Goal: Task Accomplishment & Management: Complete application form

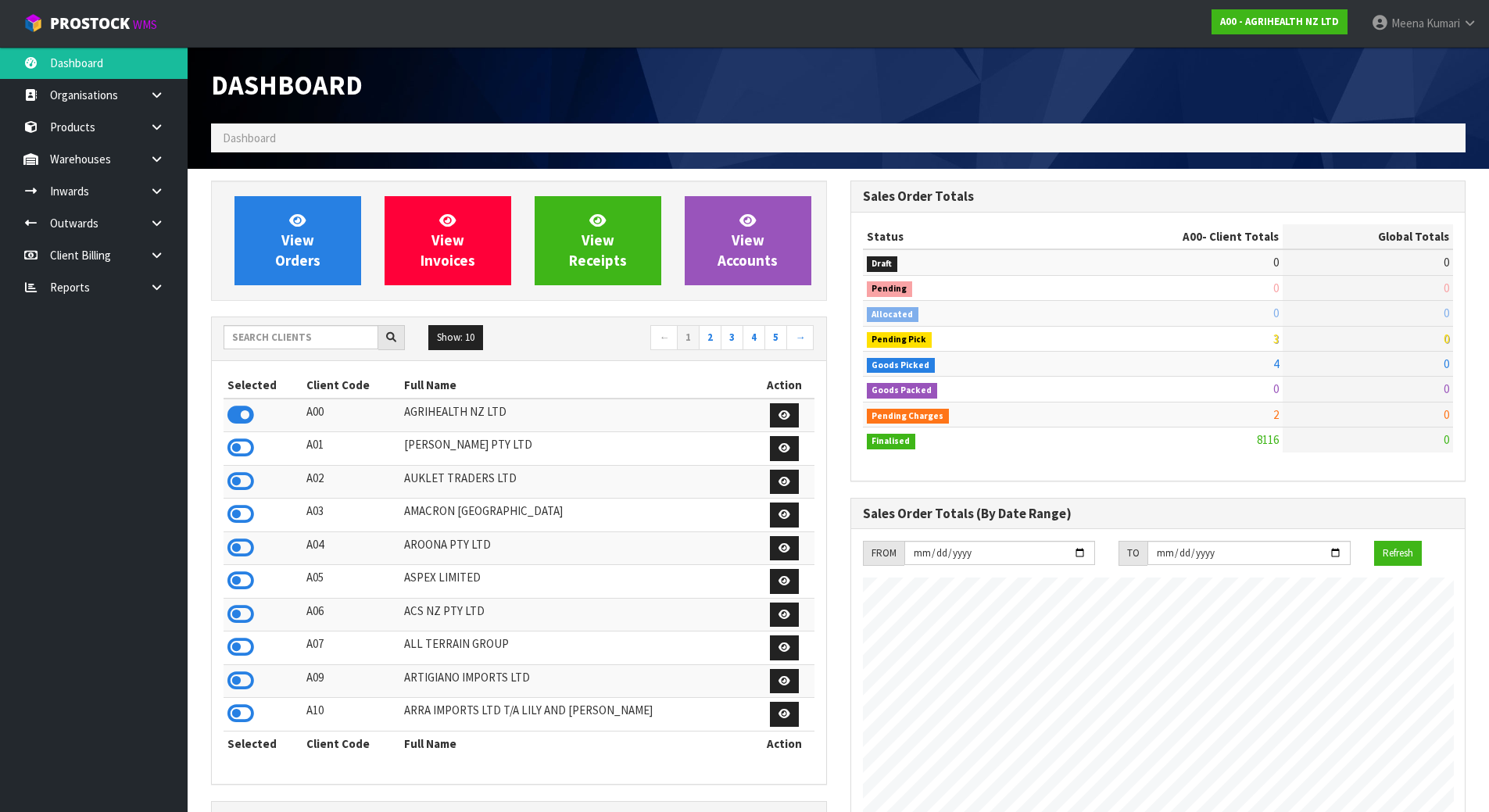
scroll to position [1184, 639]
click at [256, 331] on input "text" at bounding box center [301, 337] width 155 height 24
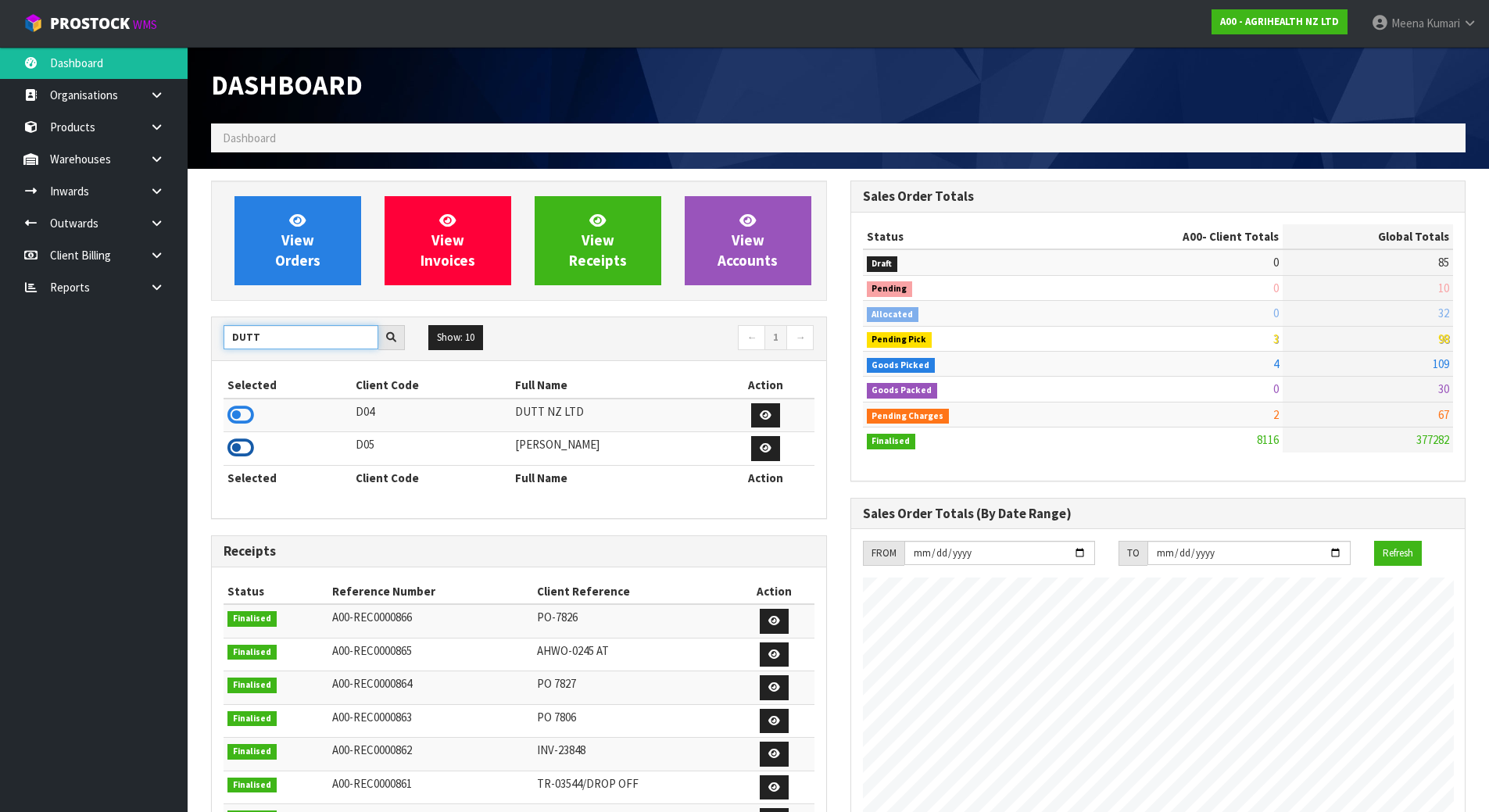
type input "DUTT"
click at [243, 454] on icon at bounding box center [240, 448] width 26 height 24
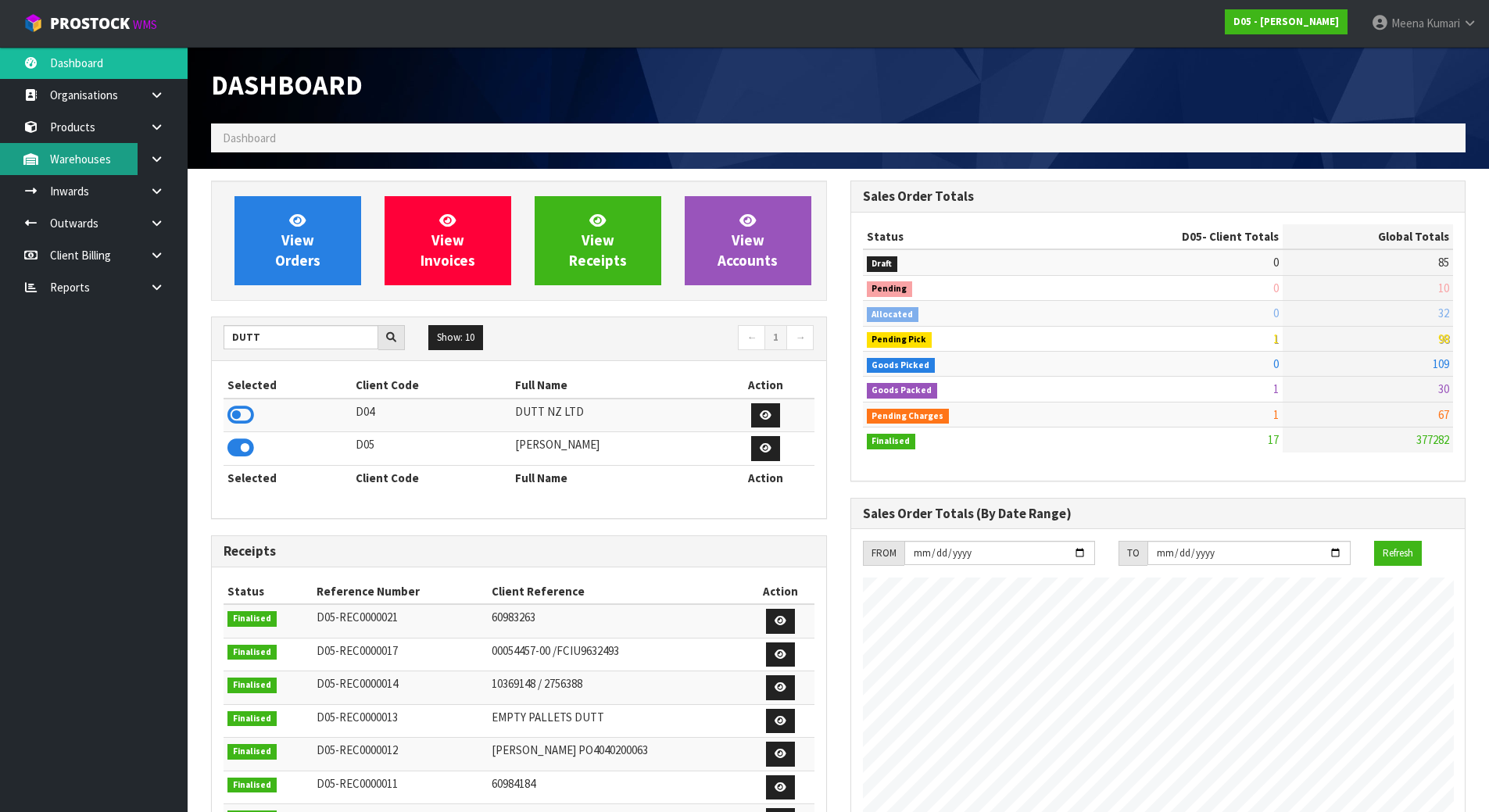
scroll to position [1368, 639]
click at [153, 157] on icon at bounding box center [156, 159] width 15 height 12
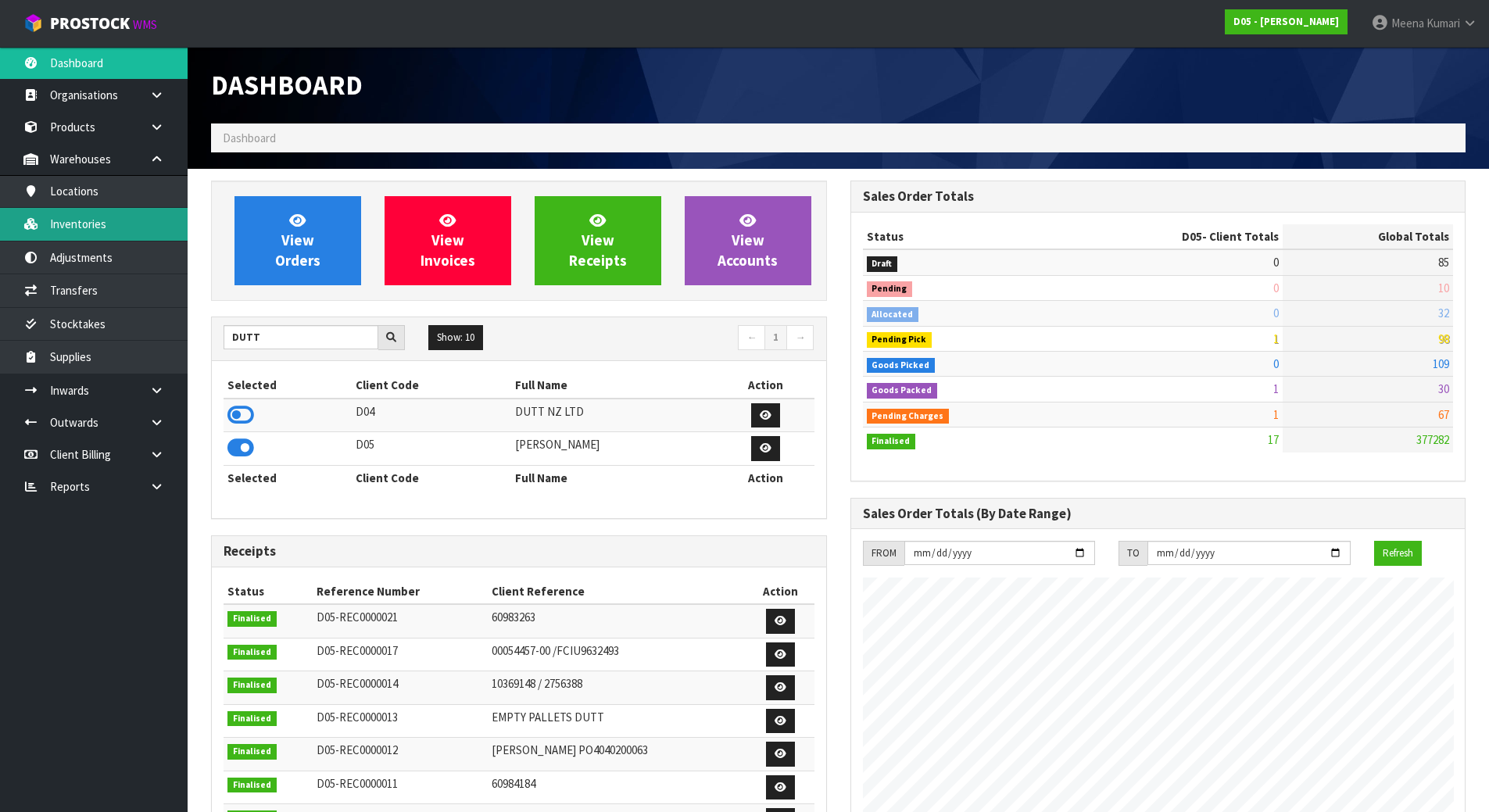
click at [148, 221] on link "Inventories" at bounding box center [94, 223] width 188 height 32
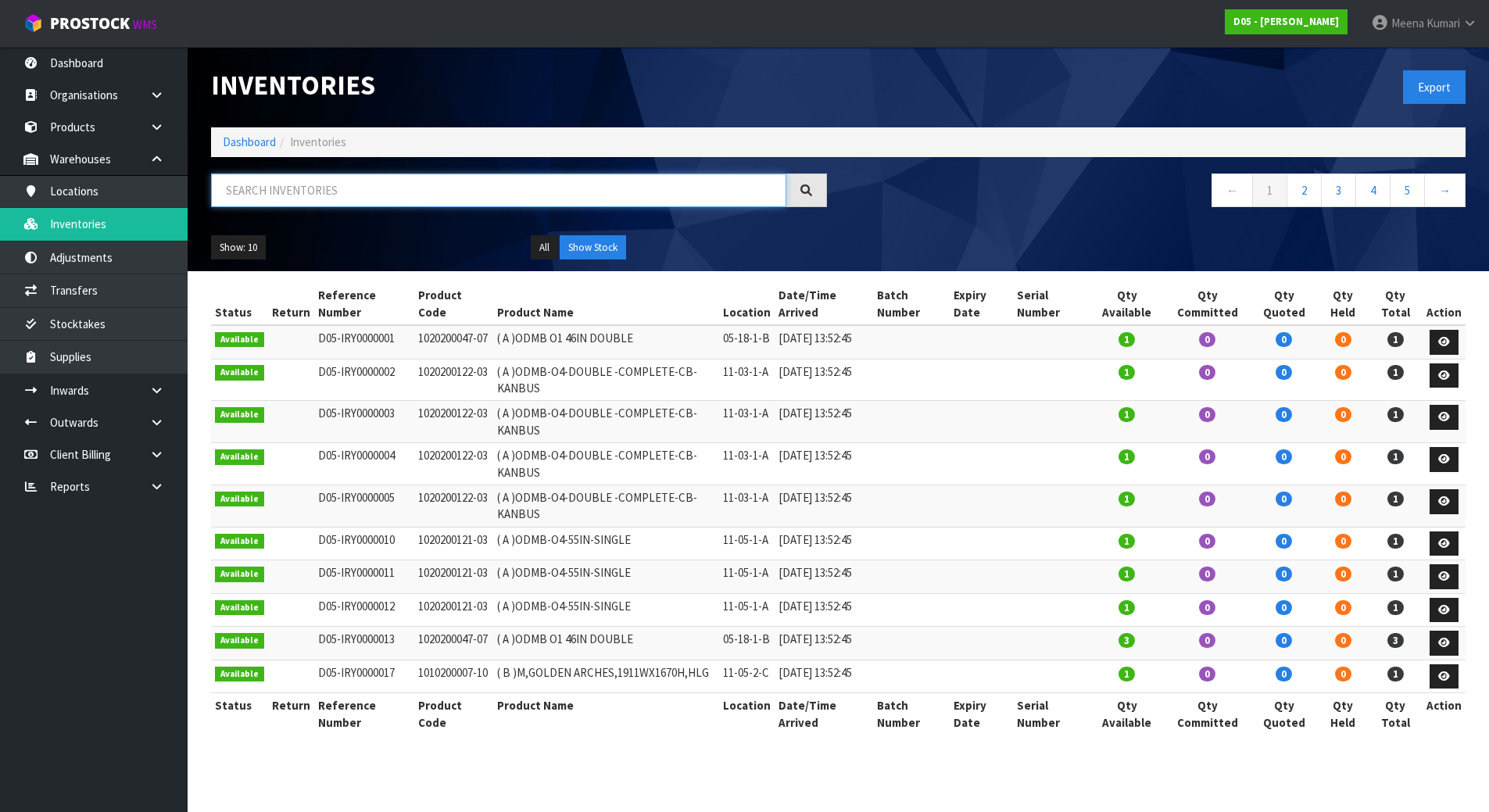
drag, startPoint x: 279, startPoint y: 173, endPoint x: 276, endPoint y: 186, distance: 13.3
click at [277, 177] on input "text" at bounding box center [498, 190] width 575 height 33
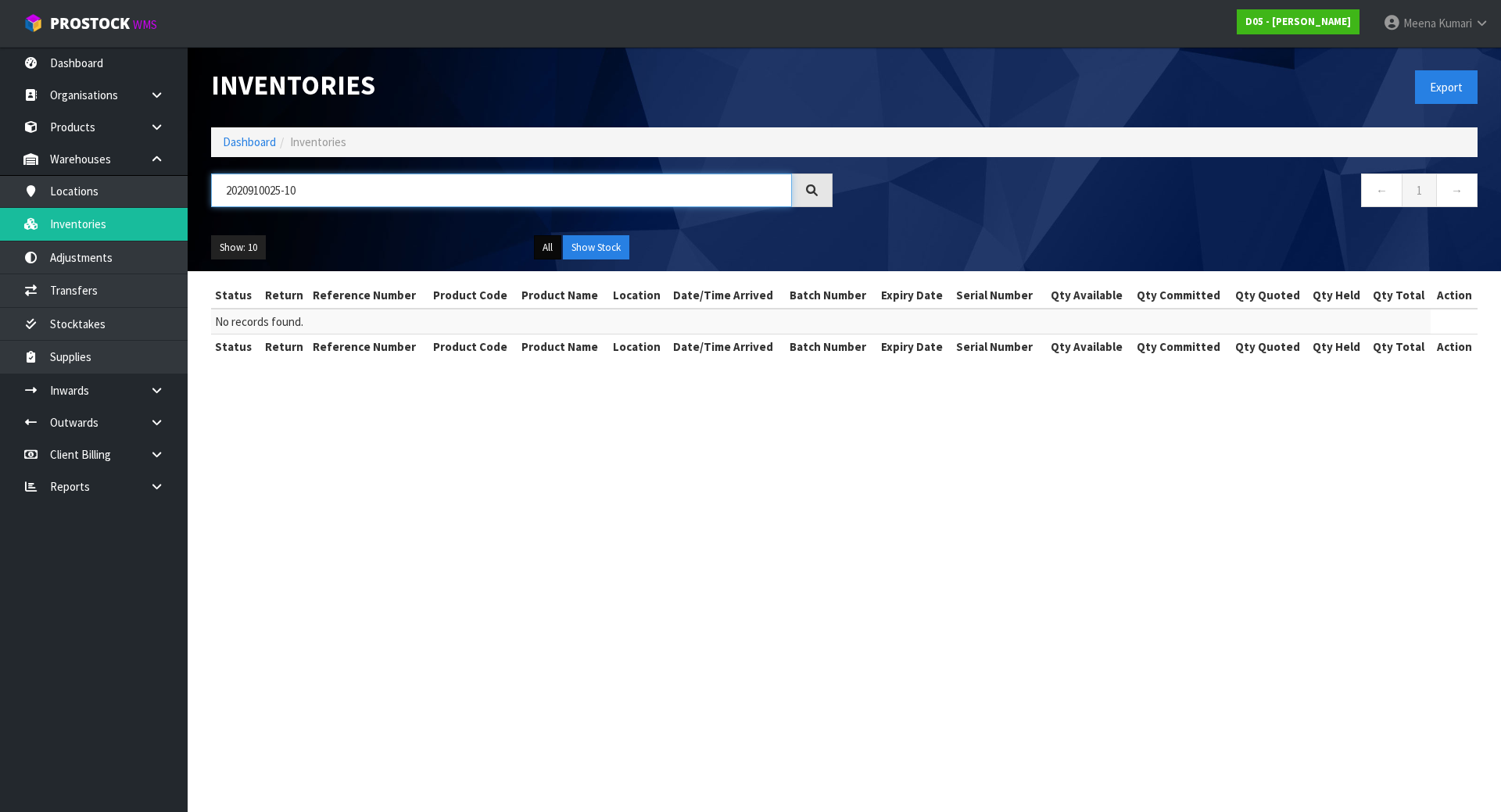
type input "2020910025-10"
click at [546, 254] on button "All" at bounding box center [548, 248] width 27 height 25
click at [607, 254] on button "Show Stock" at bounding box center [597, 248] width 67 height 25
click at [367, 196] on input "2020910025-10" at bounding box center [501, 190] width 581 height 33
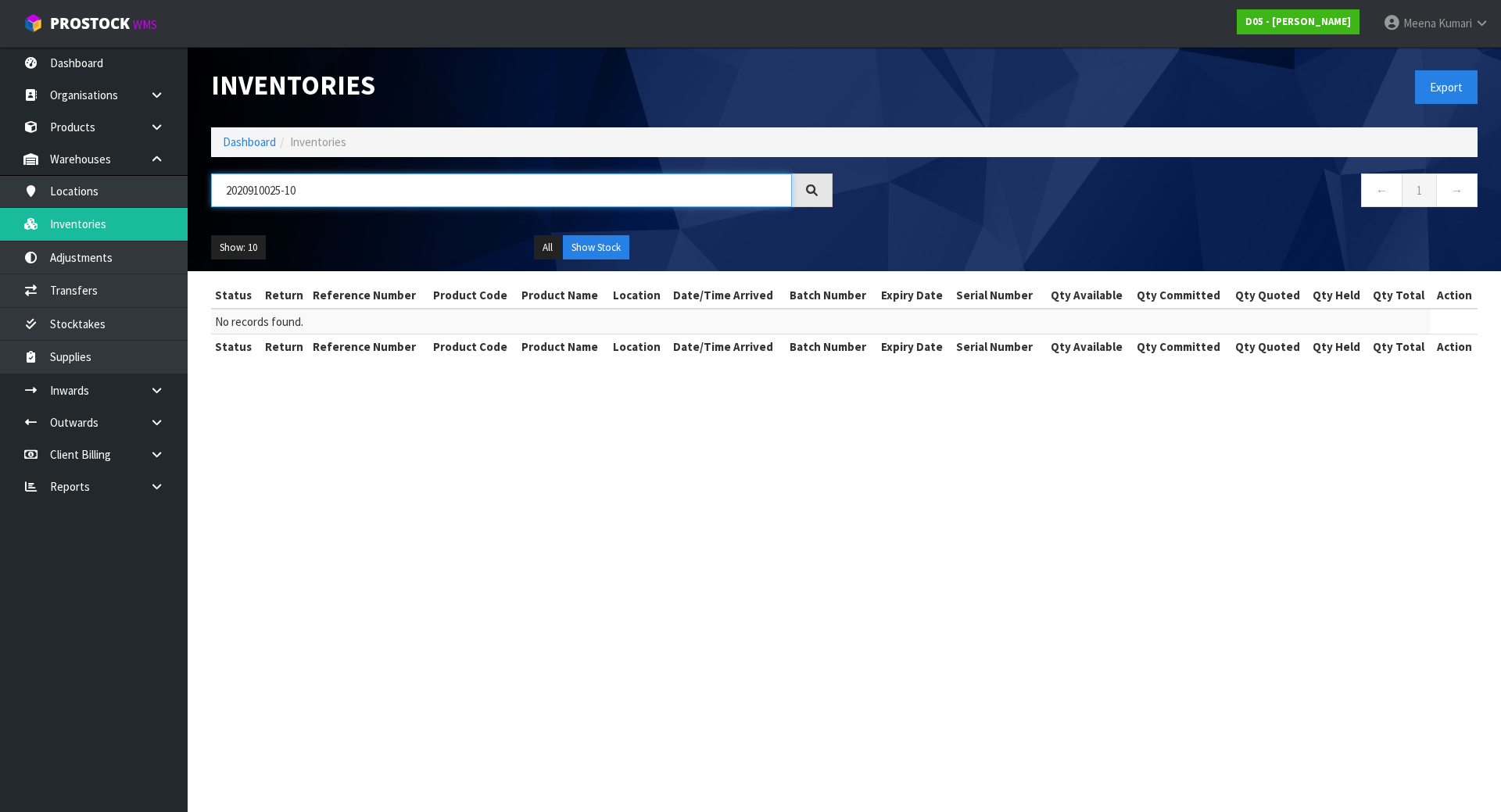
click at [367, 193] on input "2020910025-10" at bounding box center [501, 190] width 581 height 33
click at [167, 393] on link at bounding box center [162, 390] width 50 height 32
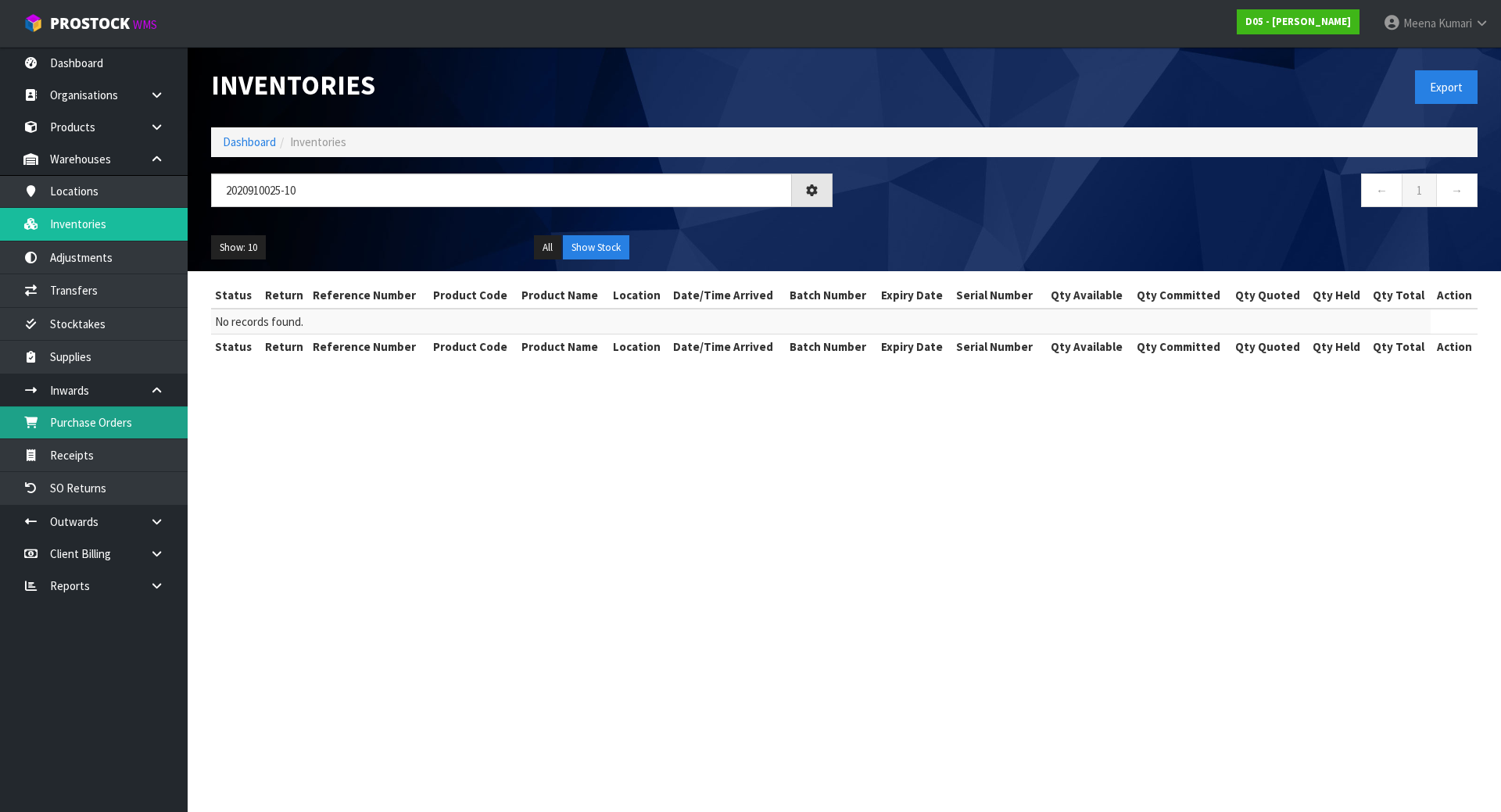
click at [155, 428] on link "Purchase Orders" at bounding box center [94, 422] width 188 height 32
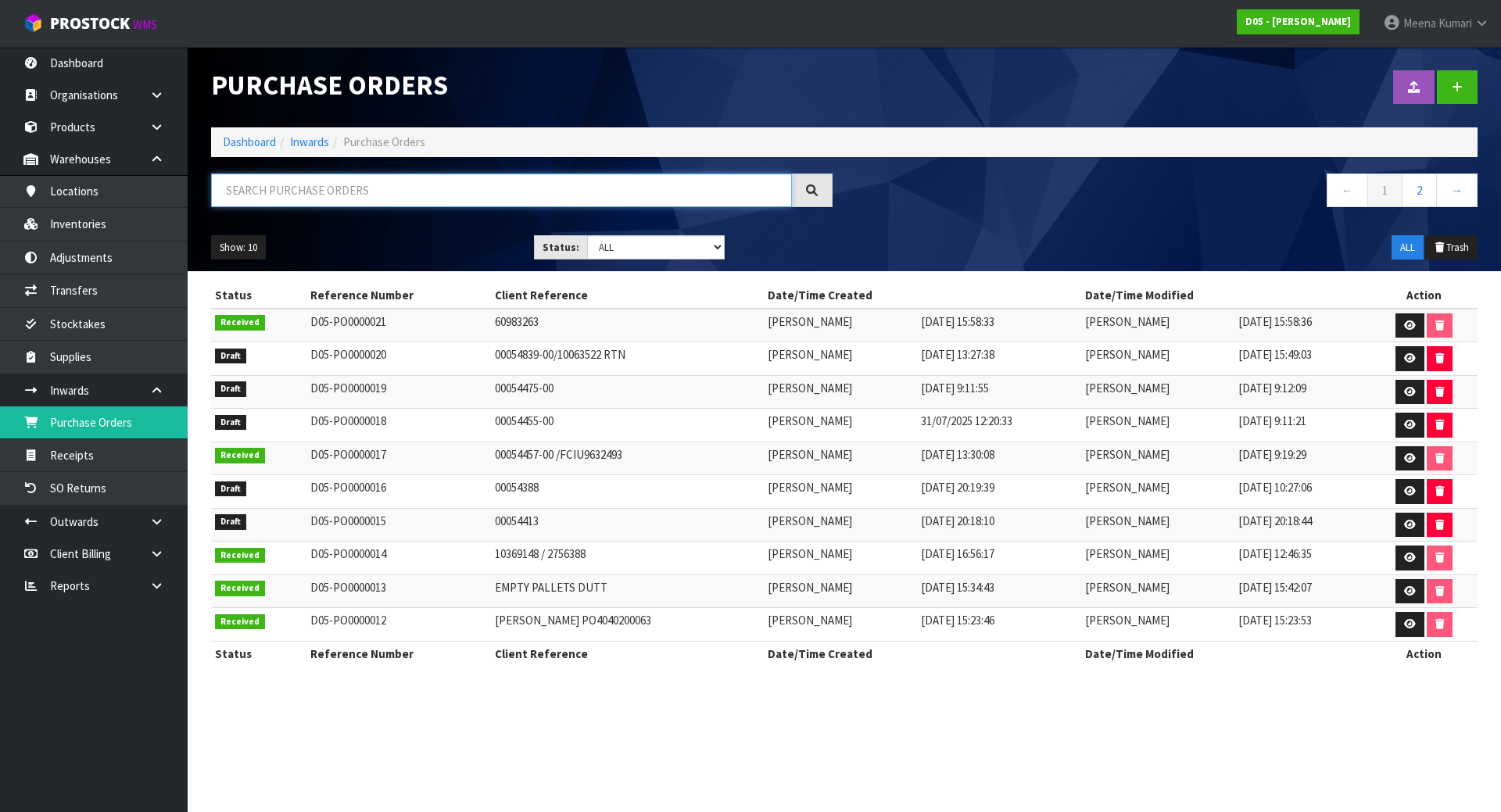
click at [424, 184] on input "text" at bounding box center [501, 190] width 581 height 33
paste input "2020910025-10"
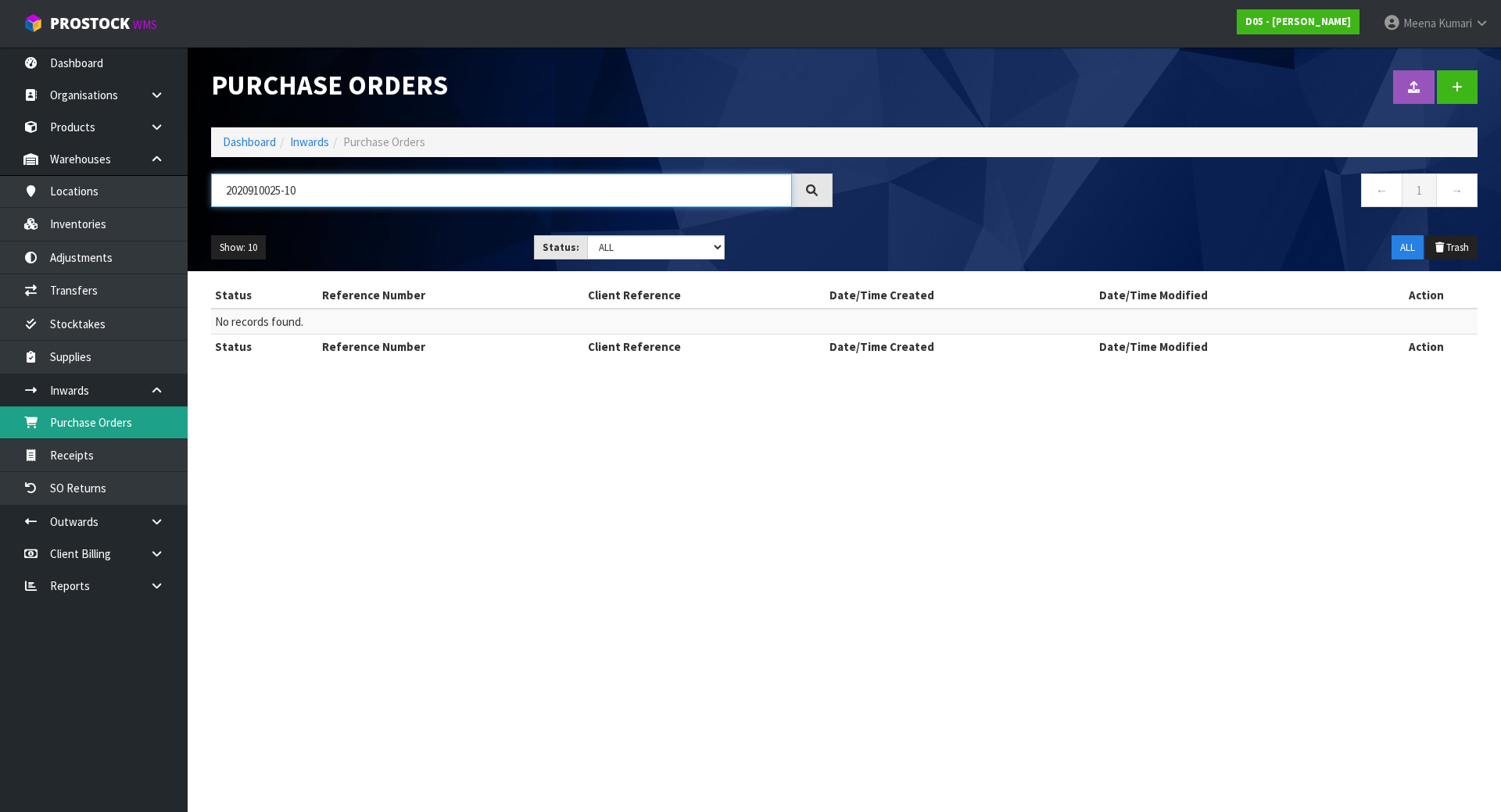
type input "2020910025-10"
click at [111, 418] on link "Purchase Orders" at bounding box center [94, 422] width 188 height 32
click at [165, 421] on link "Purchase Orders" at bounding box center [94, 422] width 188 height 32
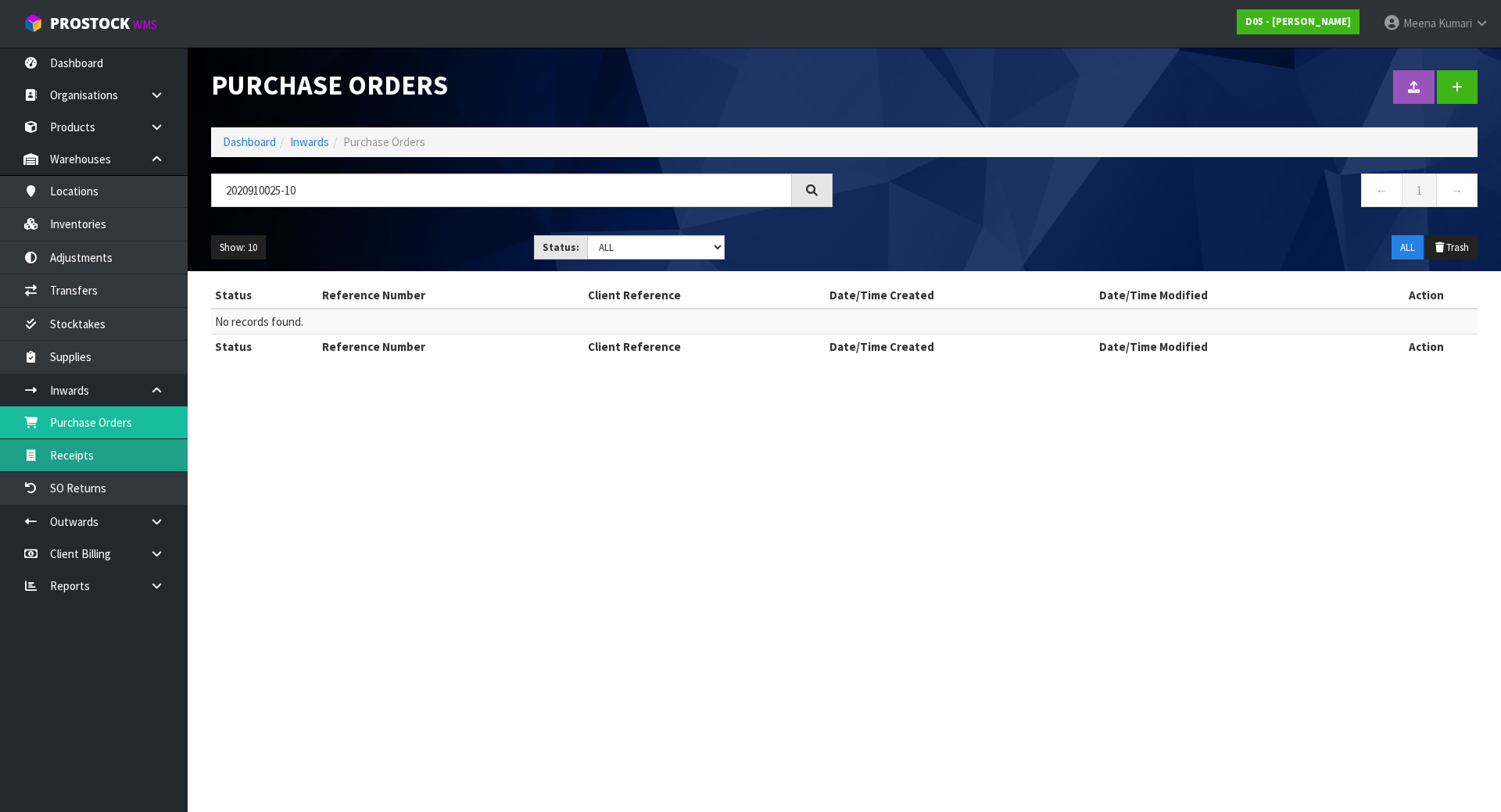
click at [104, 462] on link "Receipts" at bounding box center [94, 454] width 188 height 32
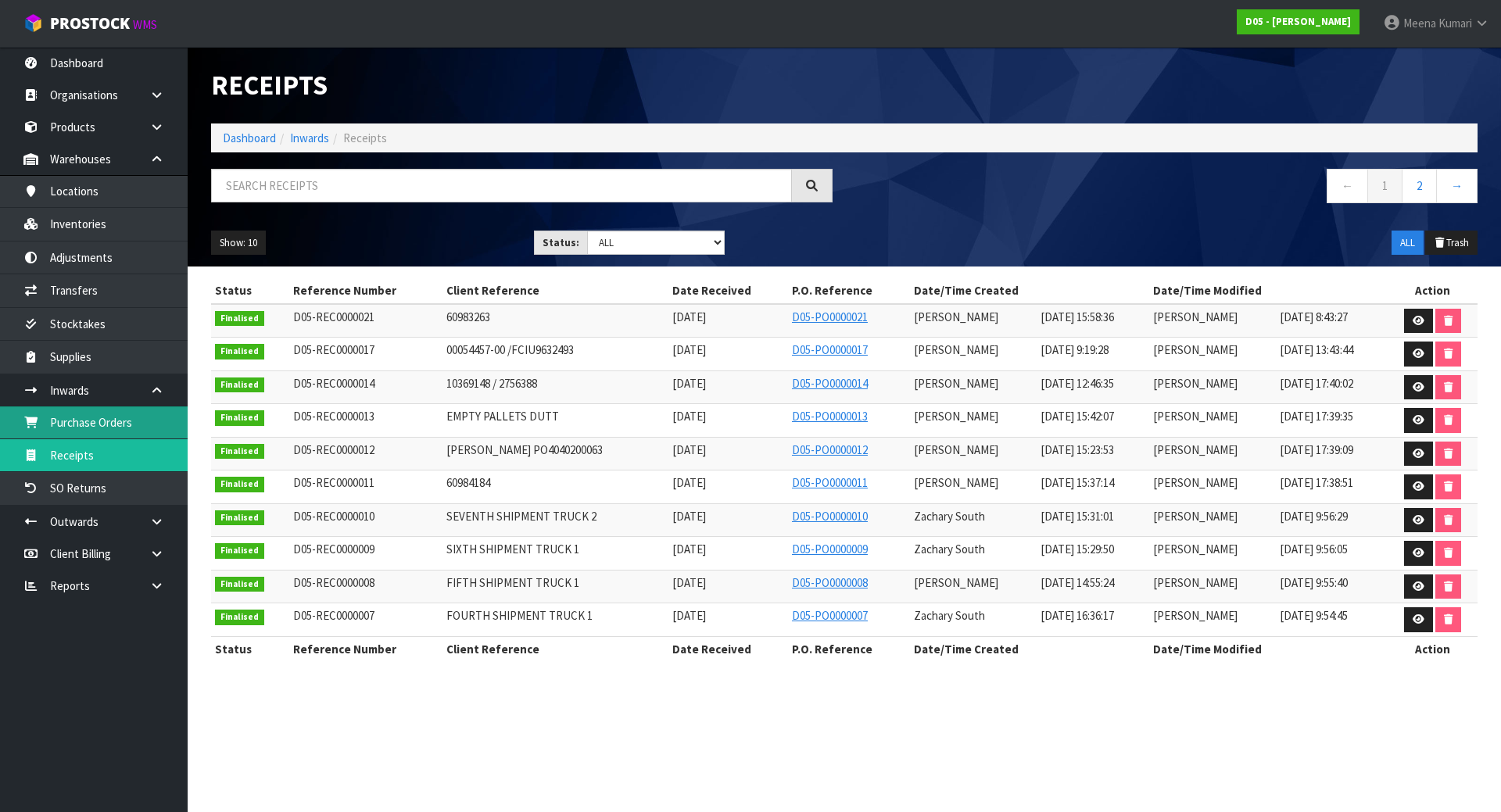
click at [106, 423] on link "Purchase Orders" at bounding box center [94, 422] width 188 height 32
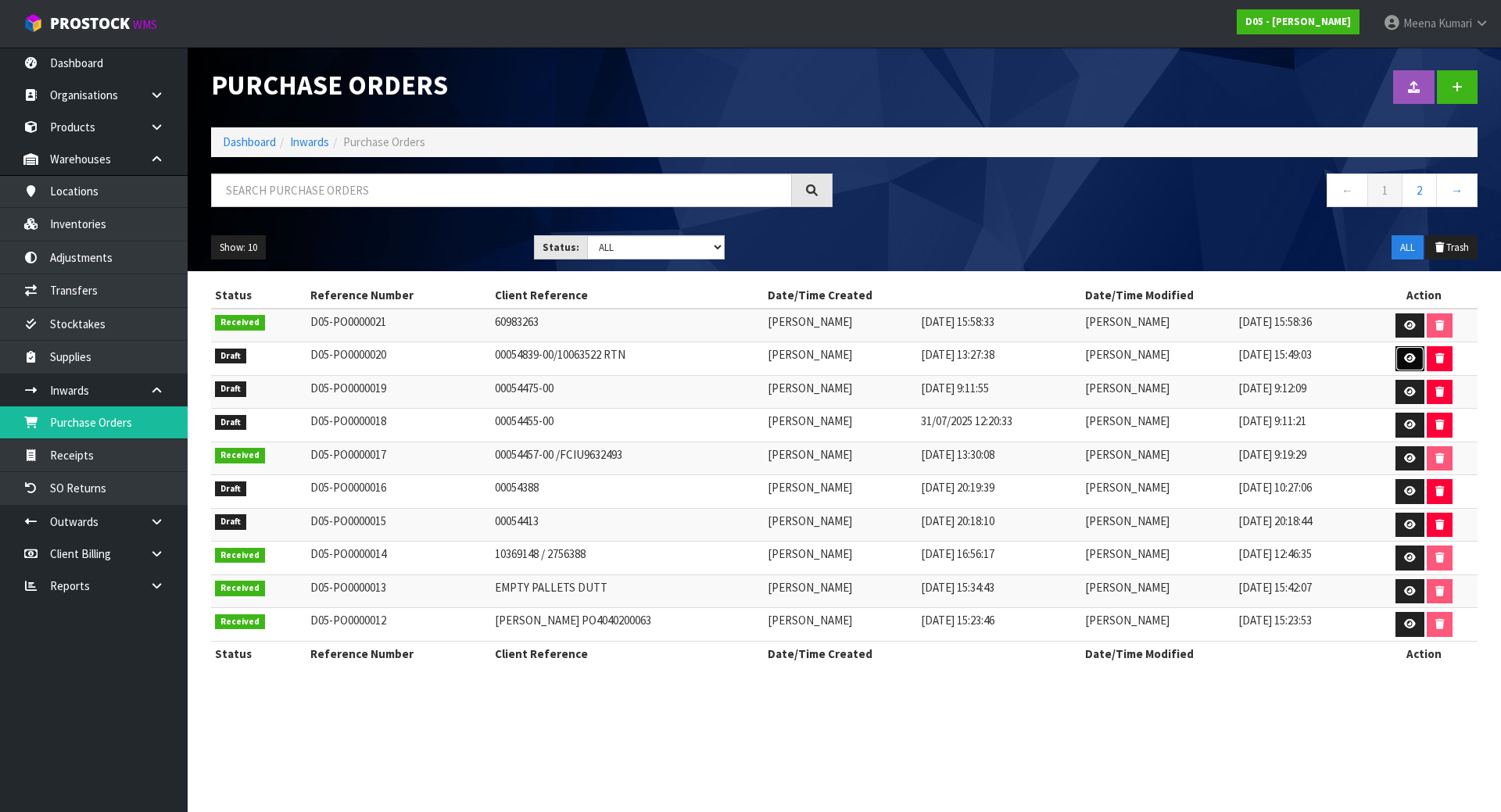
click at [1404, 357] on icon at bounding box center [1410, 358] width 12 height 10
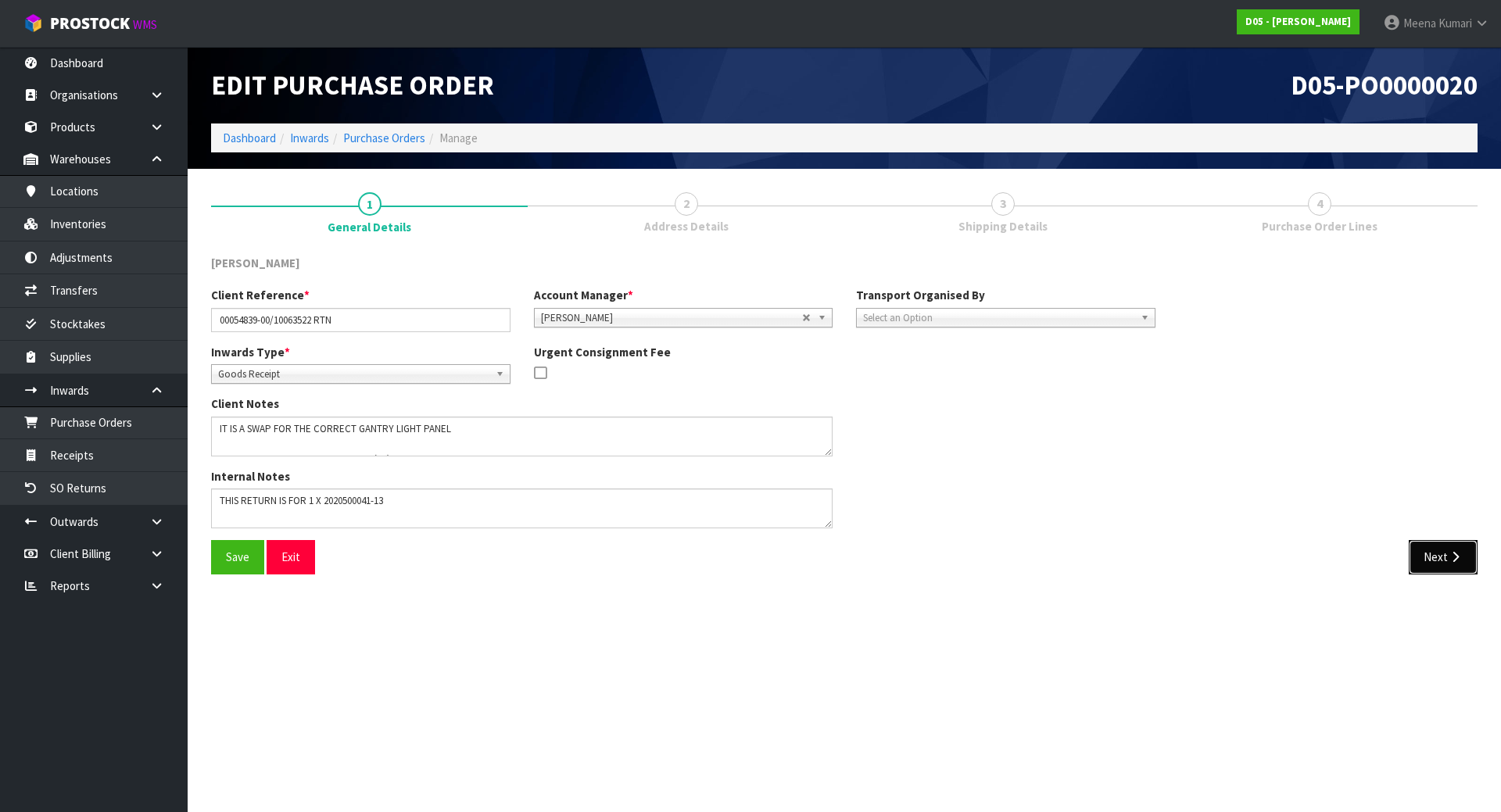
click at [1439, 555] on button "Next" at bounding box center [1443, 556] width 69 height 33
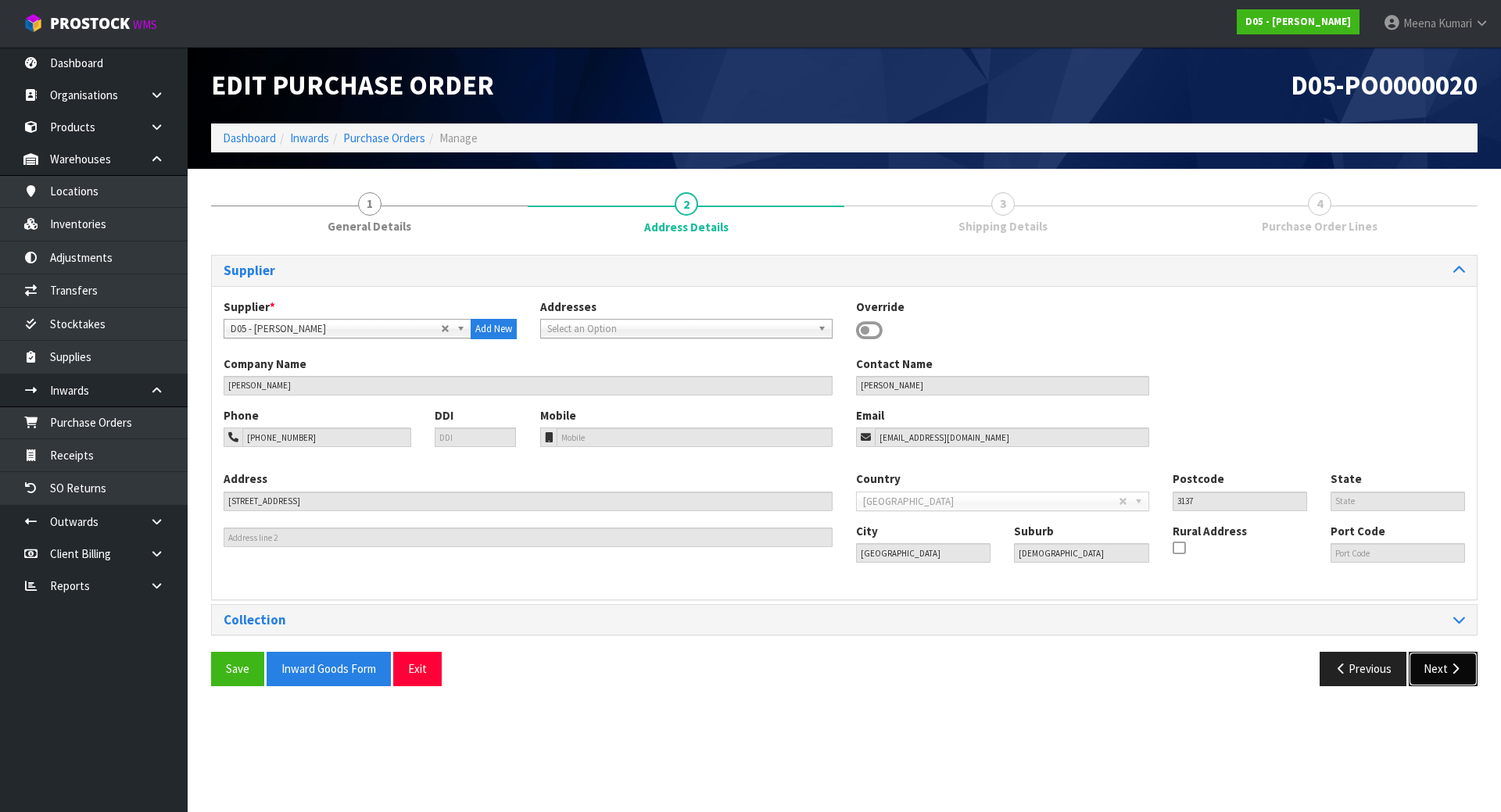
click at [1442, 666] on button "Next" at bounding box center [1443, 669] width 69 height 33
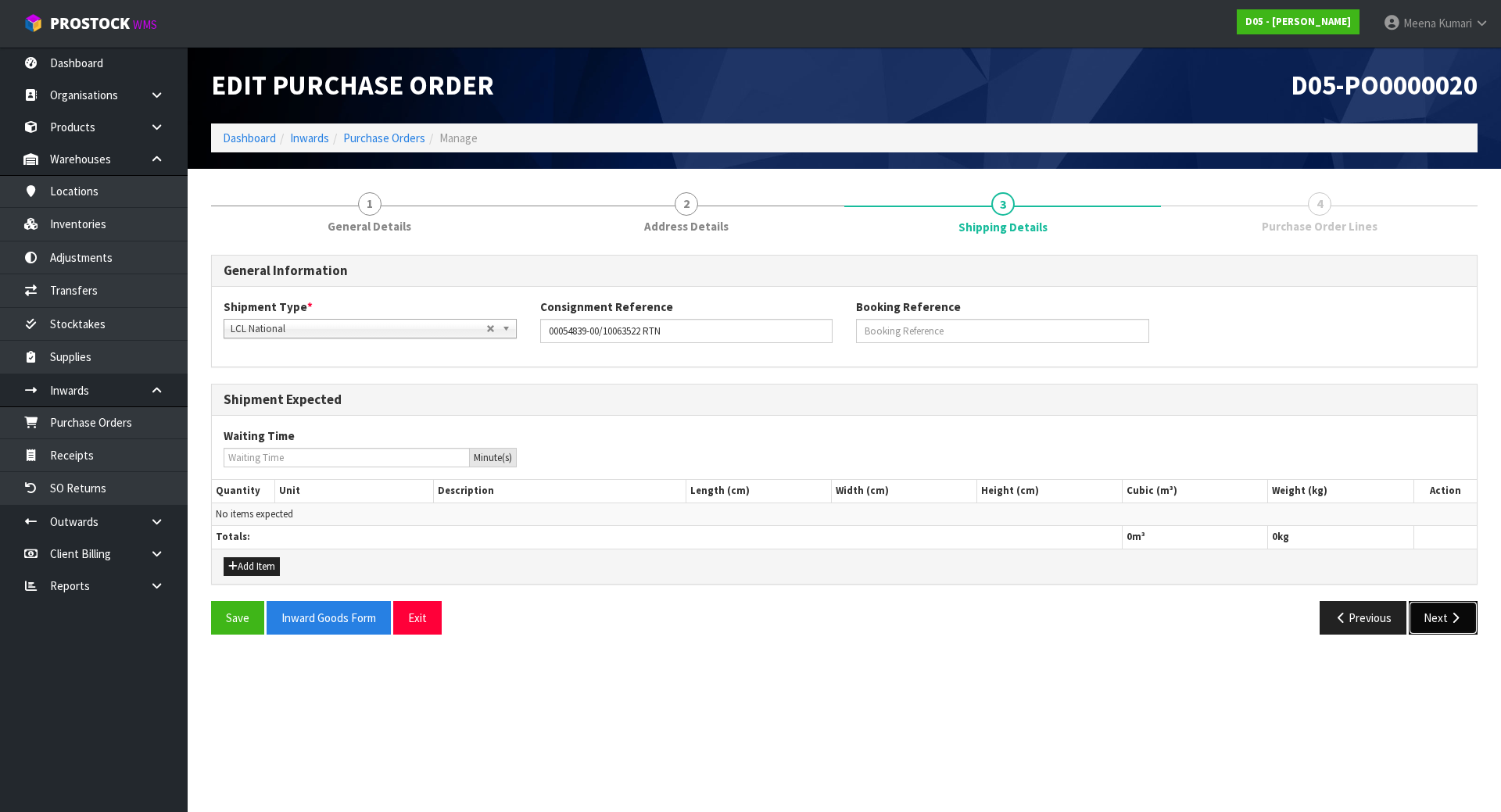
click at [1428, 621] on button "Next" at bounding box center [1443, 618] width 69 height 33
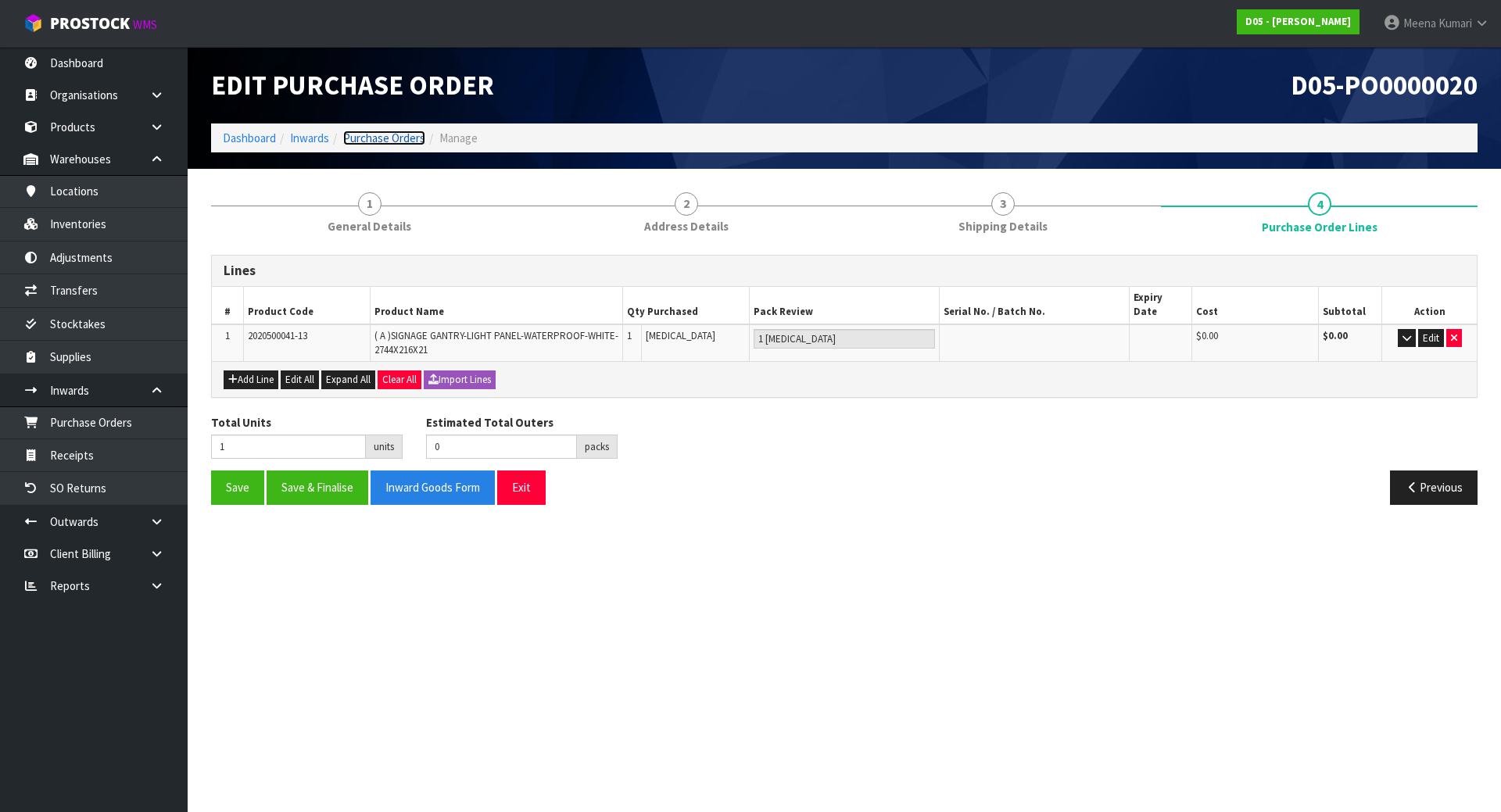
click at [365, 137] on link "Purchase Orders" at bounding box center [384, 137] width 82 height 15
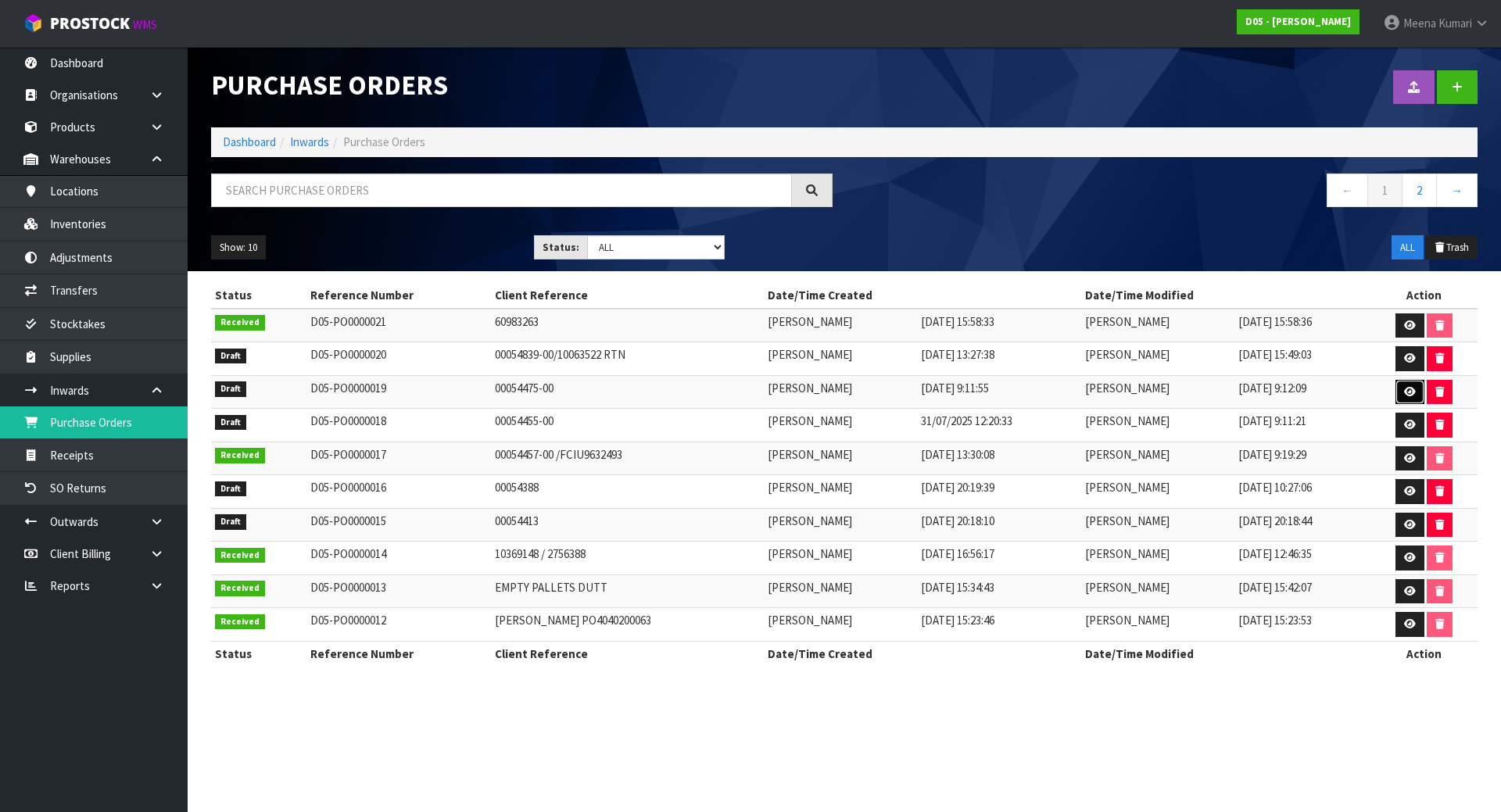
click at [1399, 394] on link at bounding box center [1410, 393] width 29 height 25
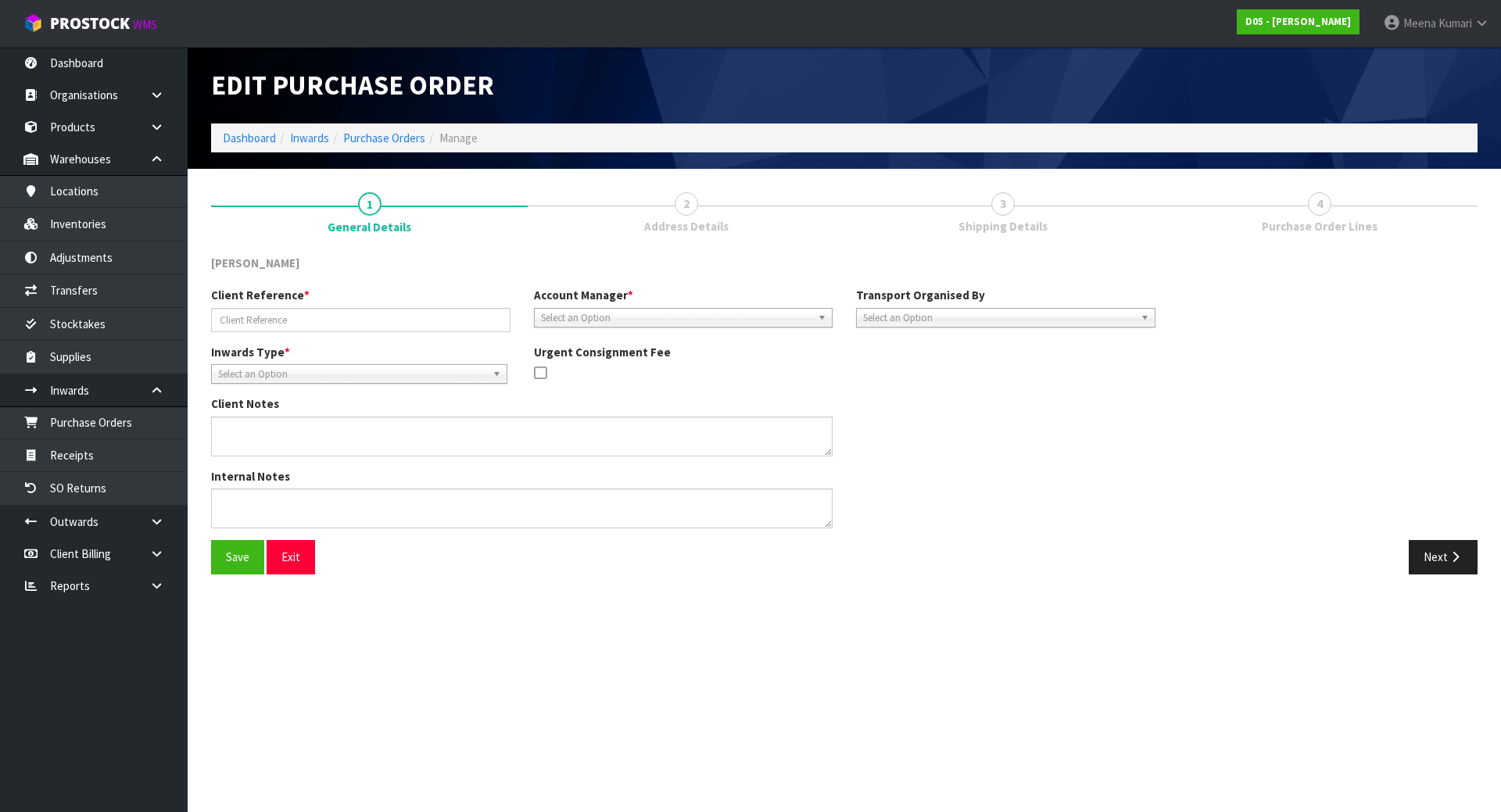
type input "00054475-00"
type textarea "CUSTOMER REFERENCE NUMBER: 60983263"
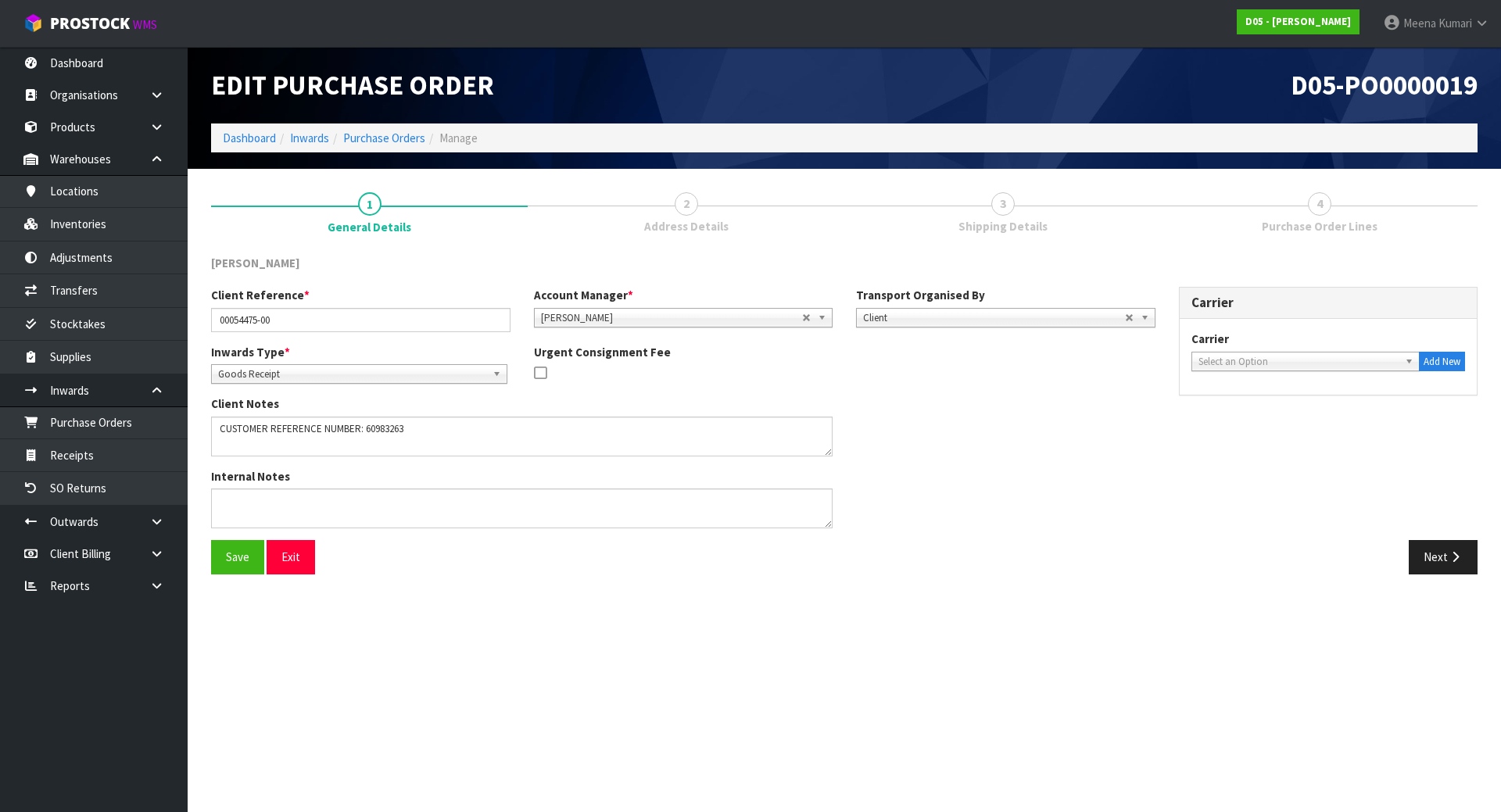
click at [1029, 218] on span "Shipping Details" at bounding box center [1002, 226] width 89 height 17
click at [1455, 555] on icon "button" at bounding box center [1455, 557] width 15 height 12
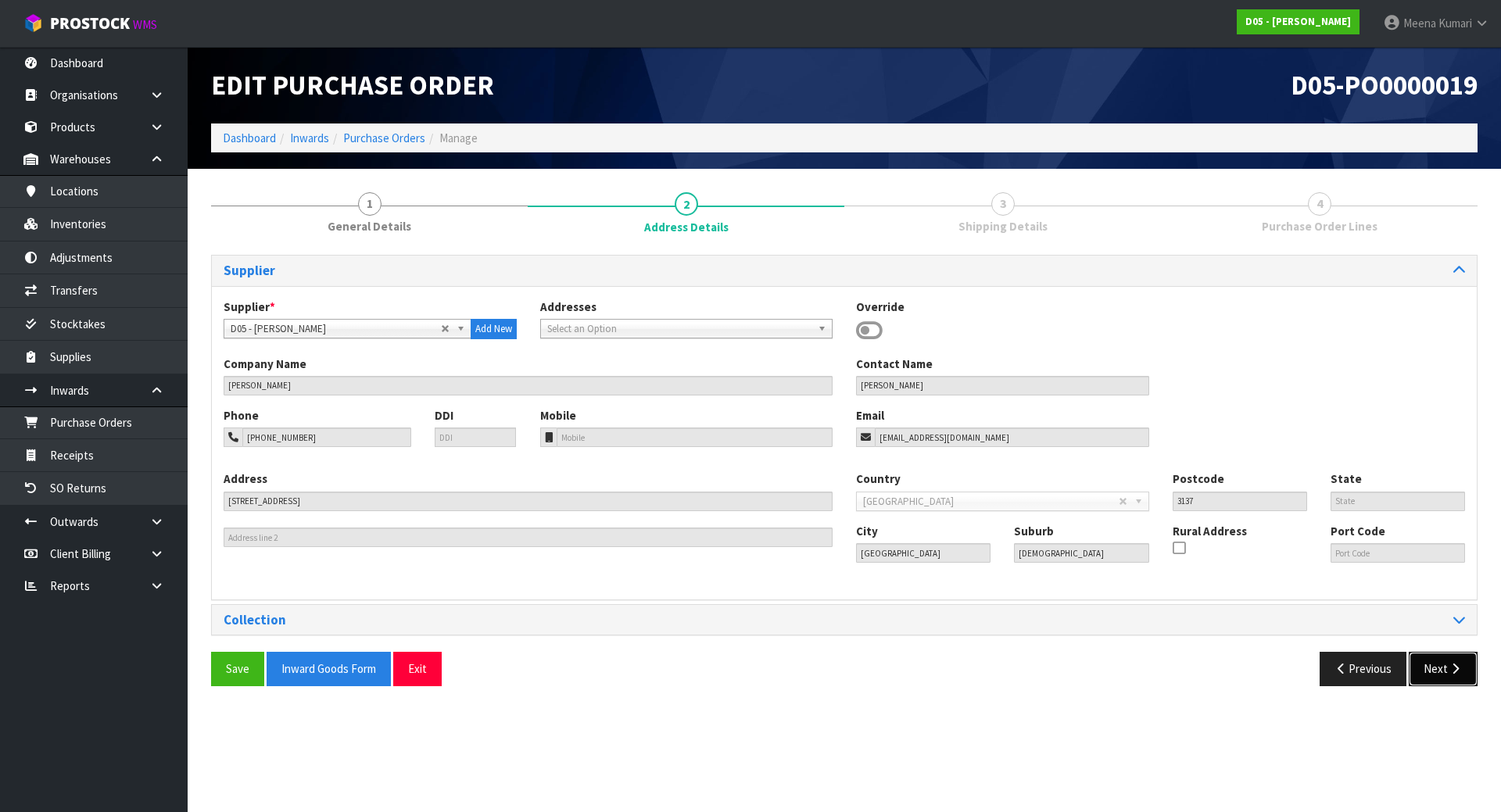
click at [1439, 666] on button "Next" at bounding box center [1443, 669] width 69 height 33
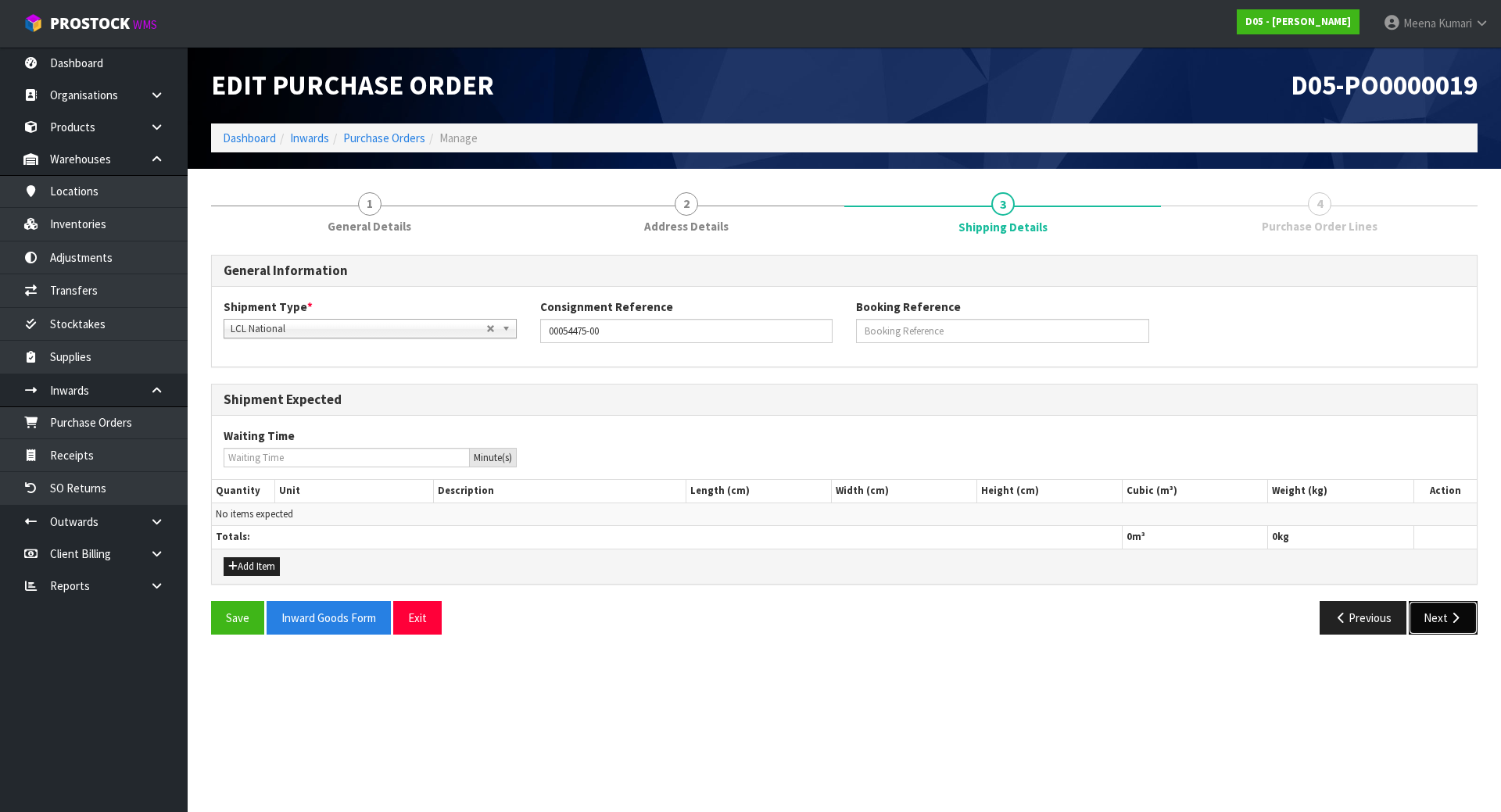
click at [1442, 613] on button "Next" at bounding box center [1443, 618] width 69 height 33
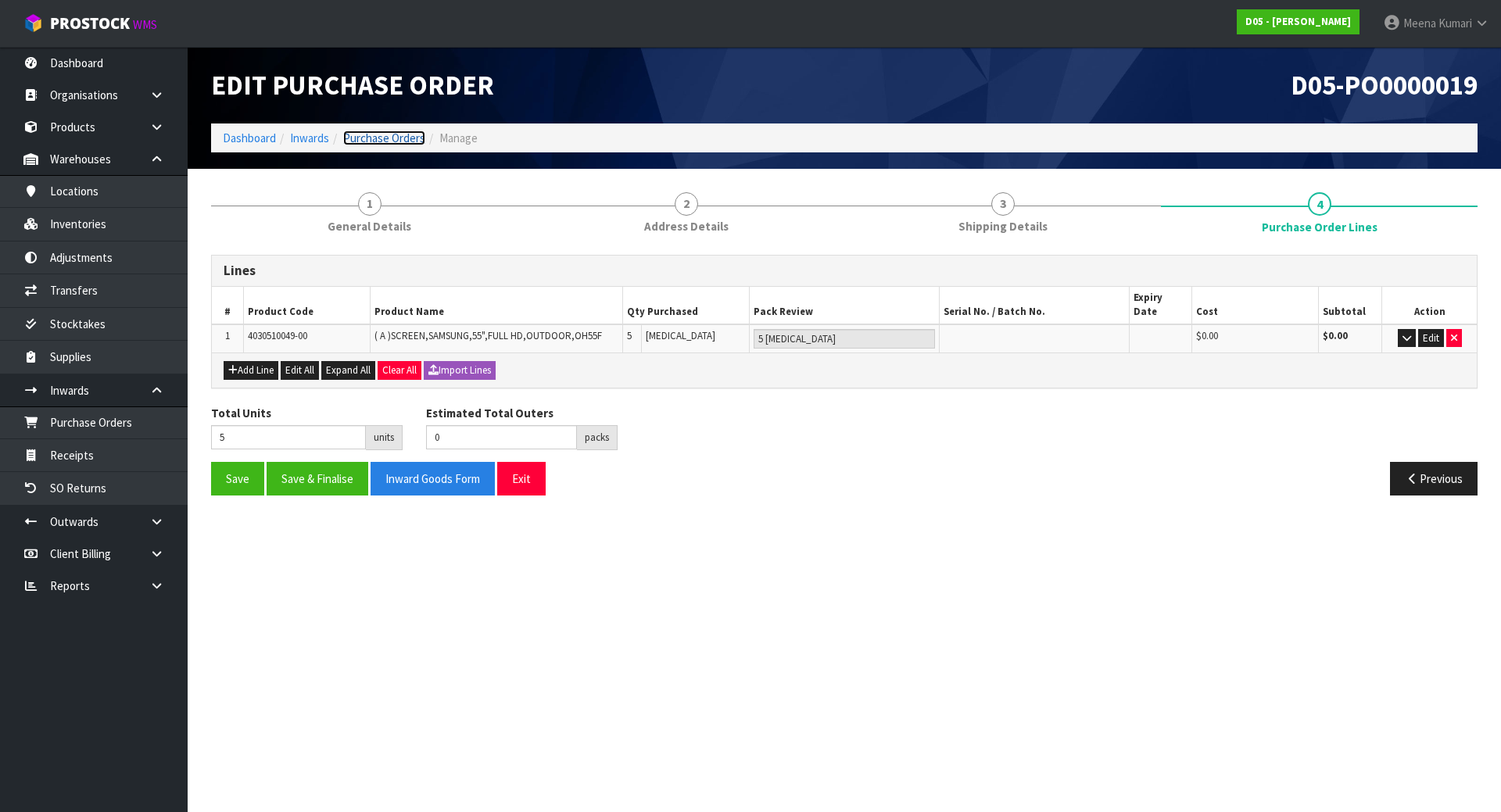
click at [382, 135] on link "Purchase Orders" at bounding box center [384, 137] width 82 height 15
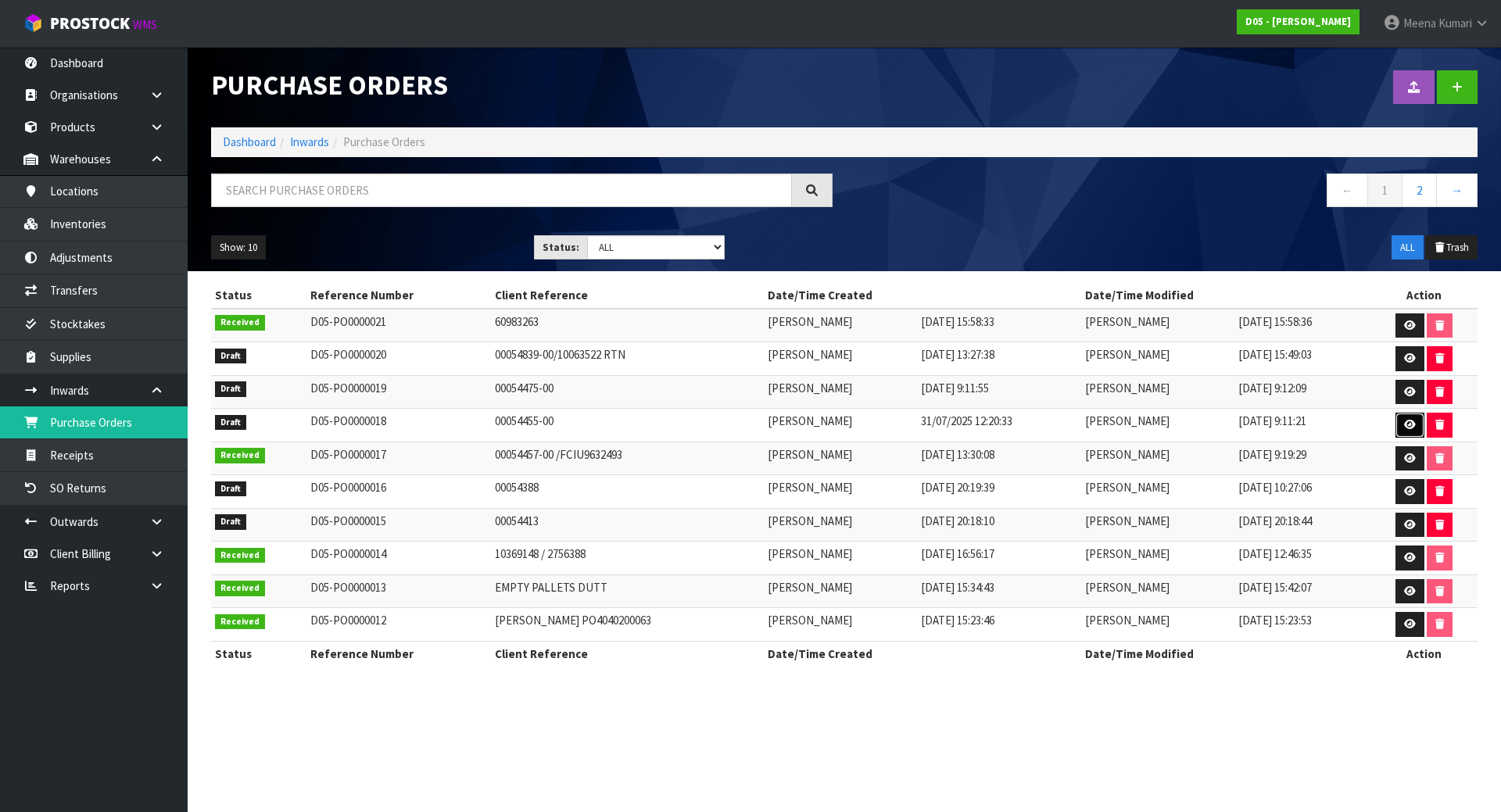
click at [1410, 424] on icon at bounding box center [1410, 425] width 12 height 10
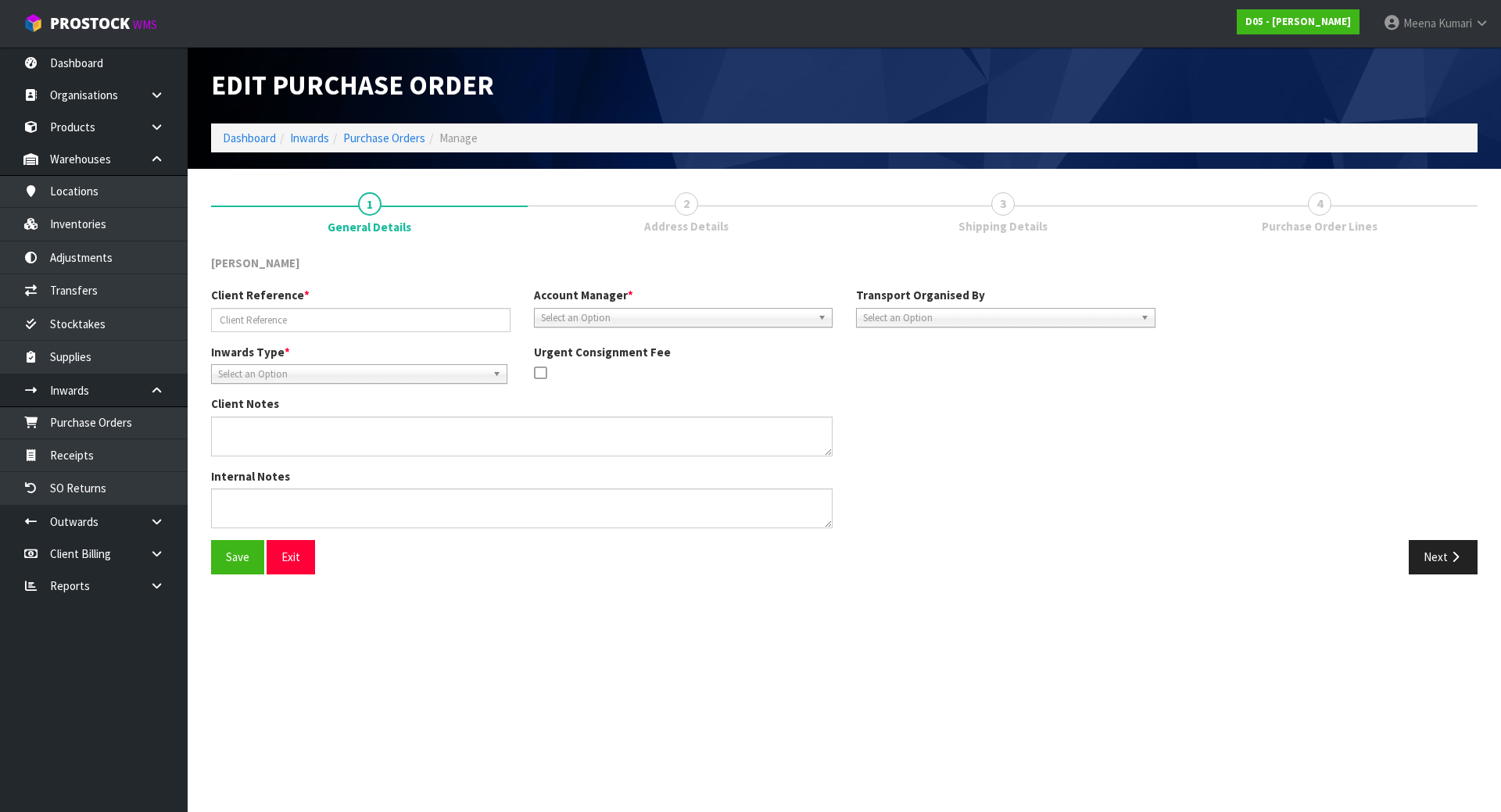
type input "00054455-00"
type textarea "CUSTOMER REFERENCE NUMBER: 60984078/60984079"
type textarea "DROP IN & CONTAINERS - THERE IS NEW PRODUCT CODES IN CONTAINER FCIU9632493"
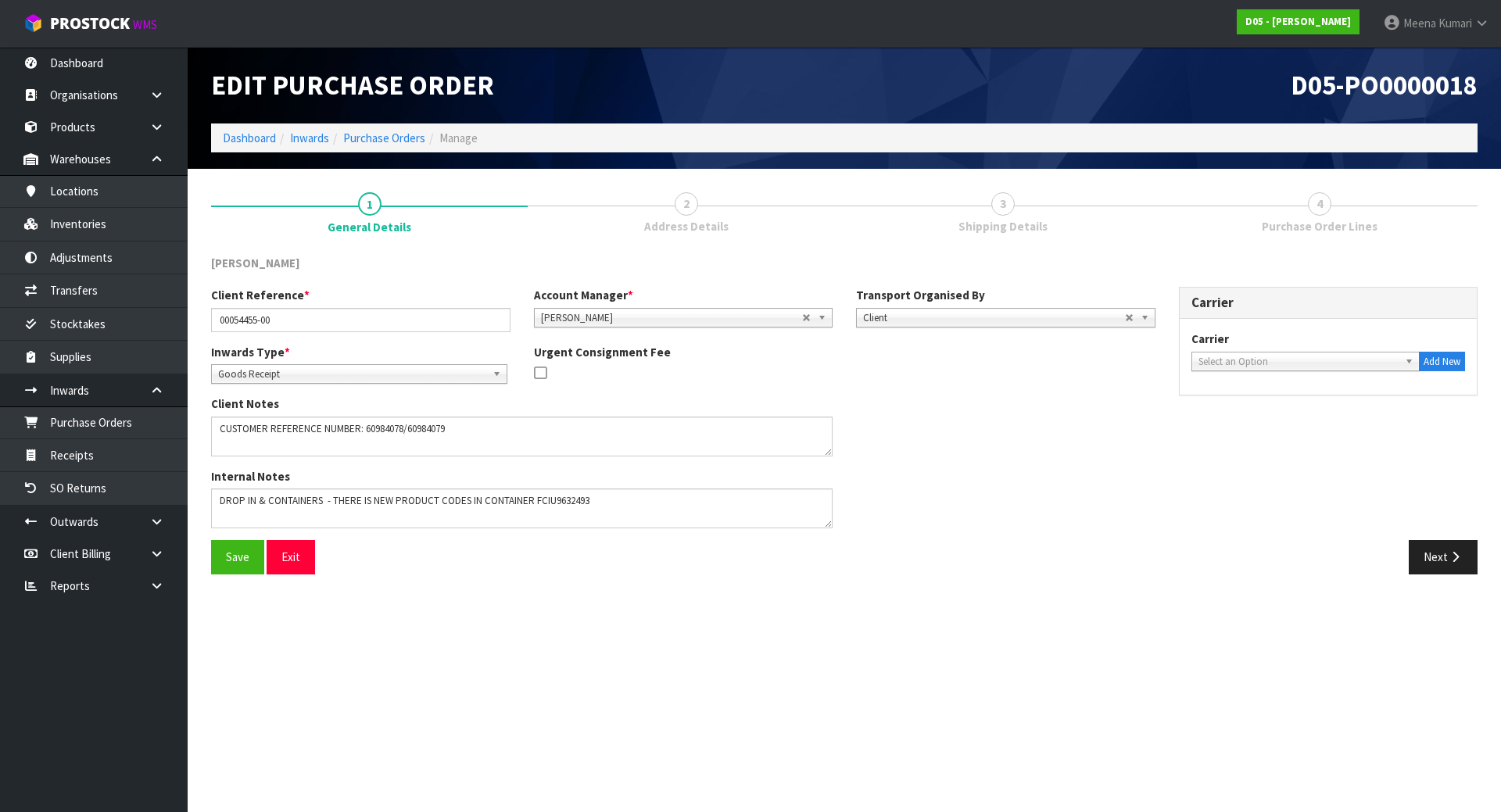
click at [1298, 225] on span "Purchase Order Lines" at bounding box center [1320, 226] width 116 height 17
click at [1469, 548] on button "Next" at bounding box center [1443, 556] width 69 height 33
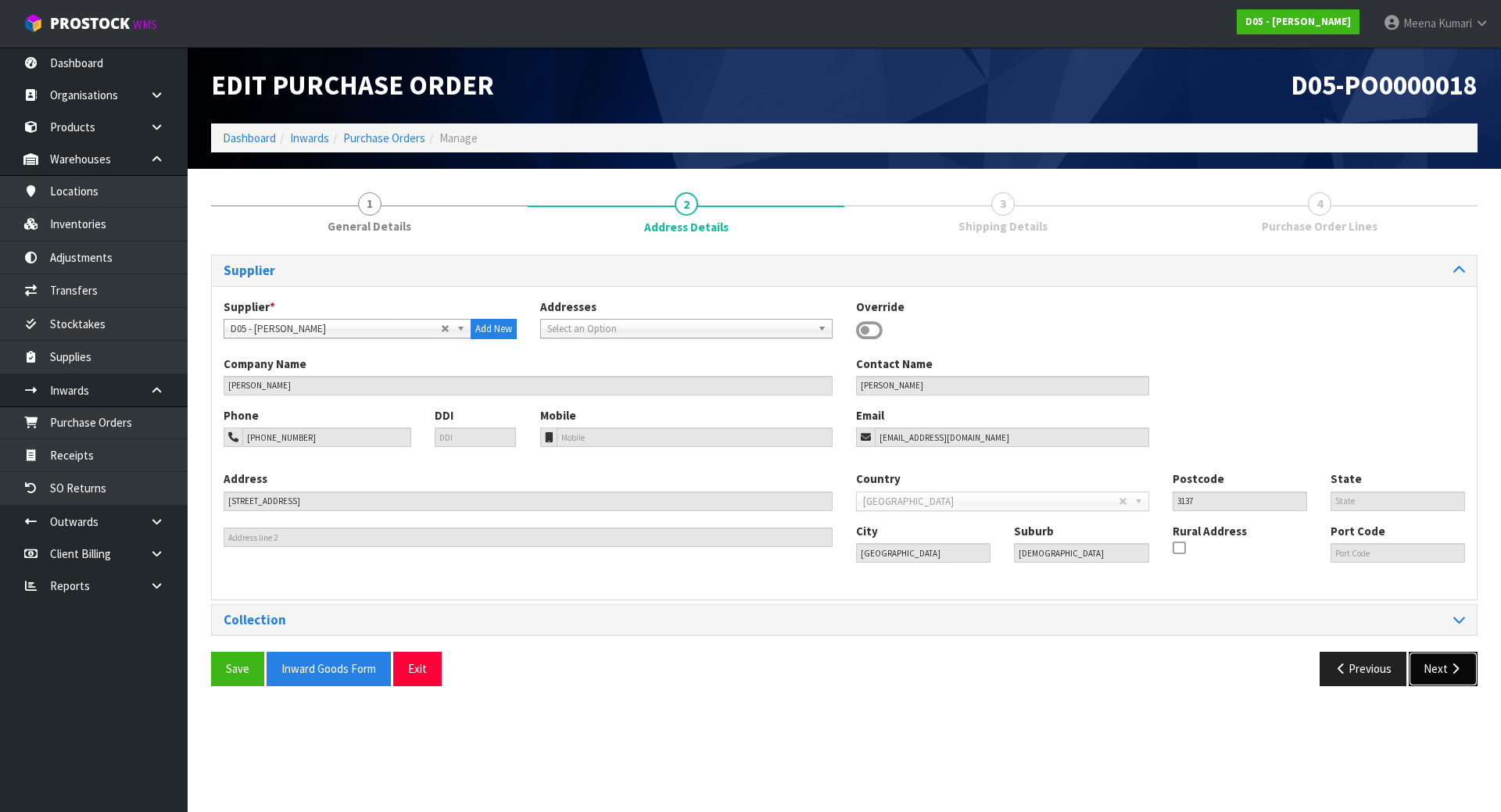
click at [1450, 666] on icon "button" at bounding box center [1455, 669] width 15 height 12
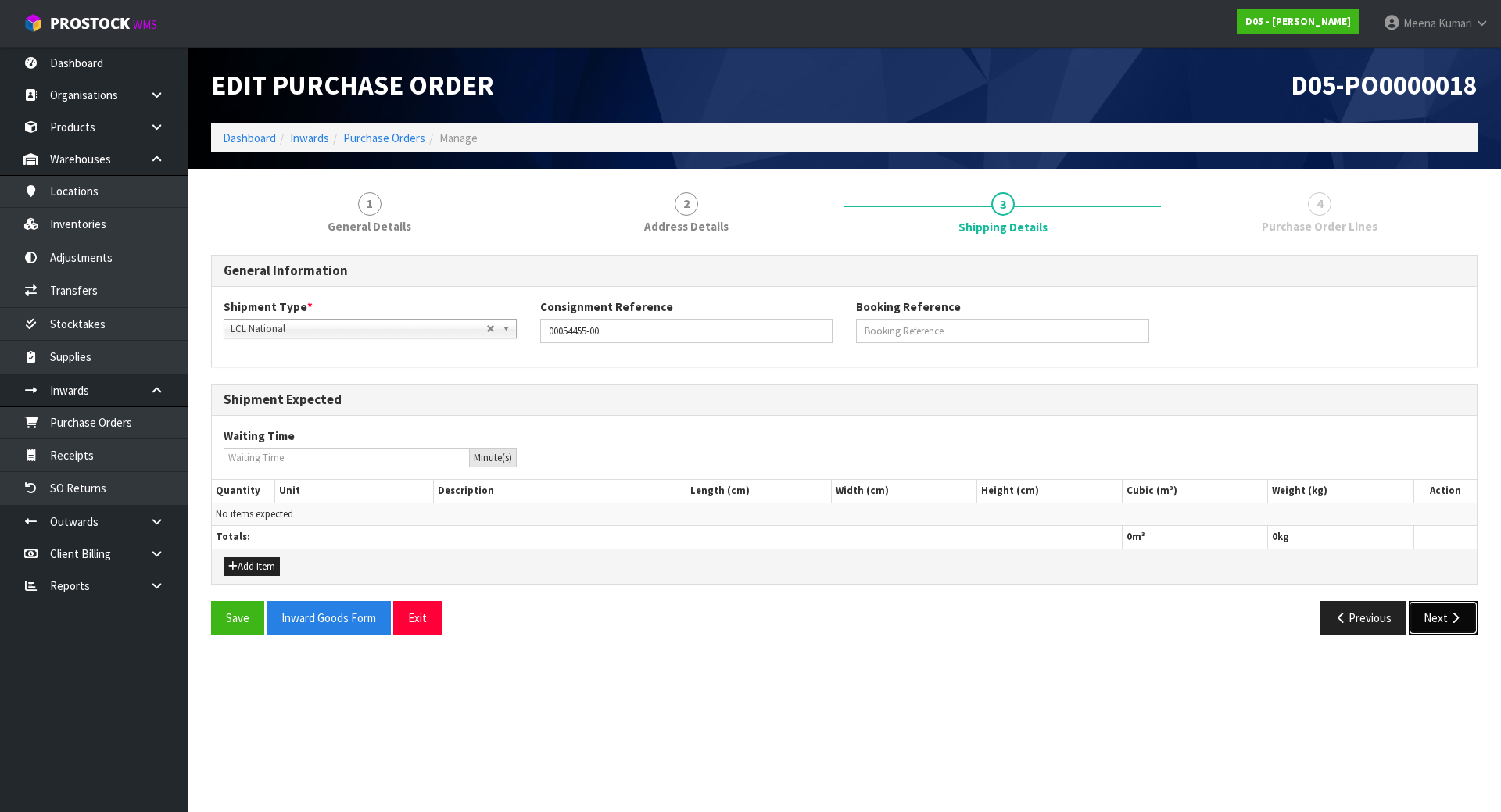
click at [1432, 617] on button "Next" at bounding box center [1443, 618] width 69 height 33
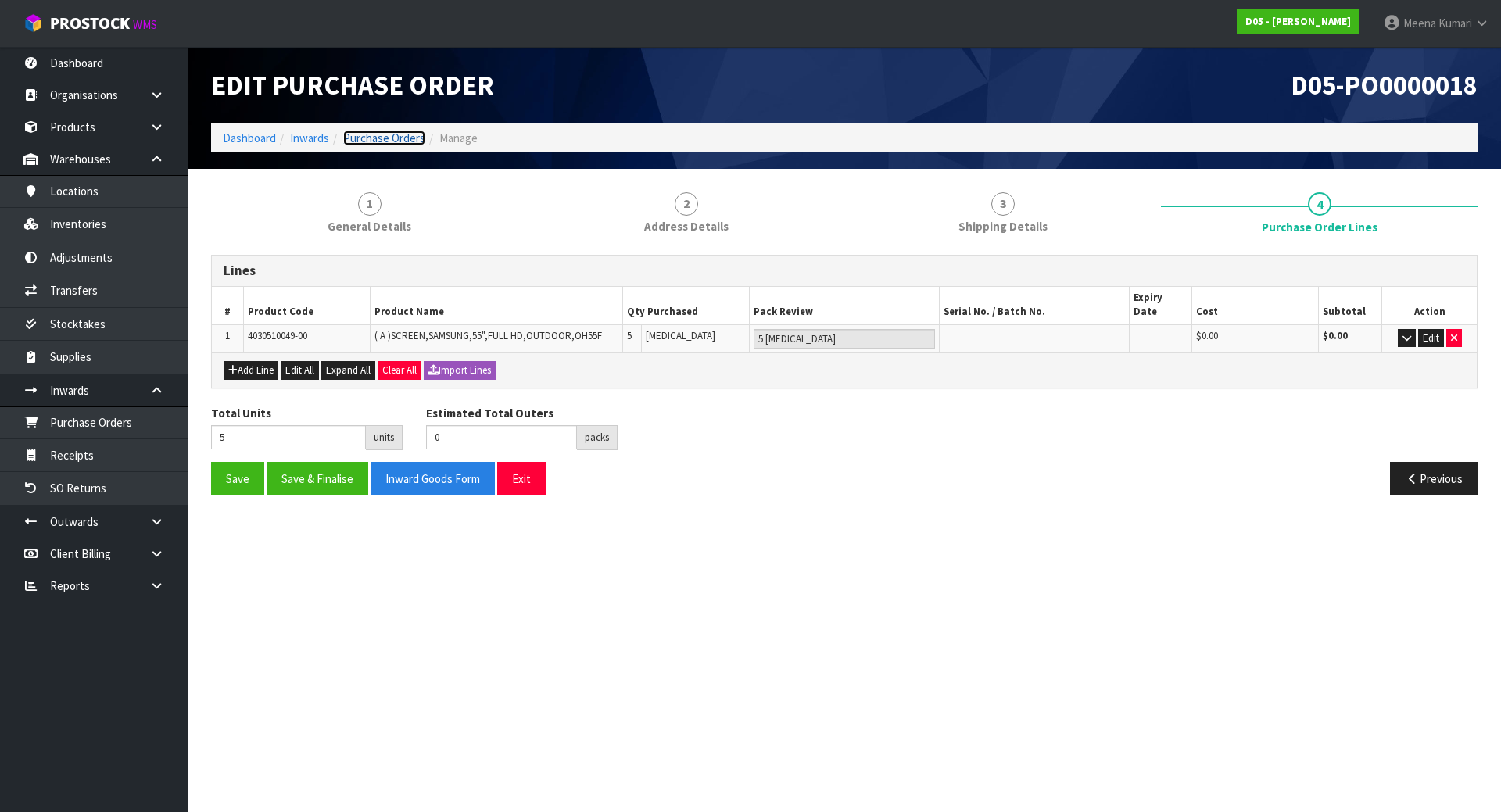
click at [381, 136] on link "Purchase Orders" at bounding box center [384, 137] width 82 height 15
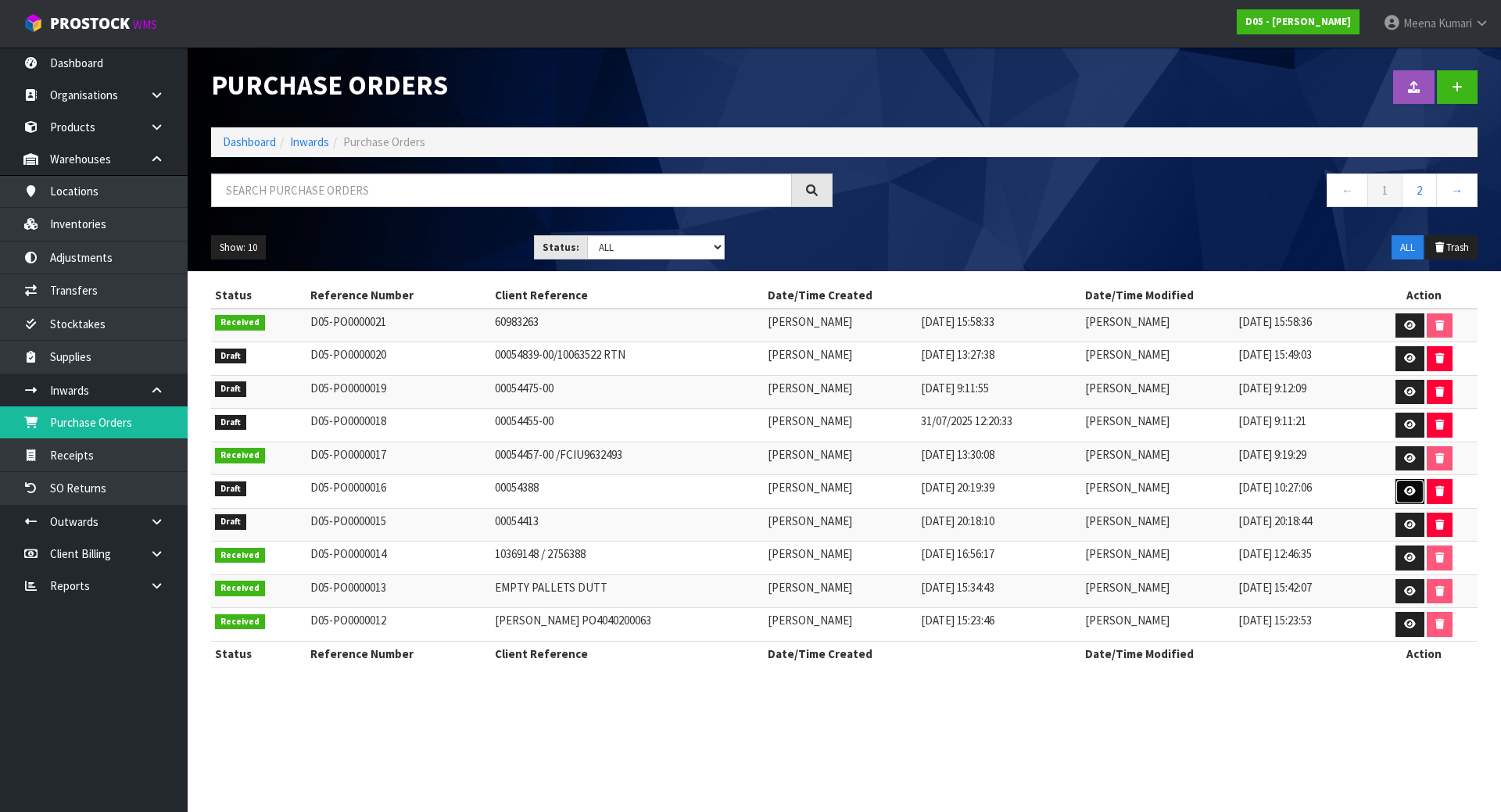
click at [1398, 490] on link at bounding box center [1410, 492] width 29 height 25
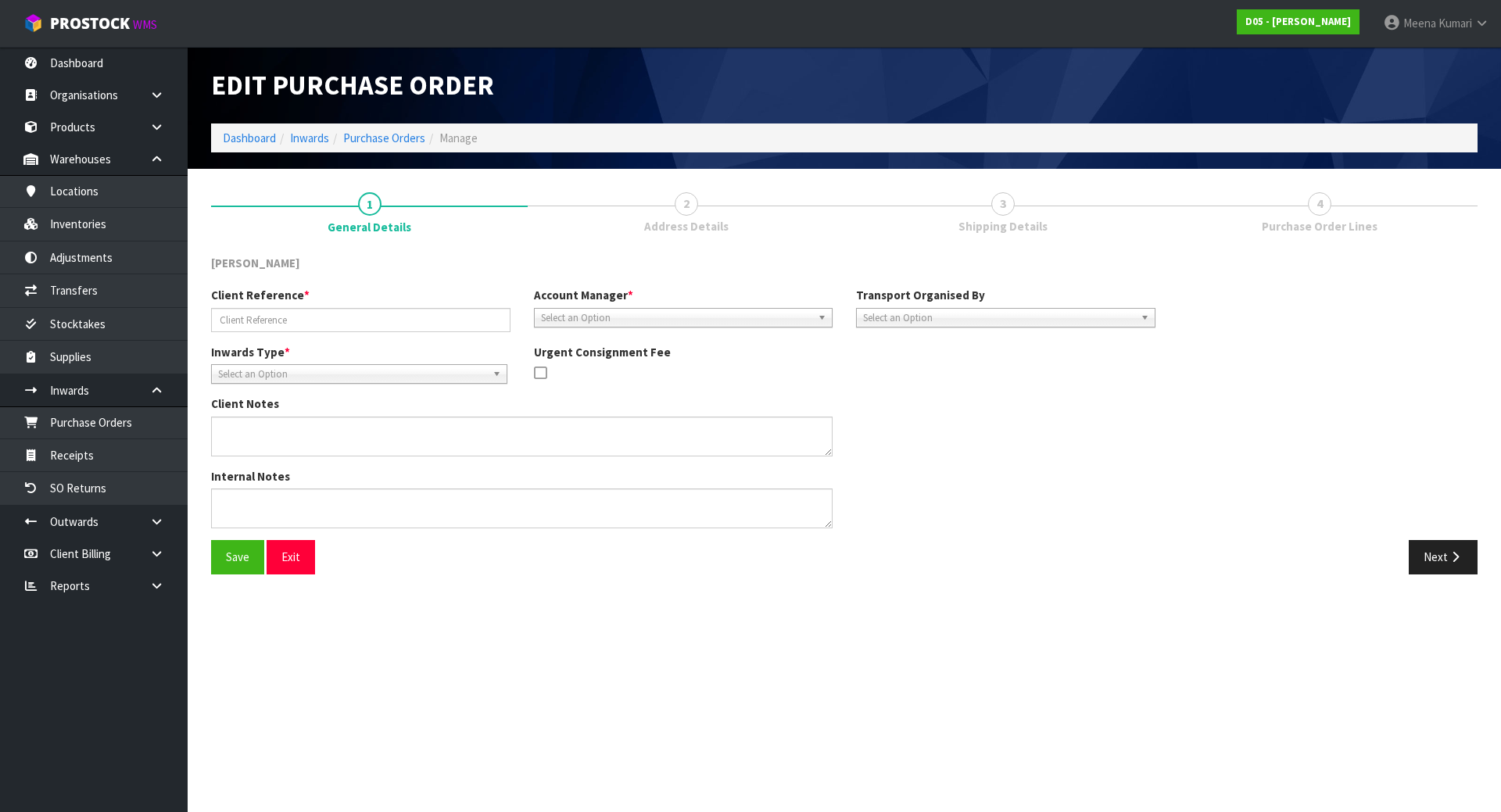
type input "00054388"
type textarea "COULD YOU PLEASE PICK UP AND RETURN TO STOCK ON YOUR STOCK ORDER NUMBER: D05-PO…"
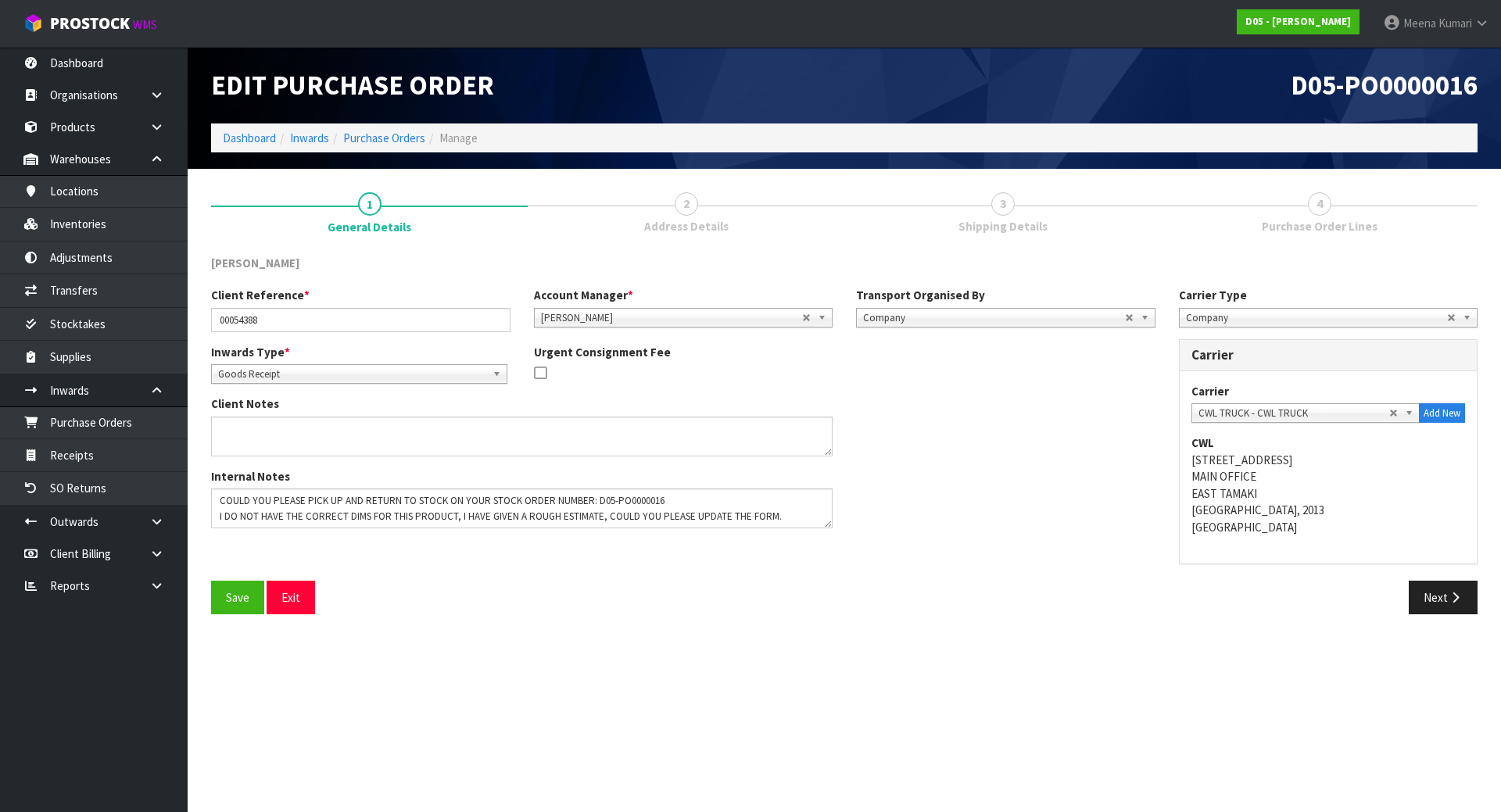
click at [1446, 577] on div "Carrier Type Company Bulk Courier Company Carrier Carrier [PERSON_NAME] CARRIER…" at bounding box center [1329, 434] width 323 height 294
click at [1438, 604] on button "Next" at bounding box center [1443, 597] width 69 height 33
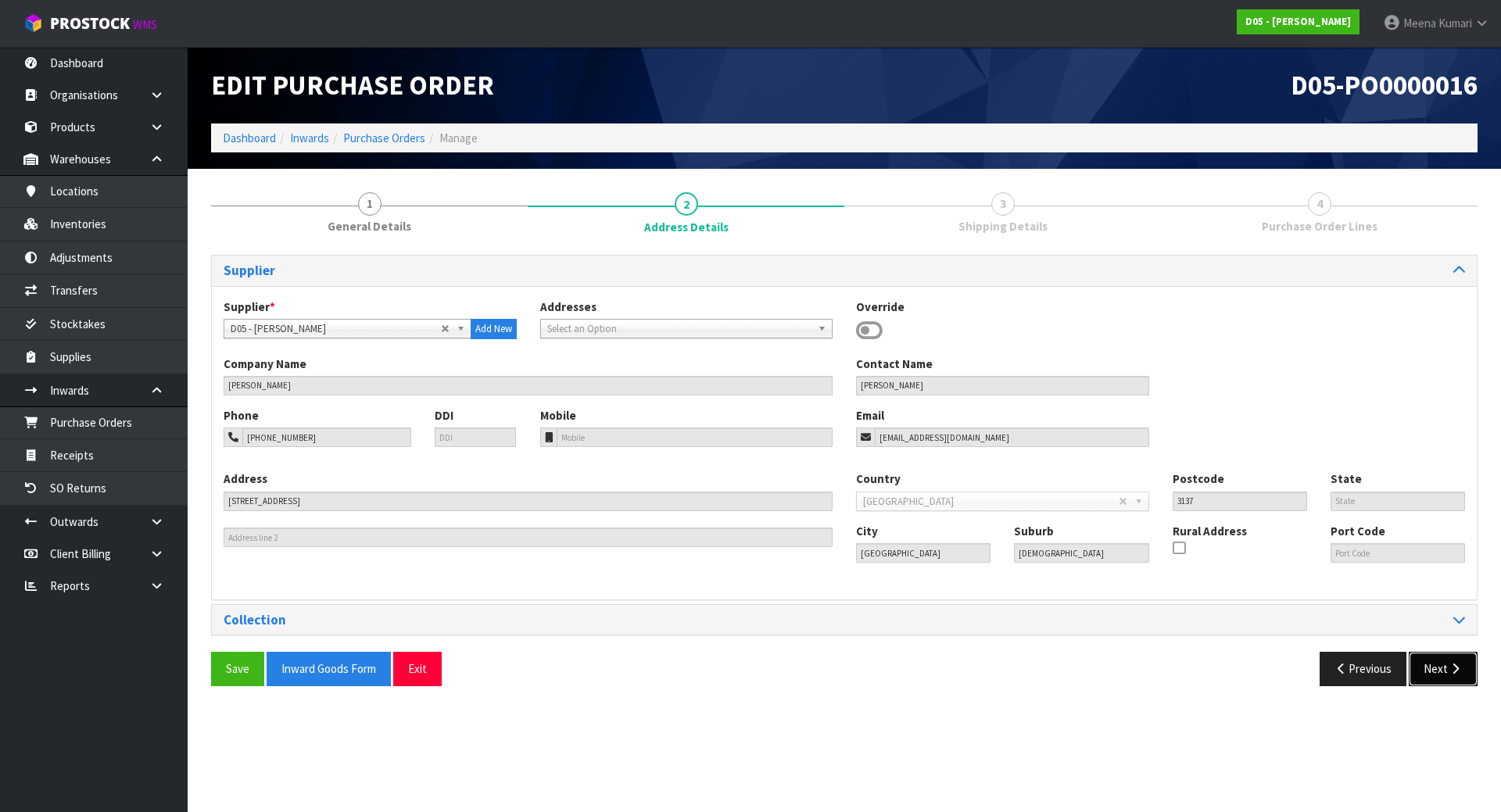
click at [1433, 662] on button "Next" at bounding box center [1443, 669] width 69 height 33
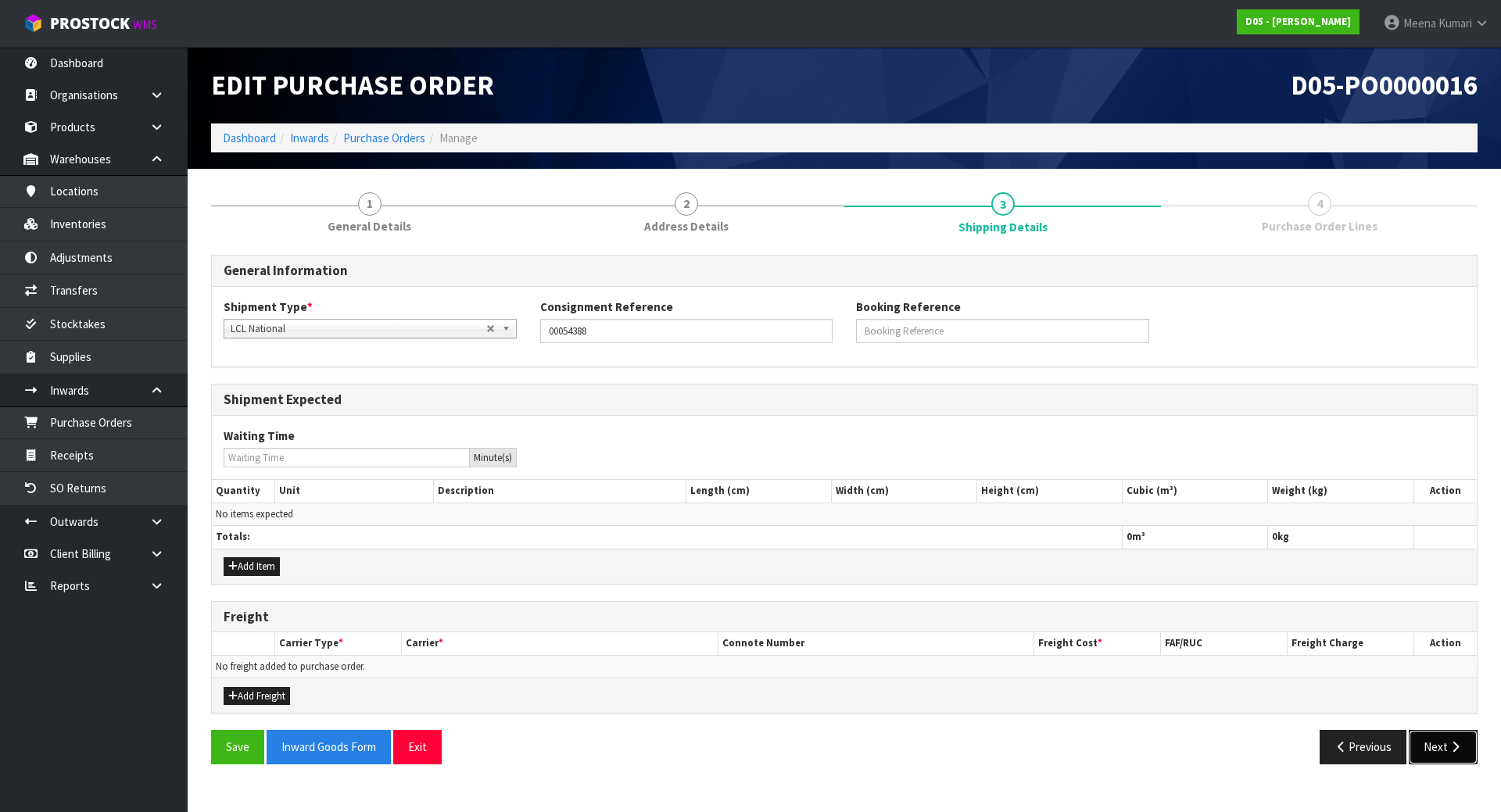
click at [1440, 748] on button "Next" at bounding box center [1443, 746] width 69 height 33
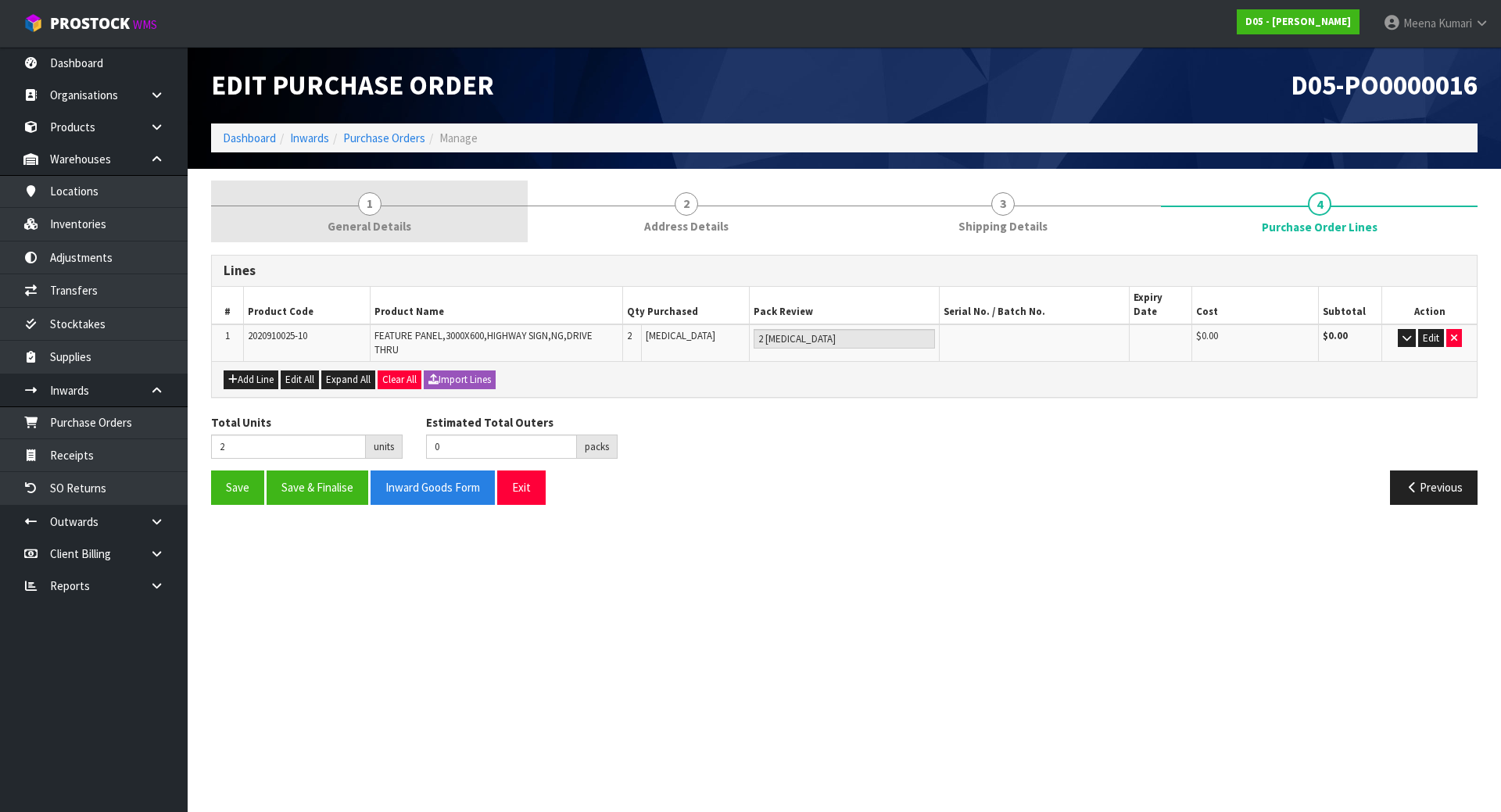
click at [393, 214] on link "1 General Details" at bounding box center [368, 211] width 316 height 62
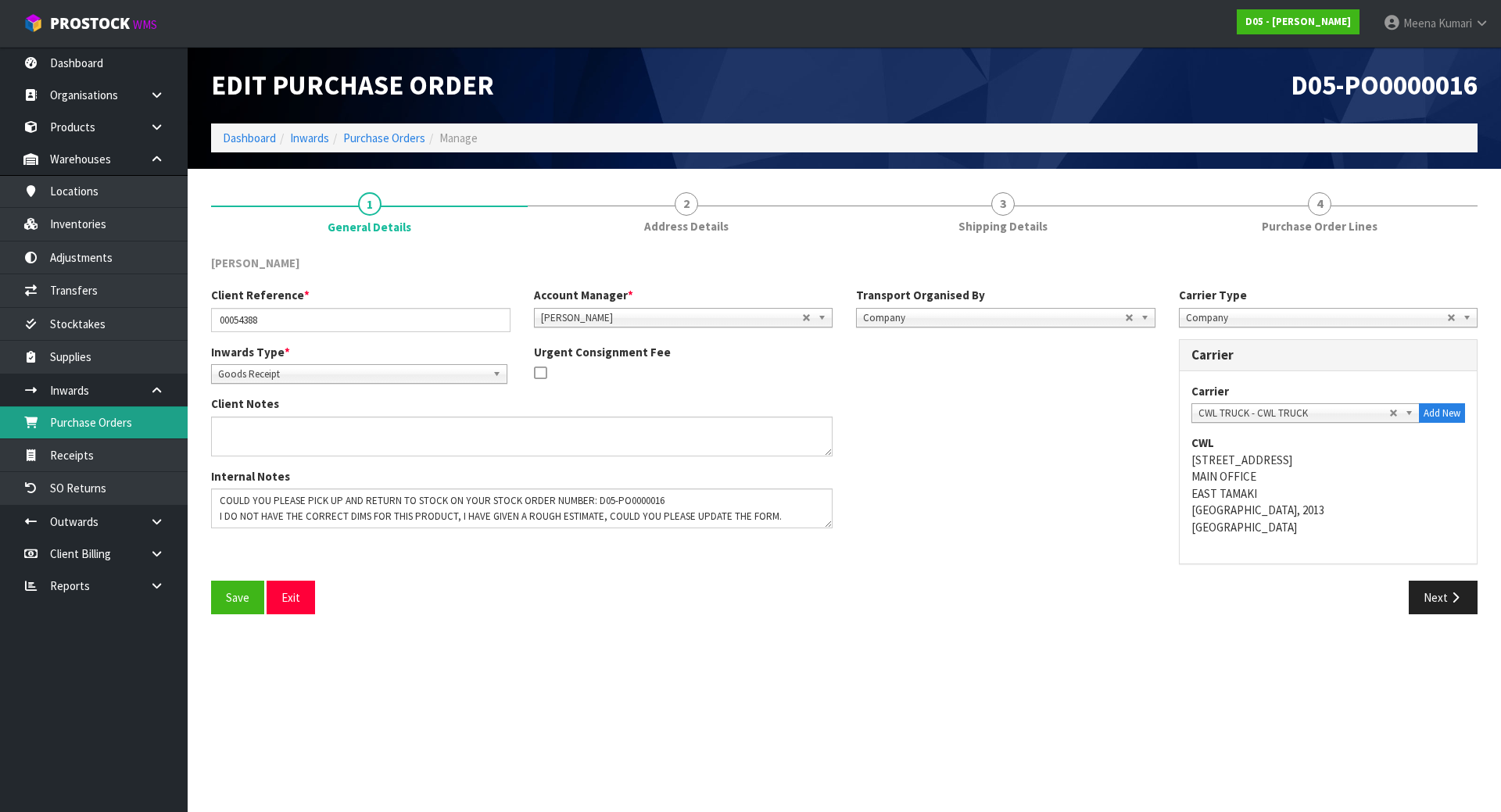
click at [147, 428] on link "Purchase Orders" at bounding box center [94, 422] width 188 height 32
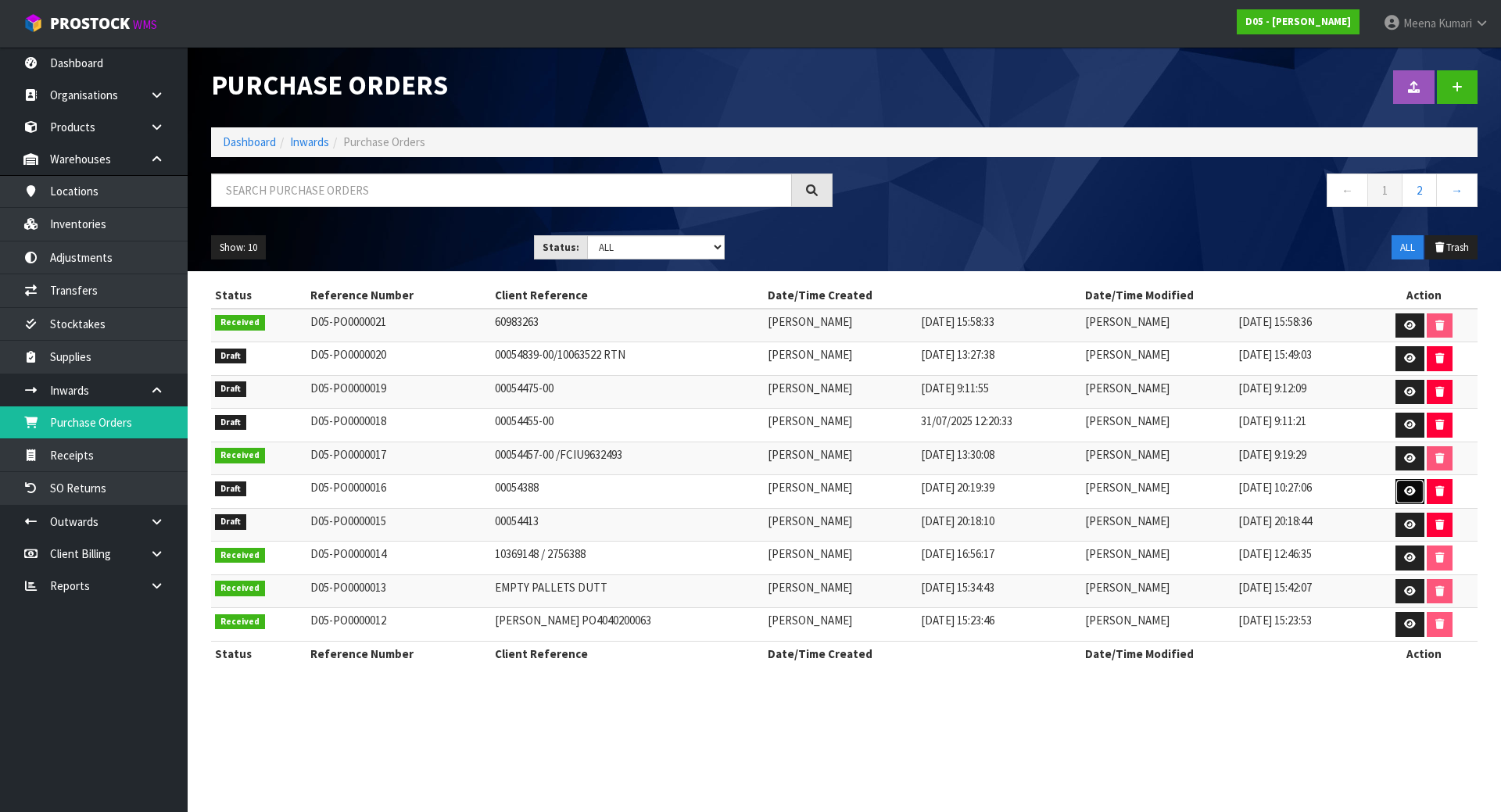
click at [1408, 490] on icon at bounding box center [1410, 491] width 12 height 10
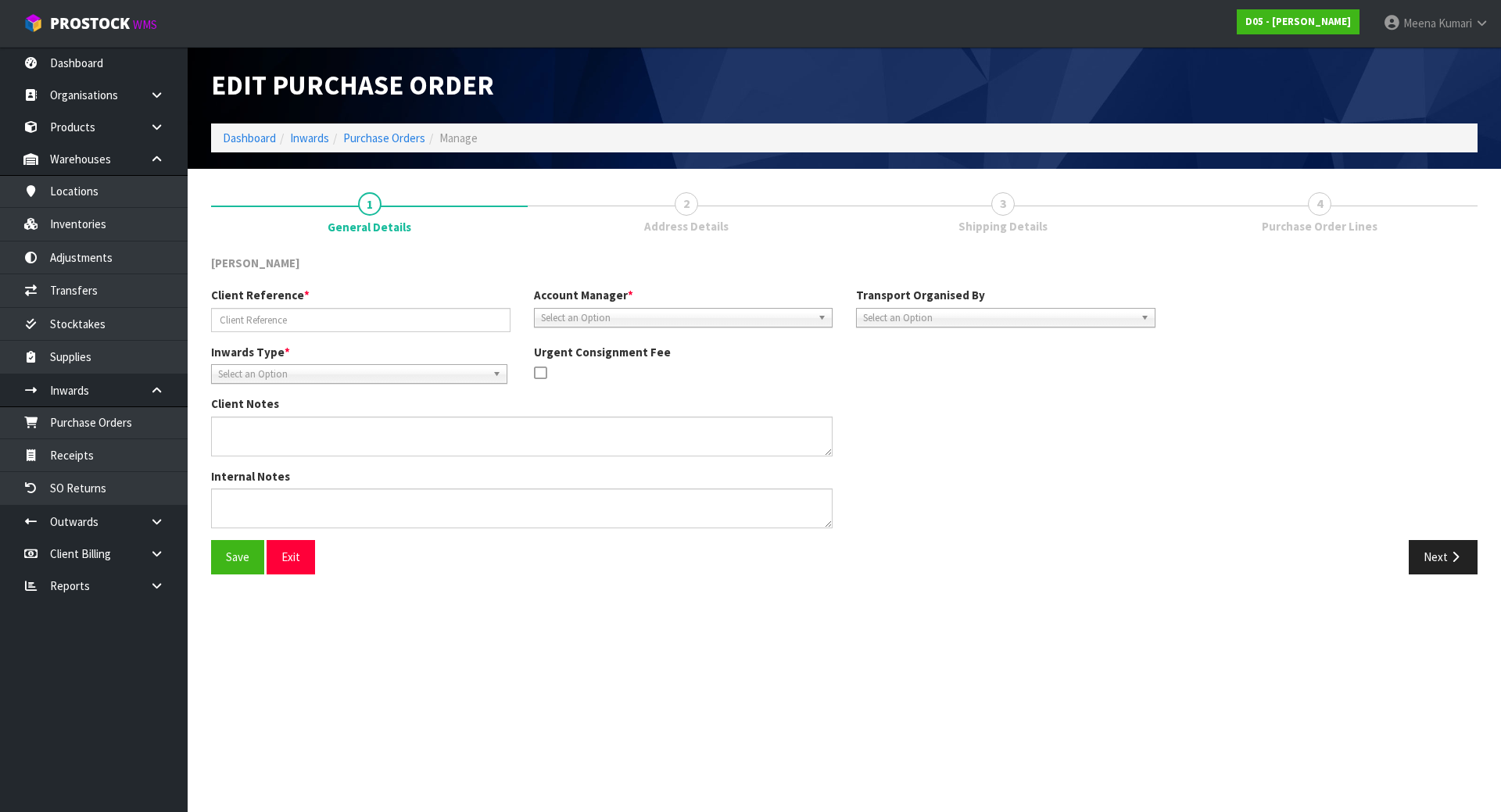
type input "00054388"
type textarea "COULD YOU PLEASE PICK UP AND RETURN TO STOCK ON YOUR STOCK ORDER NUMBER: D05-PO…"
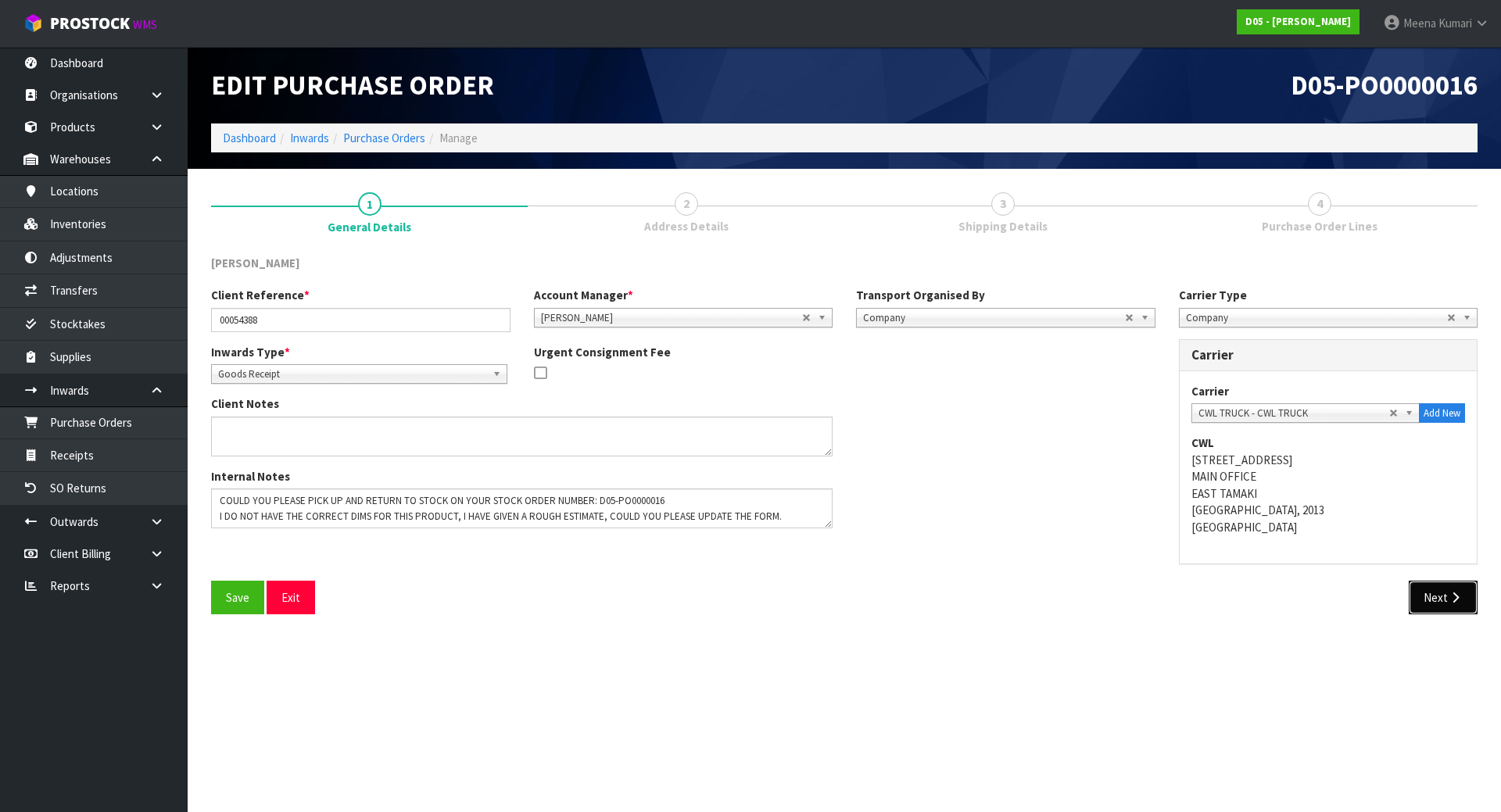
click at [1428, 584] on button "Next" at bounding box center [1443, 597] width 69 height 33
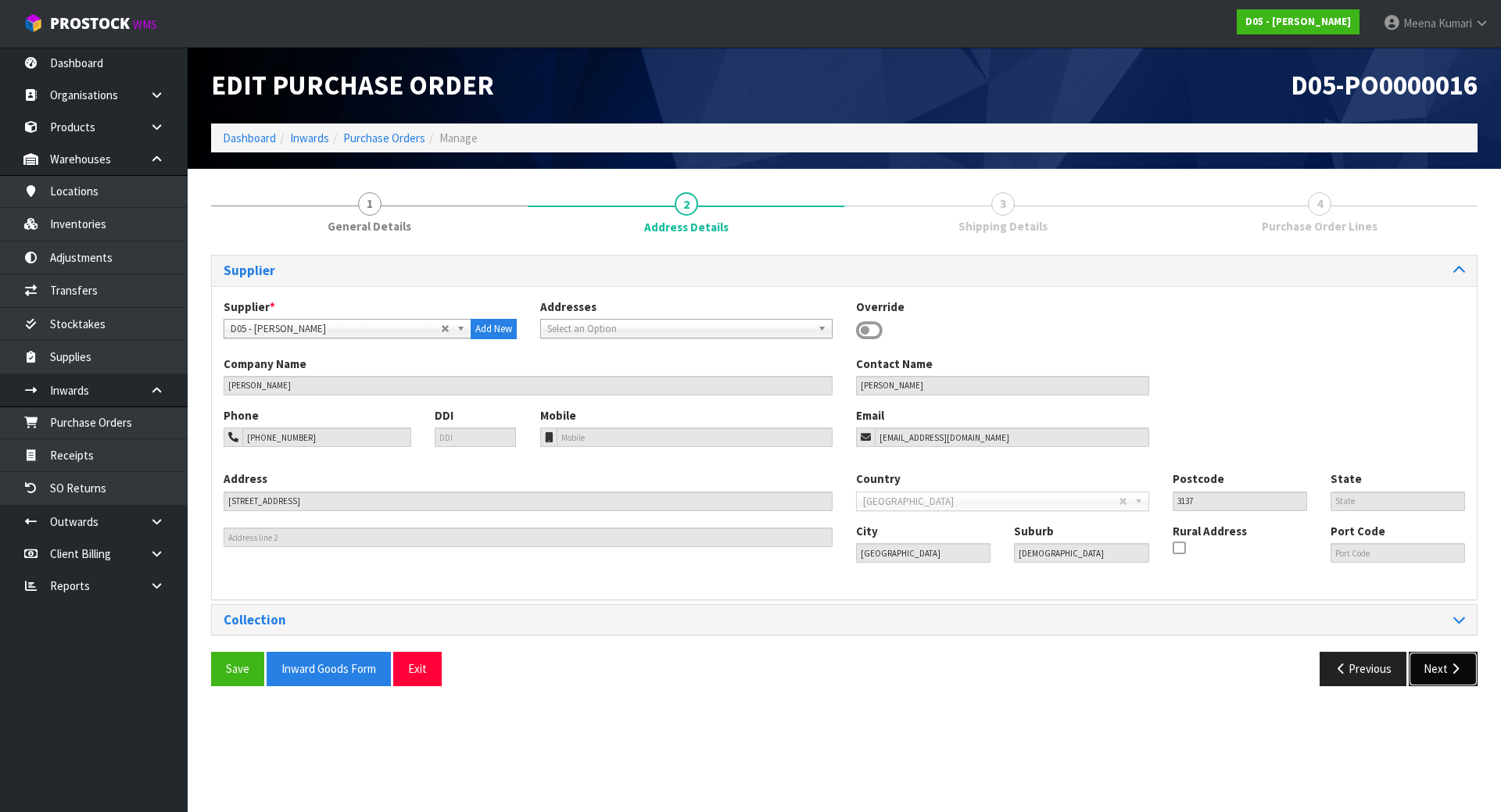
click at [1454, 673] on icon "button" at bounding box center [1455, 669] width 15 height 12
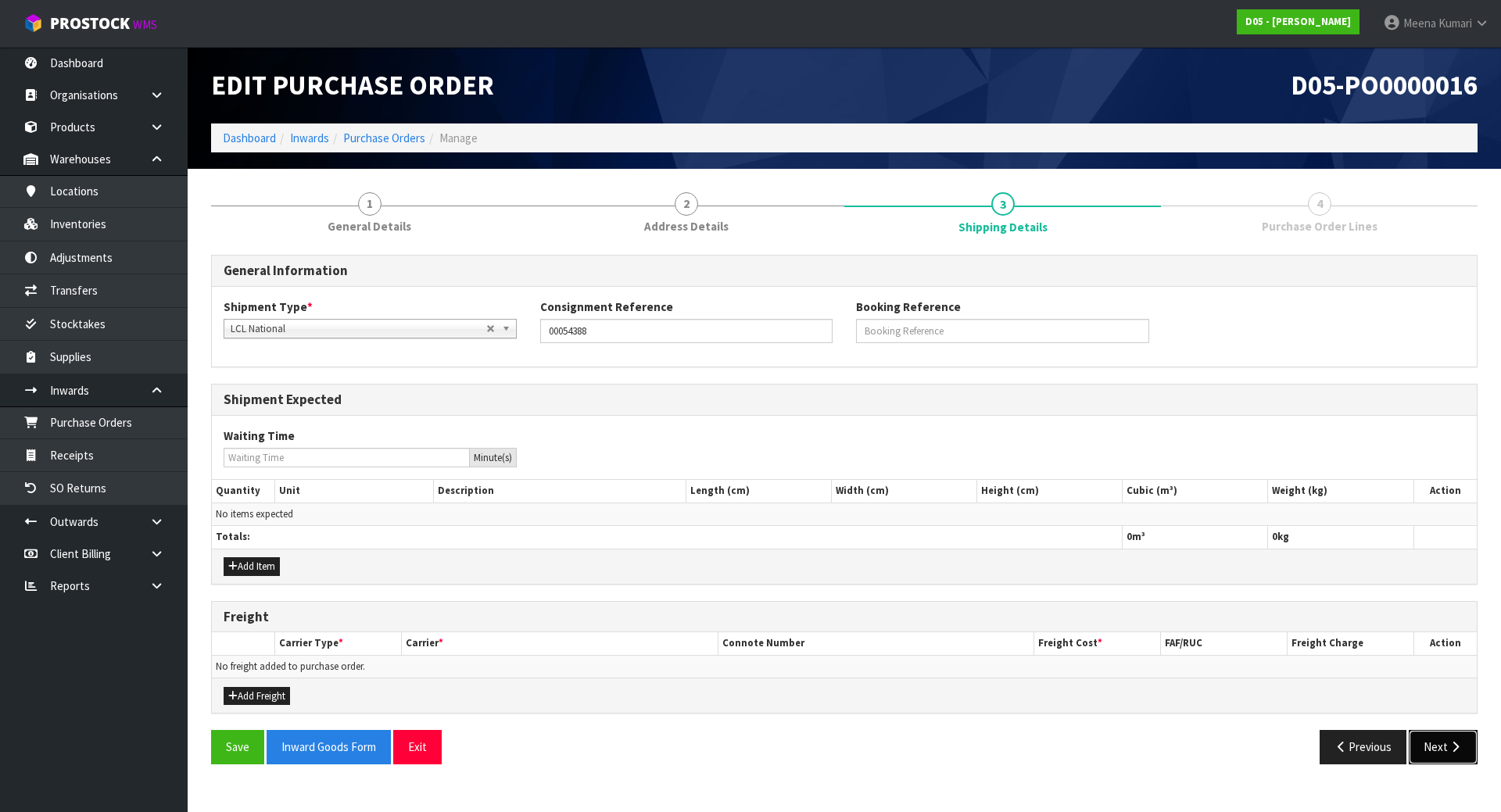
click at [1445, 738] on button "Next" at bounding box center [1443, 746] width 69 height 33
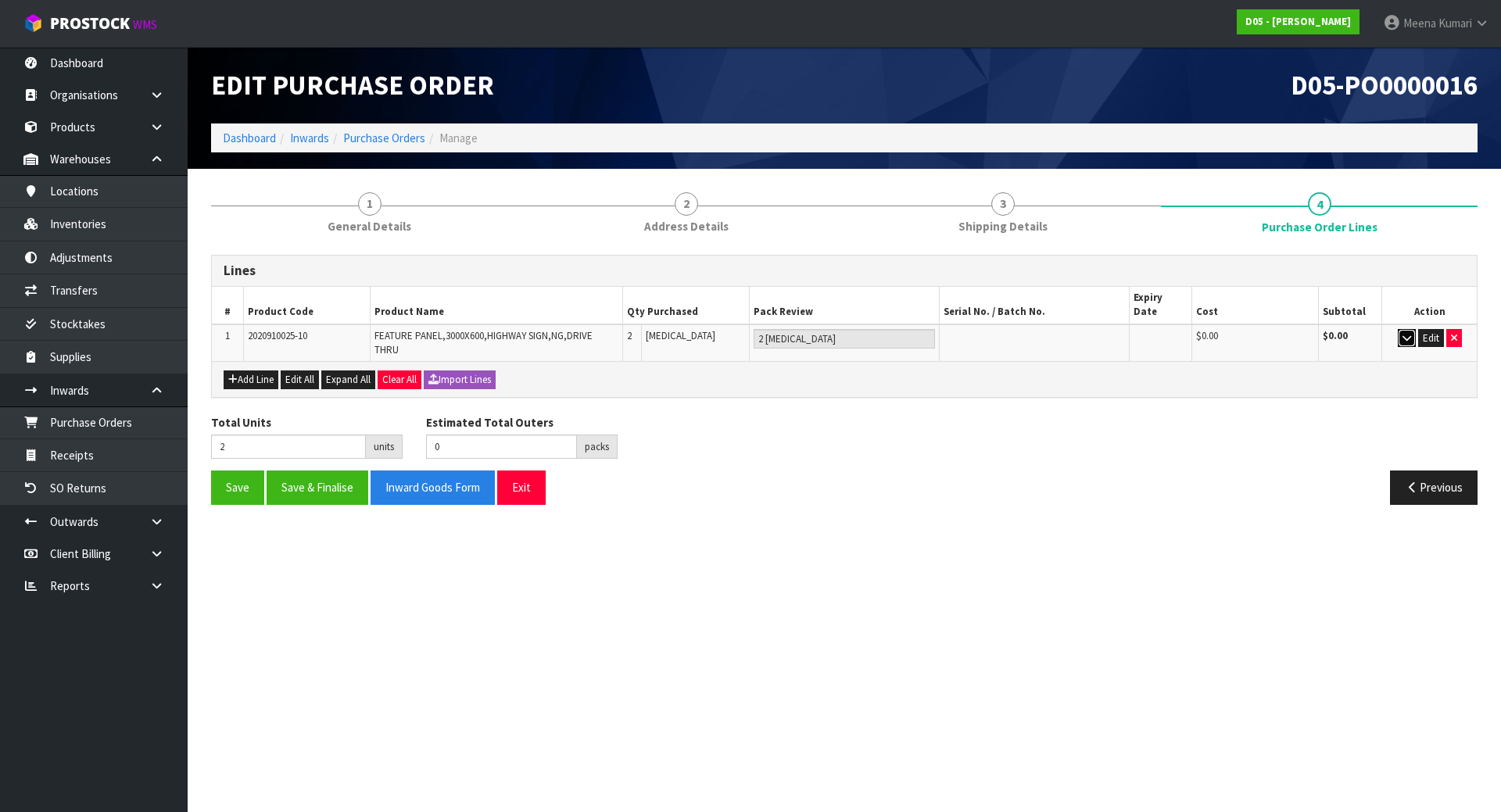
click at [1403, 333] on icon "button" at bounding box center [1407, 338] width 9 height 10
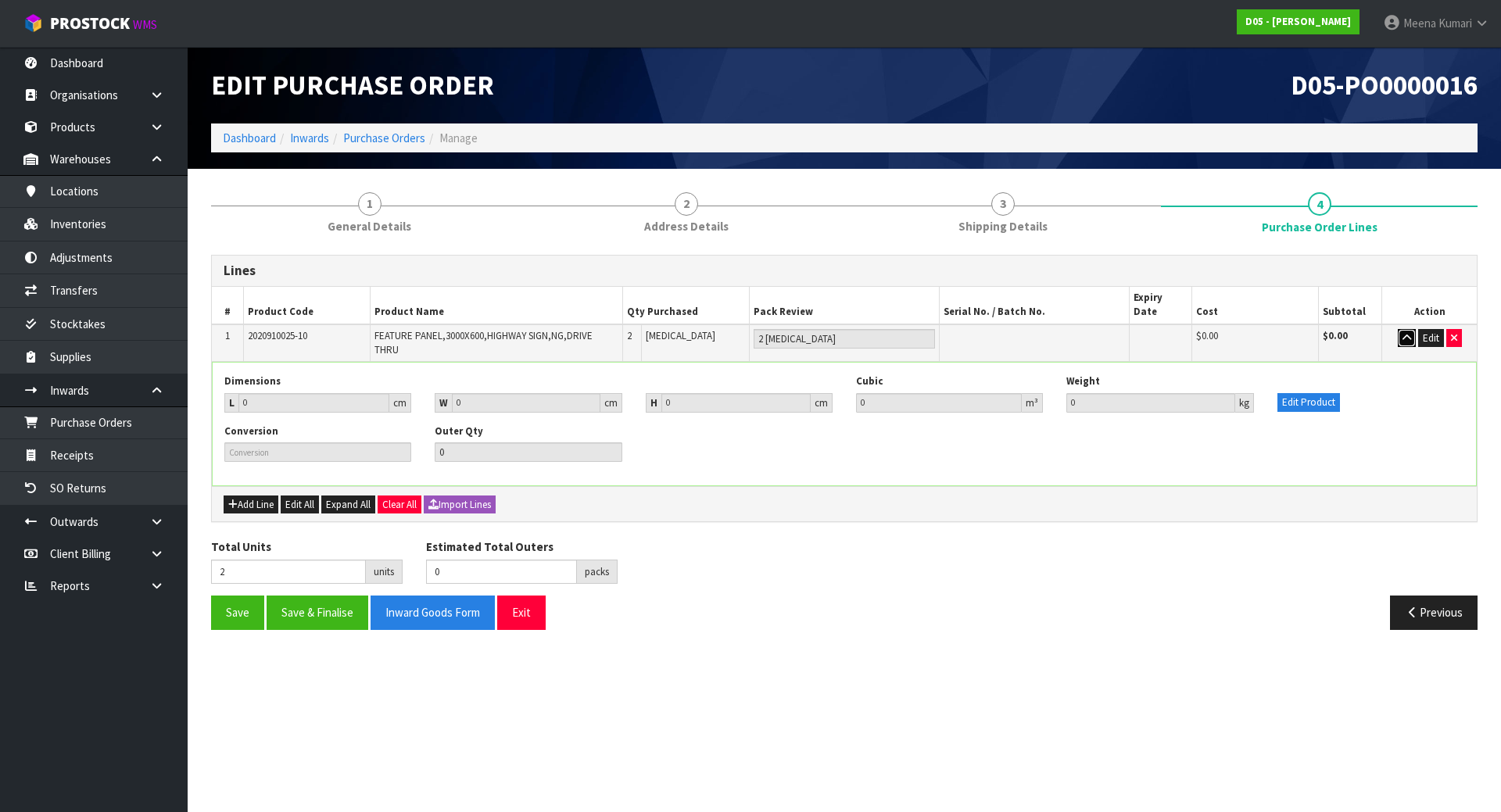
click at [1403, 333] on icon "button" at bounding box center [1407, 338] width 9 height 10
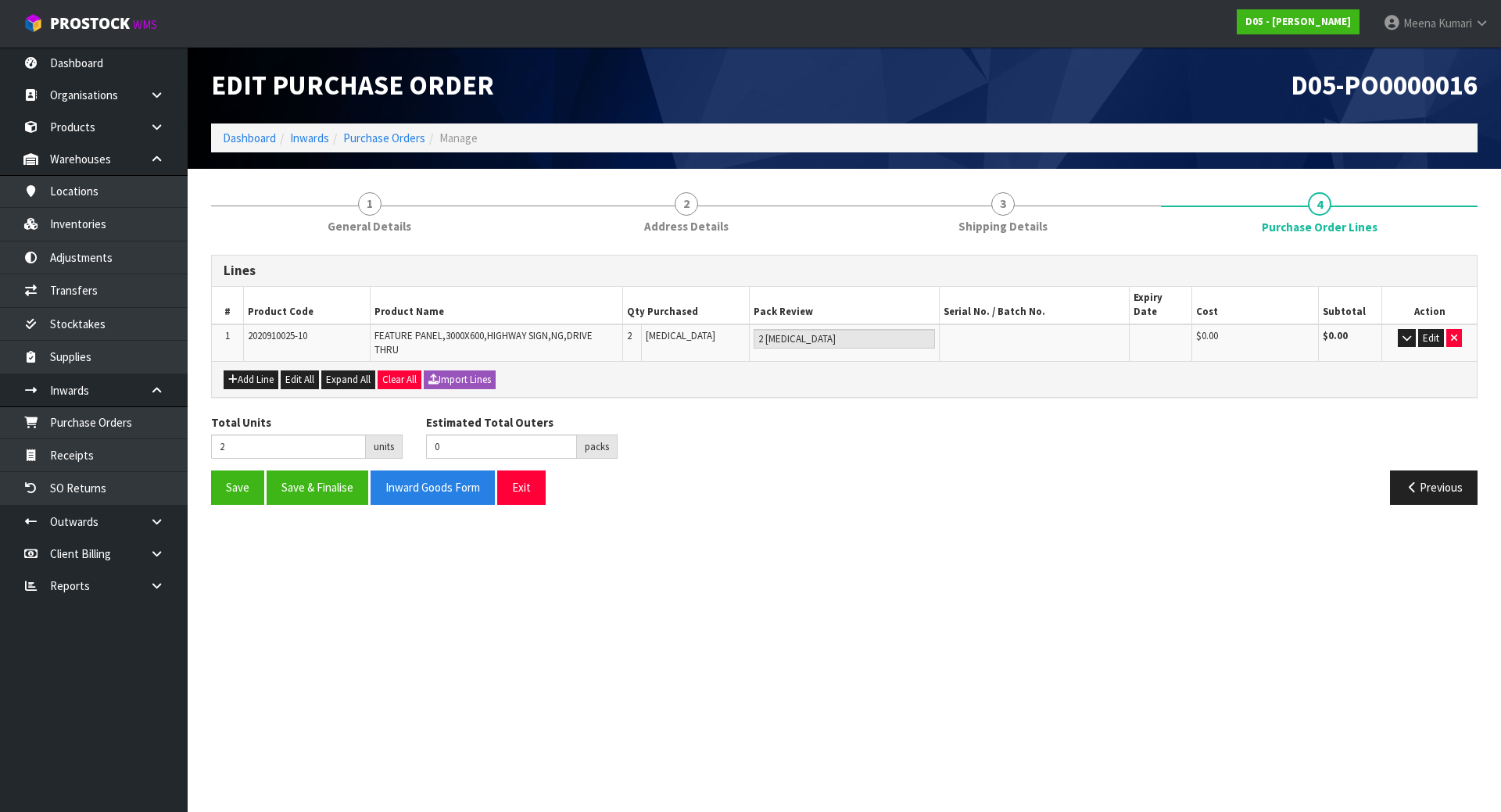
click at [248, 329] on span "2020910025-10" at bounding box center [277, 336] width 60 height 14
click at [258, 329] on span "2020910025-10" at bounding box center [277, 336] width 60 height 14
copy tr "2020910025-10"
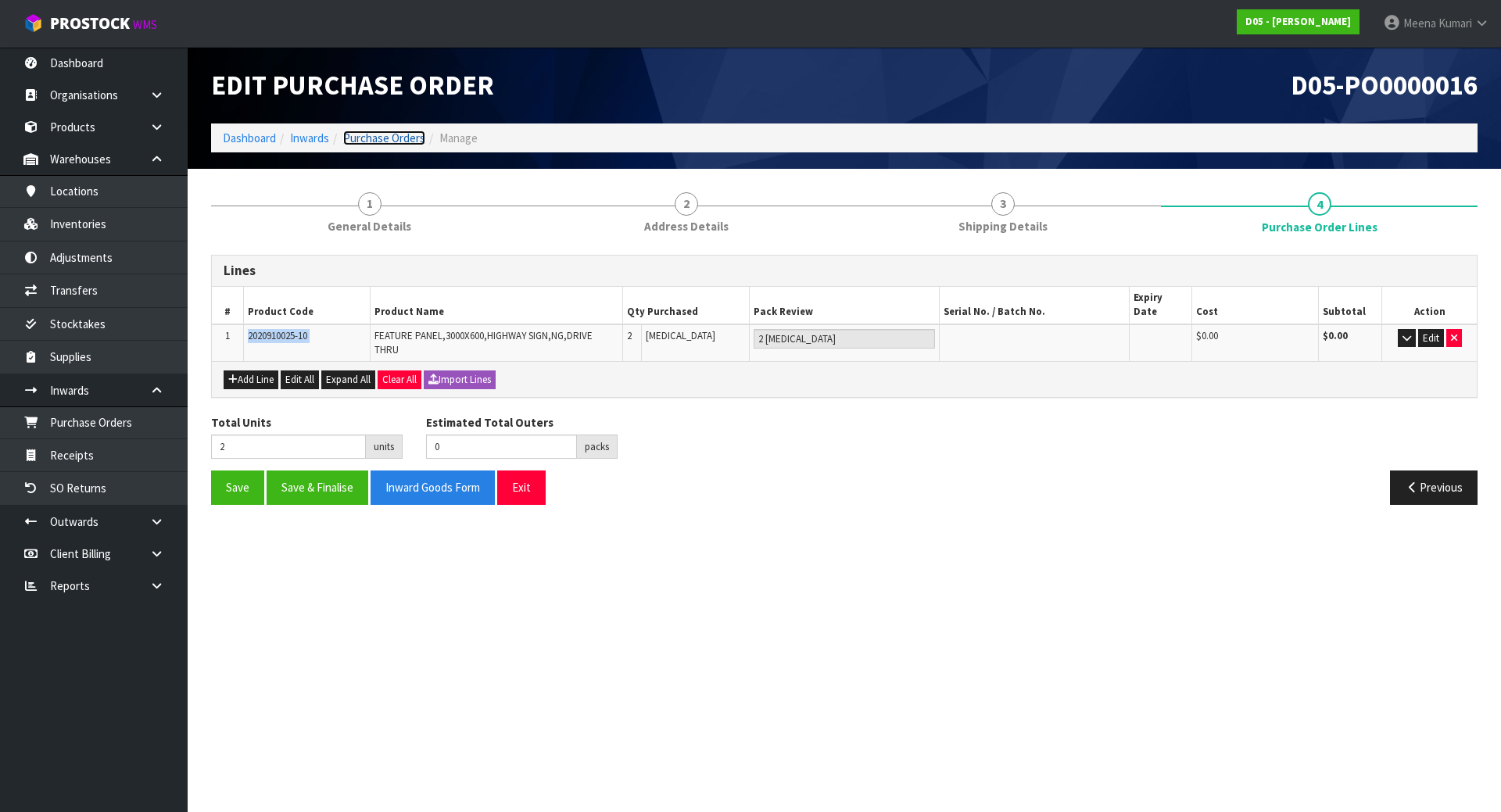
click at [394, 136] on link "Purchase Orders" at bounding box center [384, 137] width 82 height 15
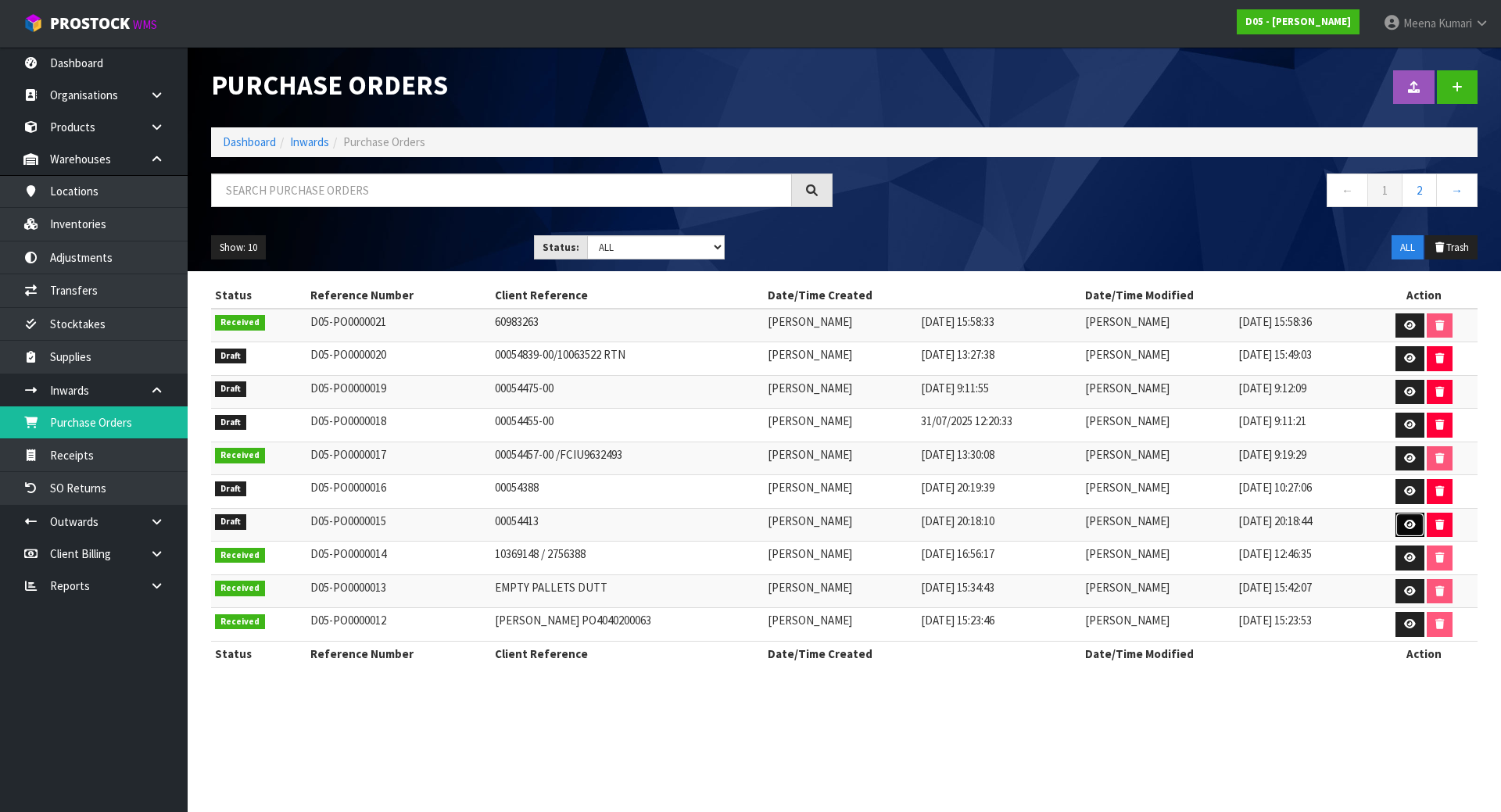
click at [1395, 524] on link at bounding box center [1410, 525] width 29 height 25
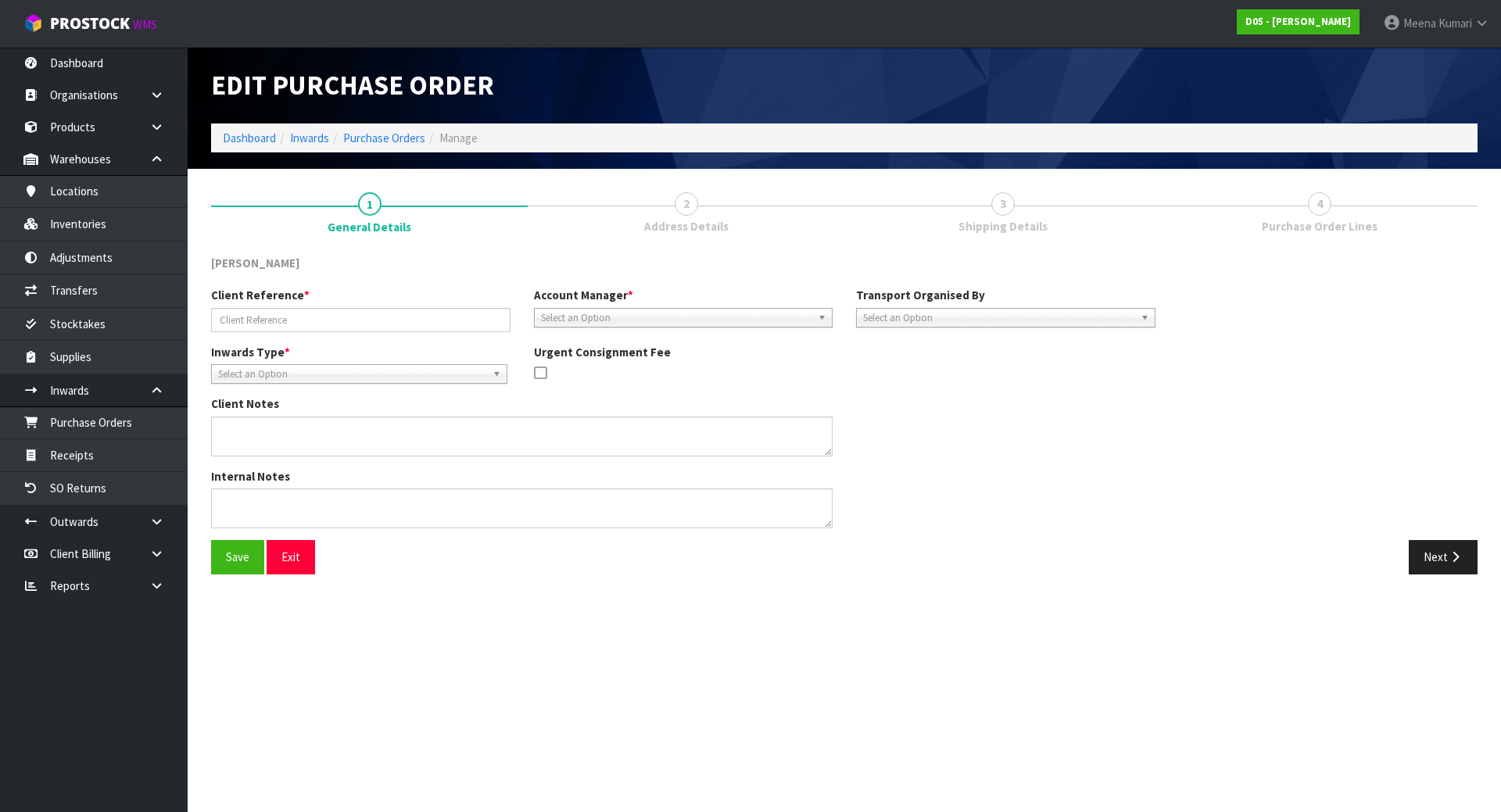
type input "00054413"
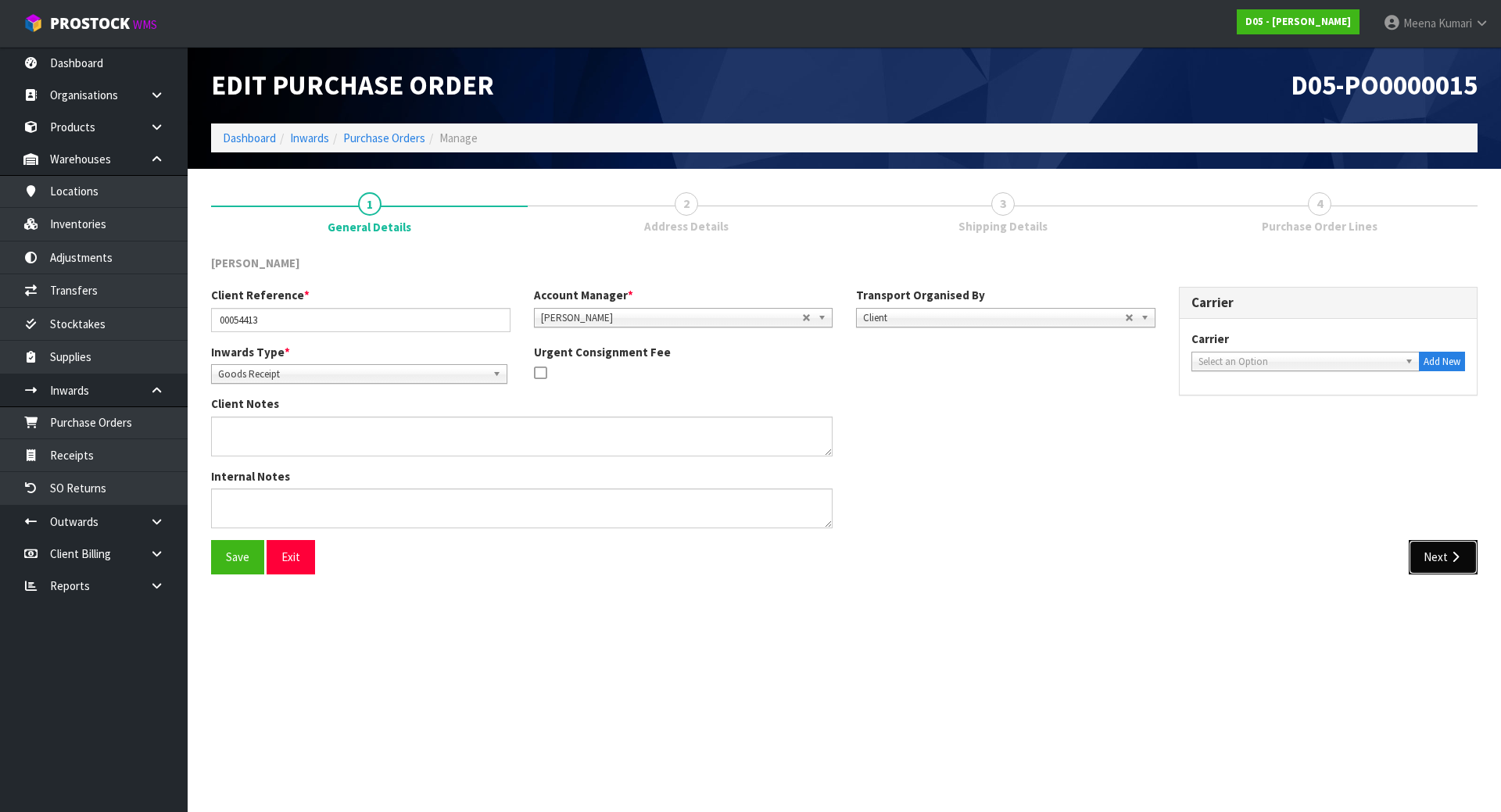
click at [1452, 549] on button "Next" at bounding box center [1443, 556] width 69 height 33
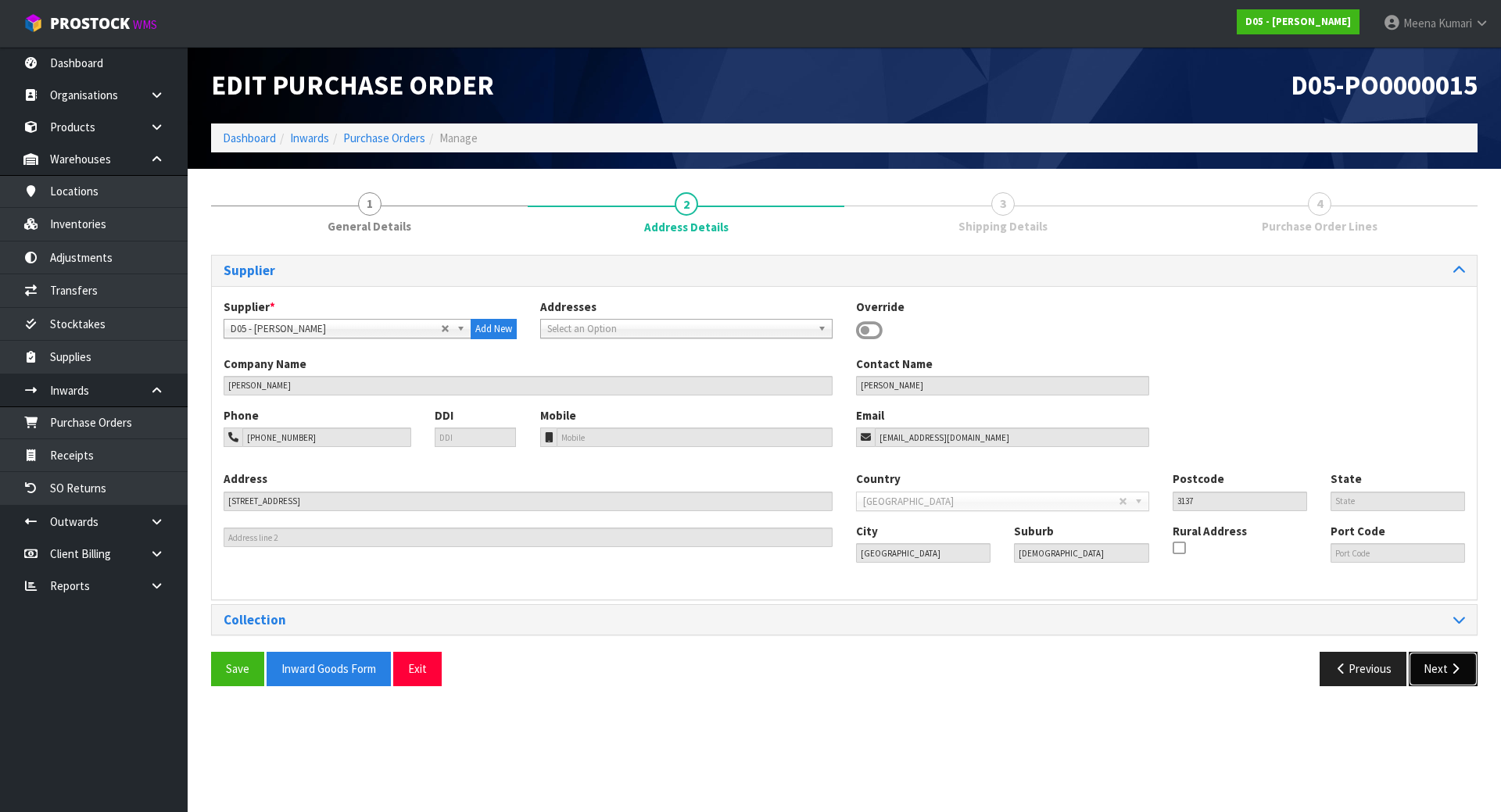
click at [1446, 666] on button "Next" at bounding box center [1443, 669] width 69 height 33
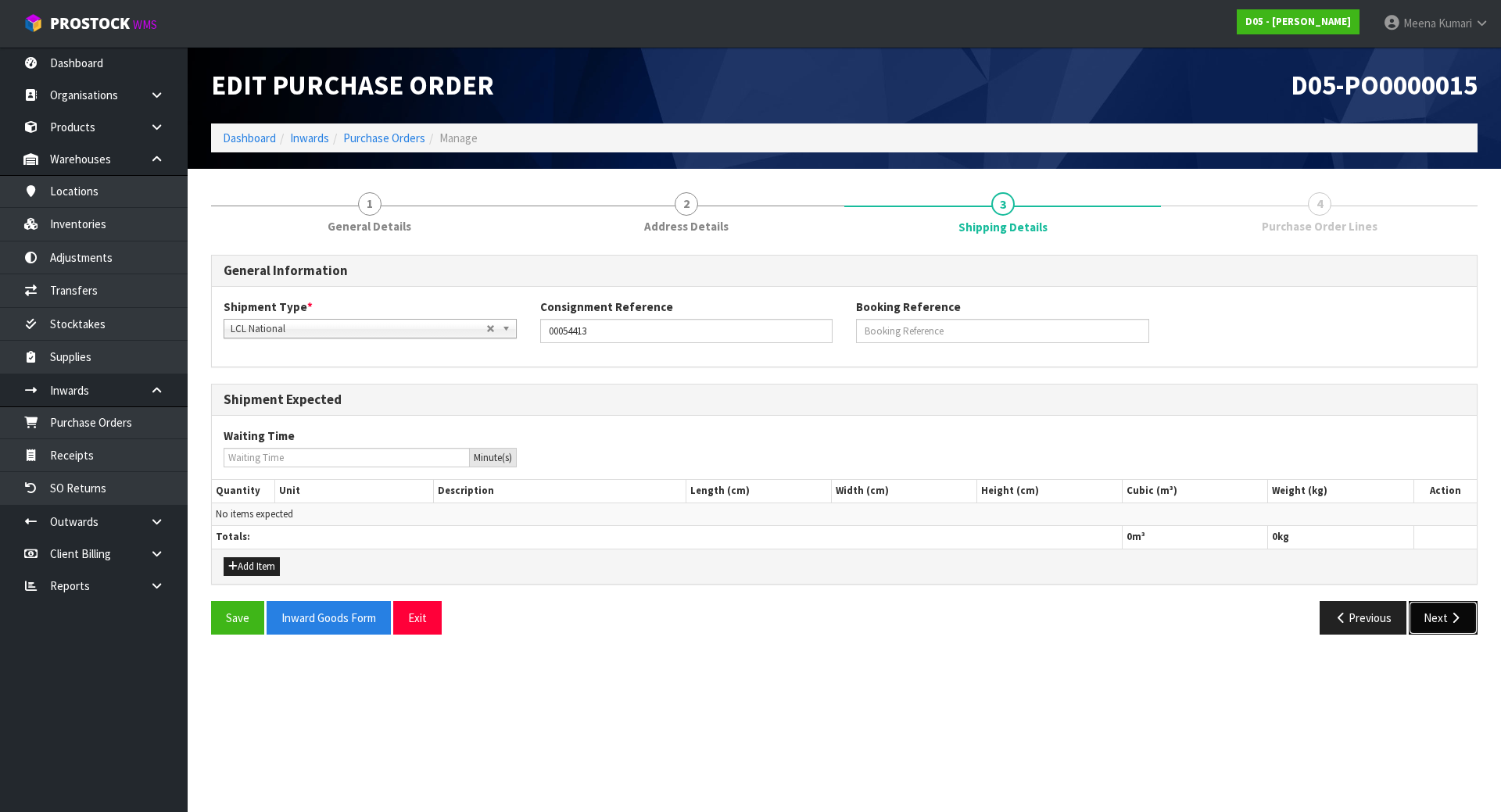
click at [1440, 613] on button "Next" at bounding box center [1443, 618] width 69 height 33
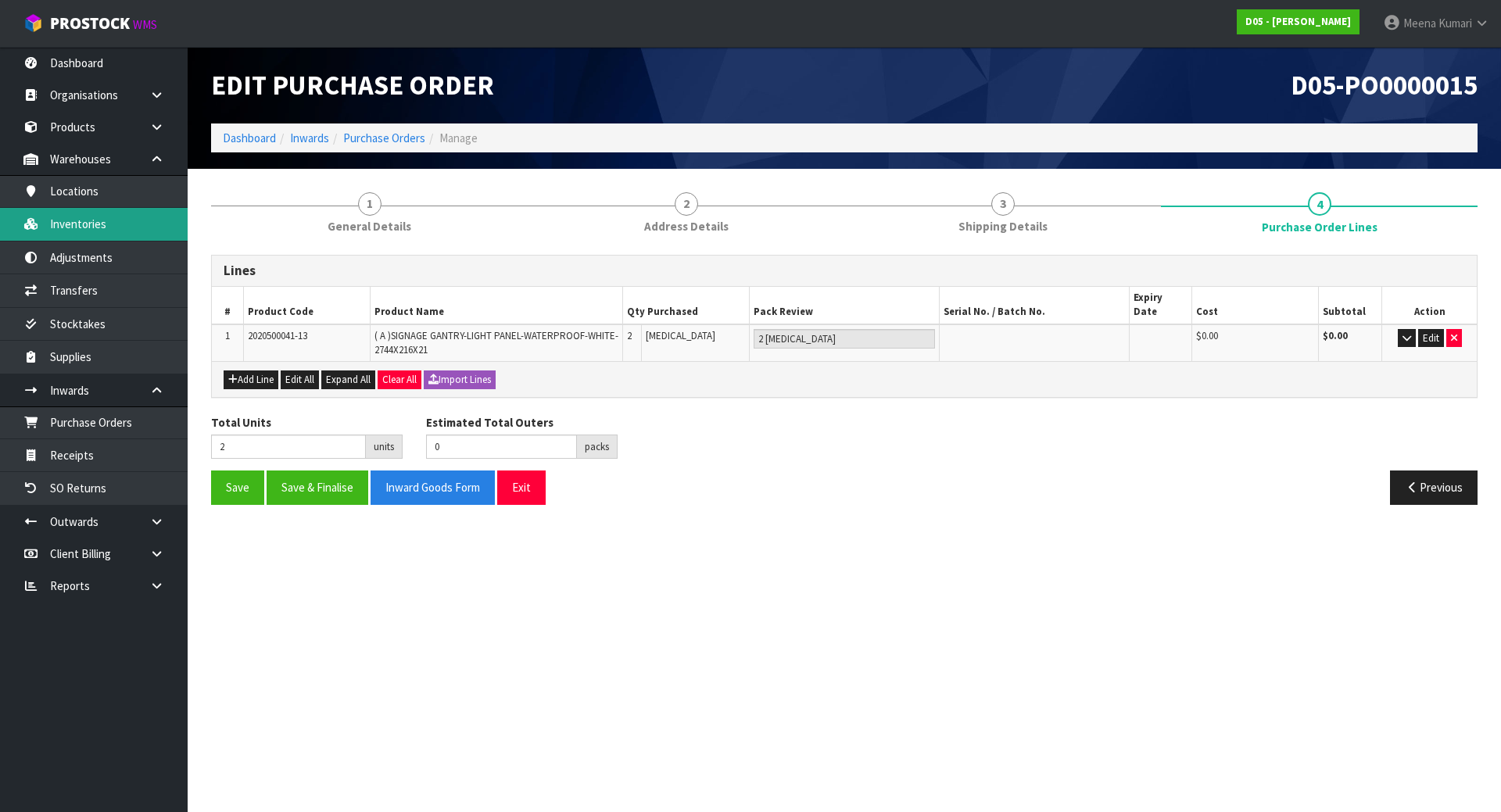
click at [115, 225] on link "Inventories" at bounding box center [94, 223] width 188 height 32
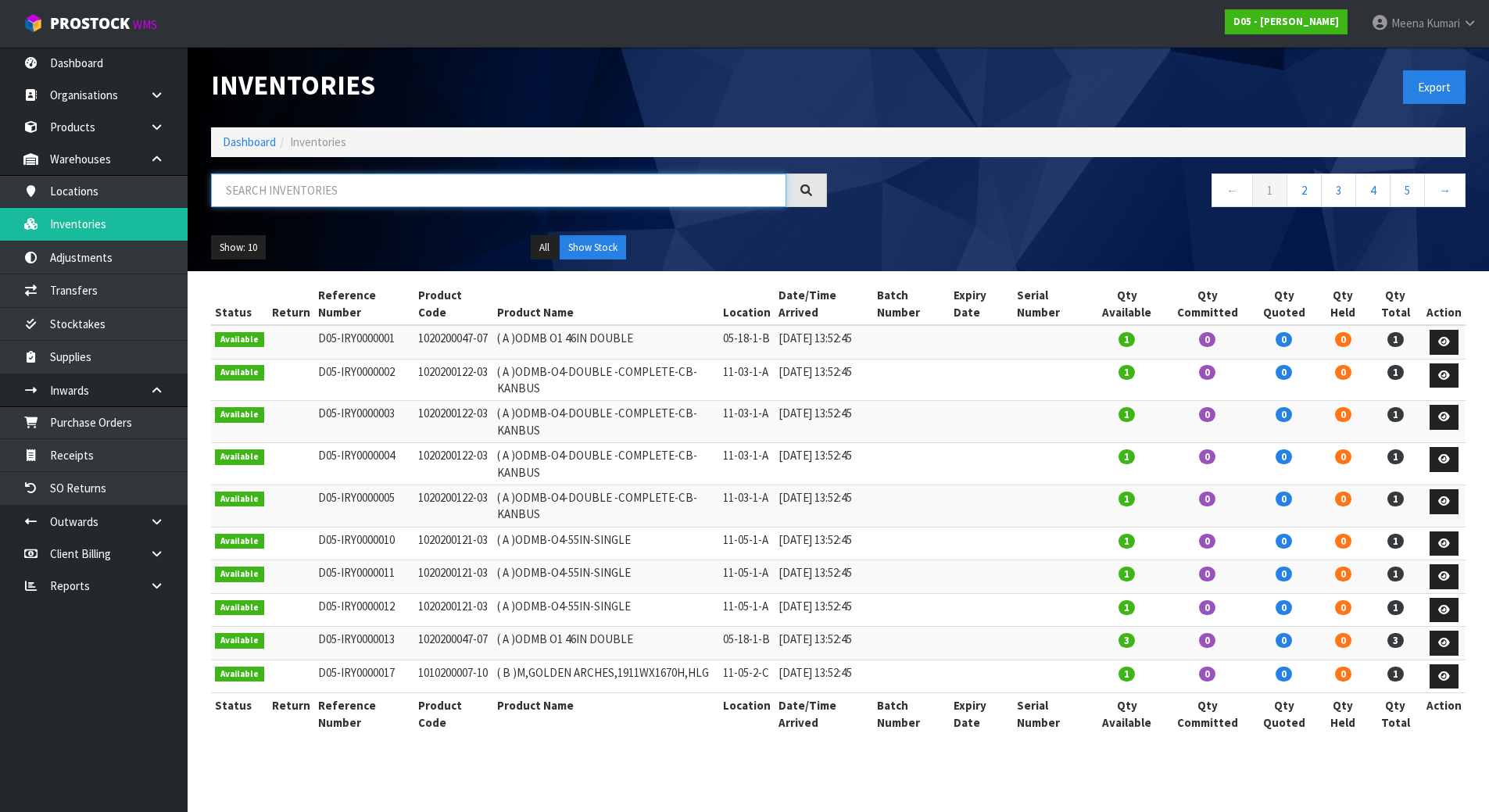
click at [319, 198] on input "text" at bounding box center [498, 190] width 575 height 33
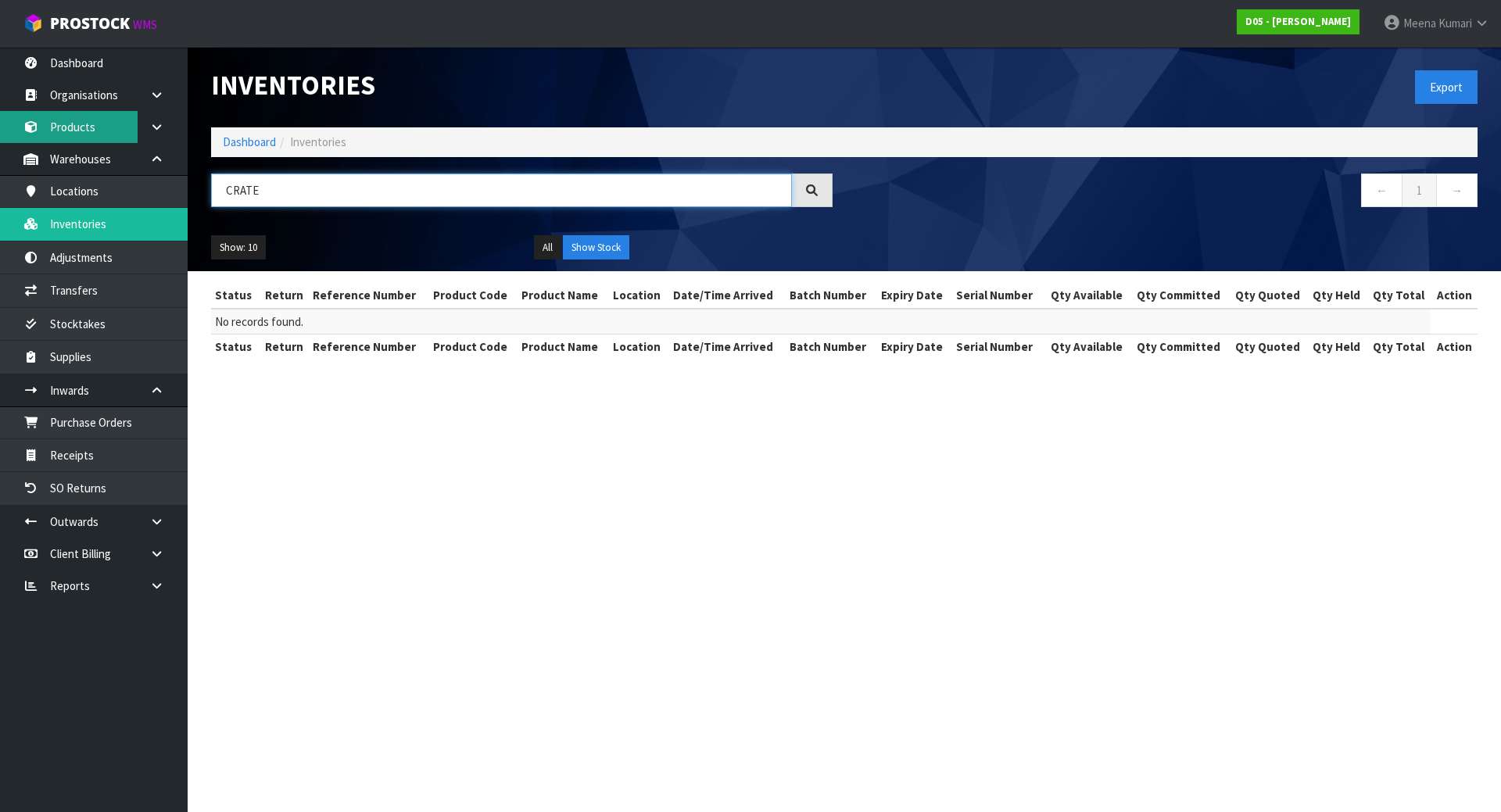
type input "CRATE"
click at [81, 133] on link "Products" at bounding box center [94, 126] width 188 height 32
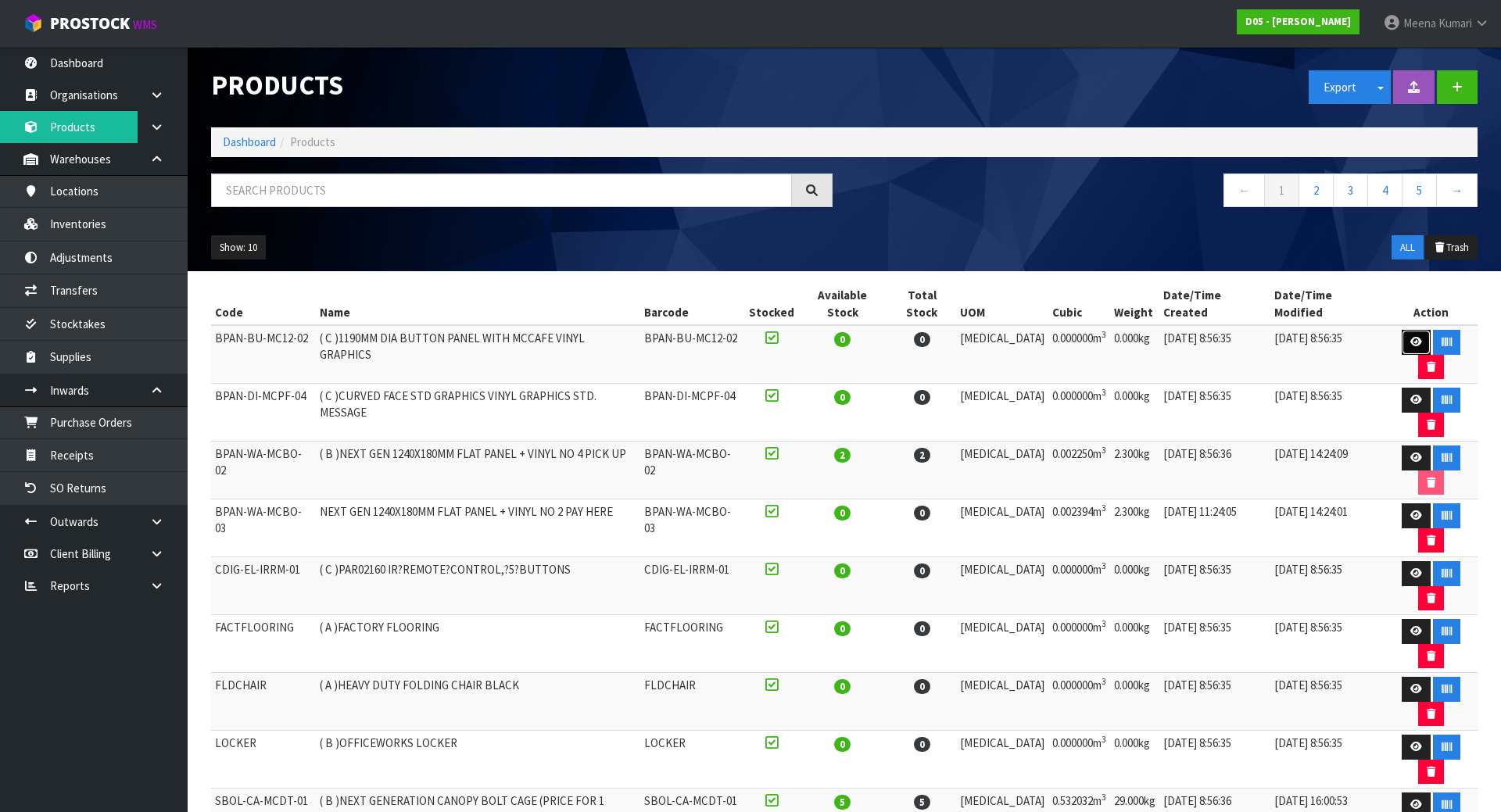
click at [1411, 337] on icon at bounding box center [1417, 342] width 12 height 10
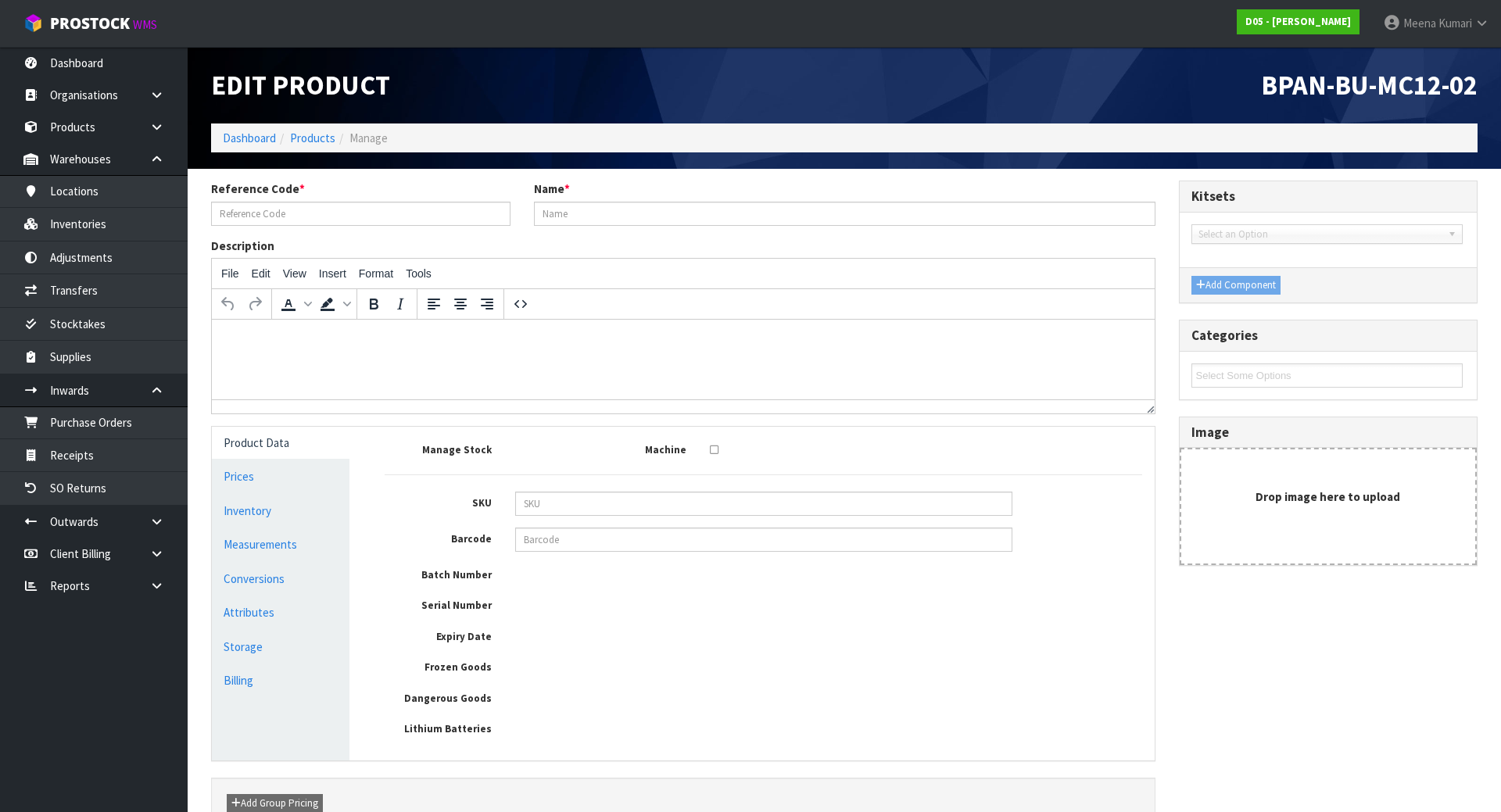
type input "BPAN-BU-MC12-02"
type input "( C )1190MM DIA BUTTON PANEL WITH MCCAFE VINYL GRAPHICS"
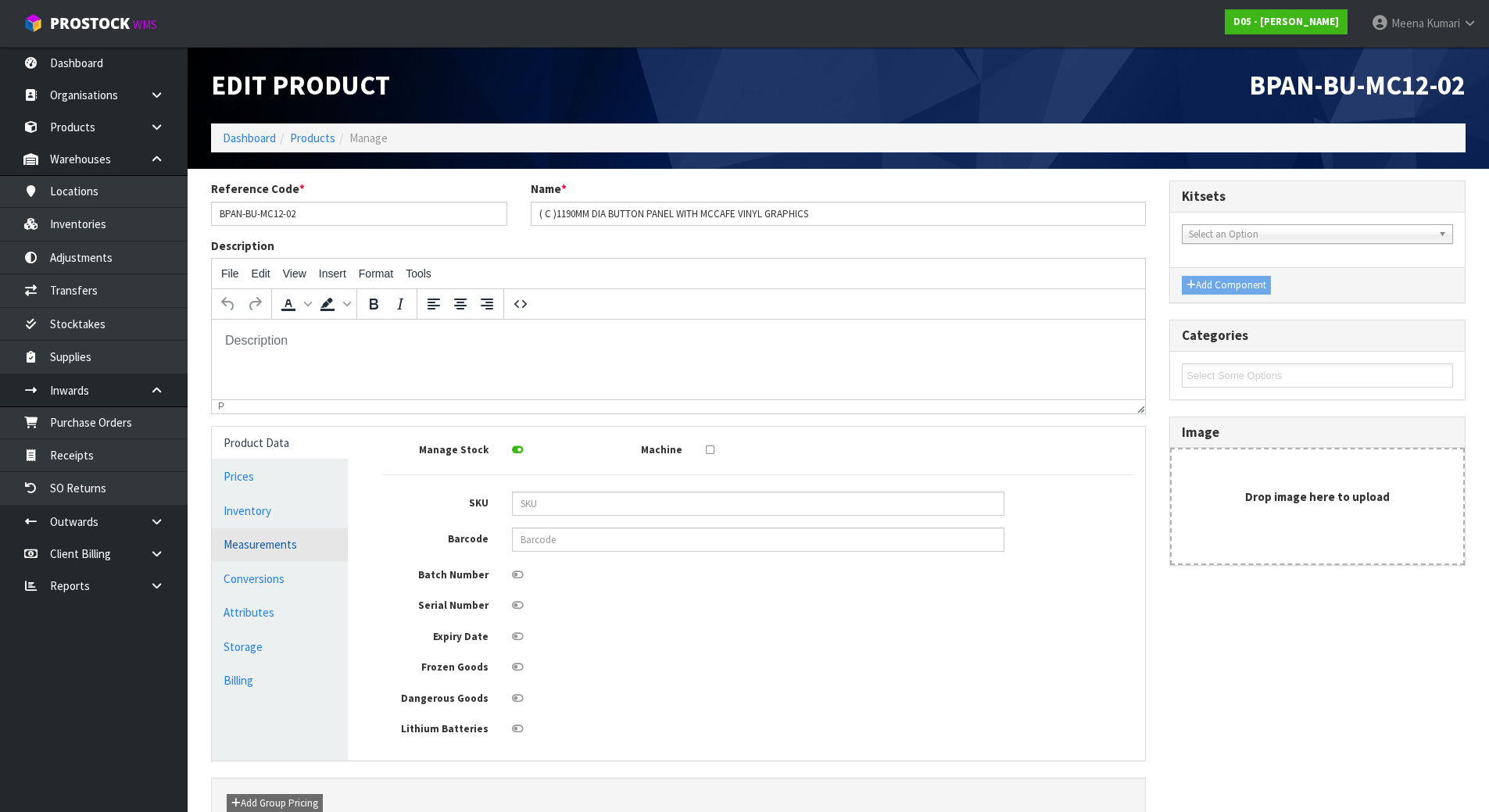
click at [282, 549] on link "Measurements" at bounding box center [279, 544] width 136 height 32
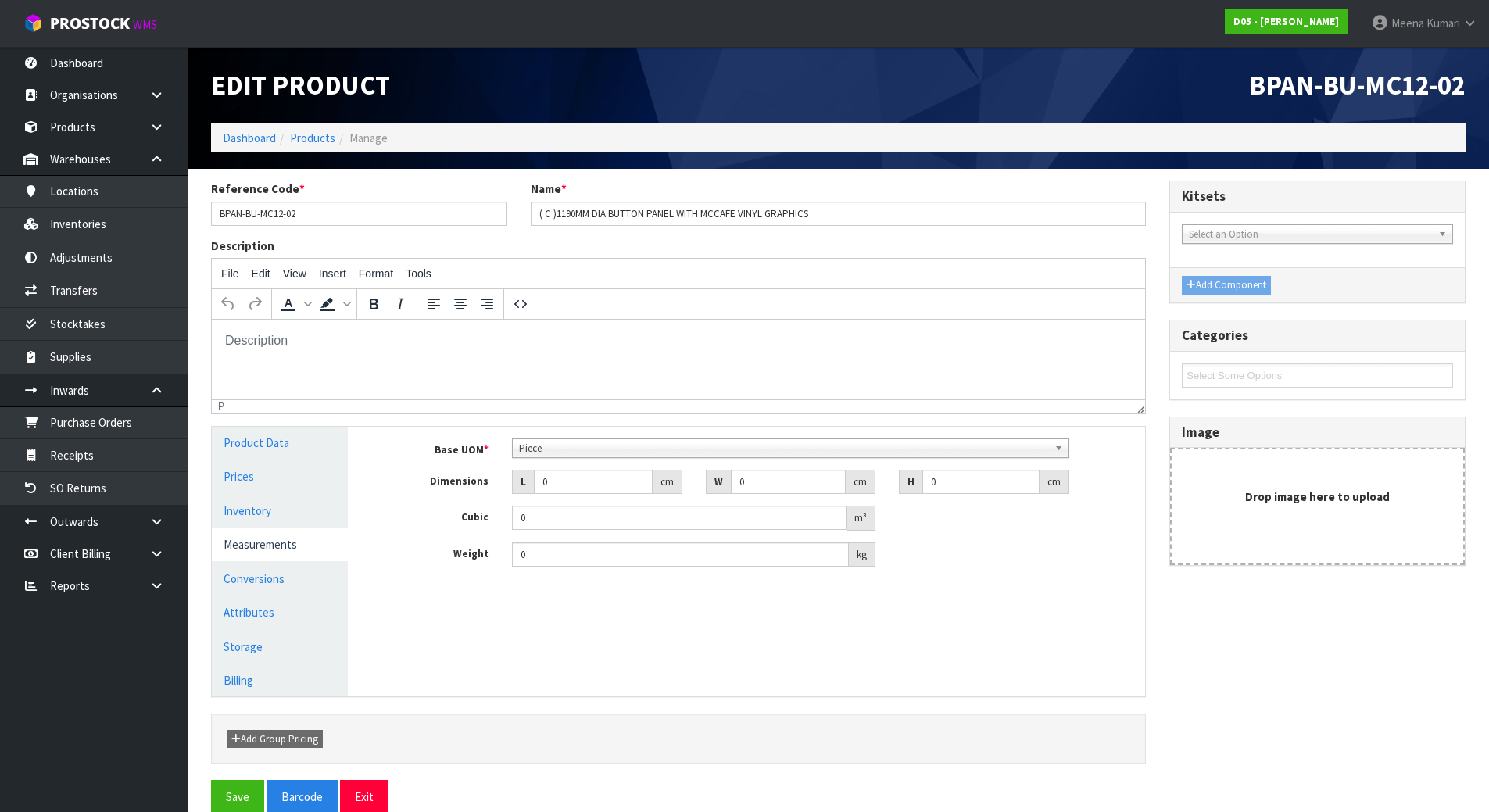
scroll to position [281, 0]
click at [598, 453] on span "Piece" at bounding box center [784, 448] width 529 height 19
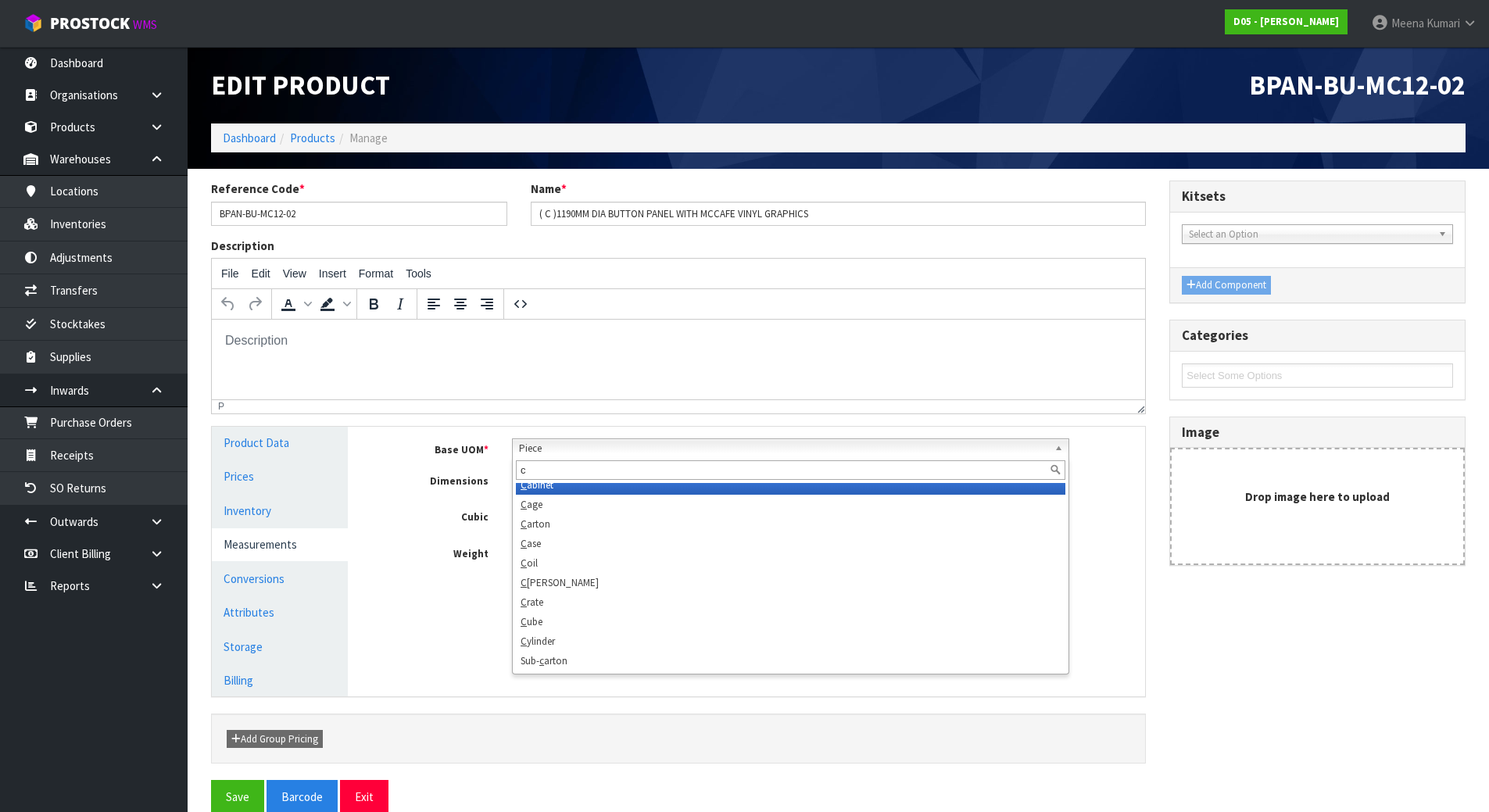
scroll to position [0, 0]
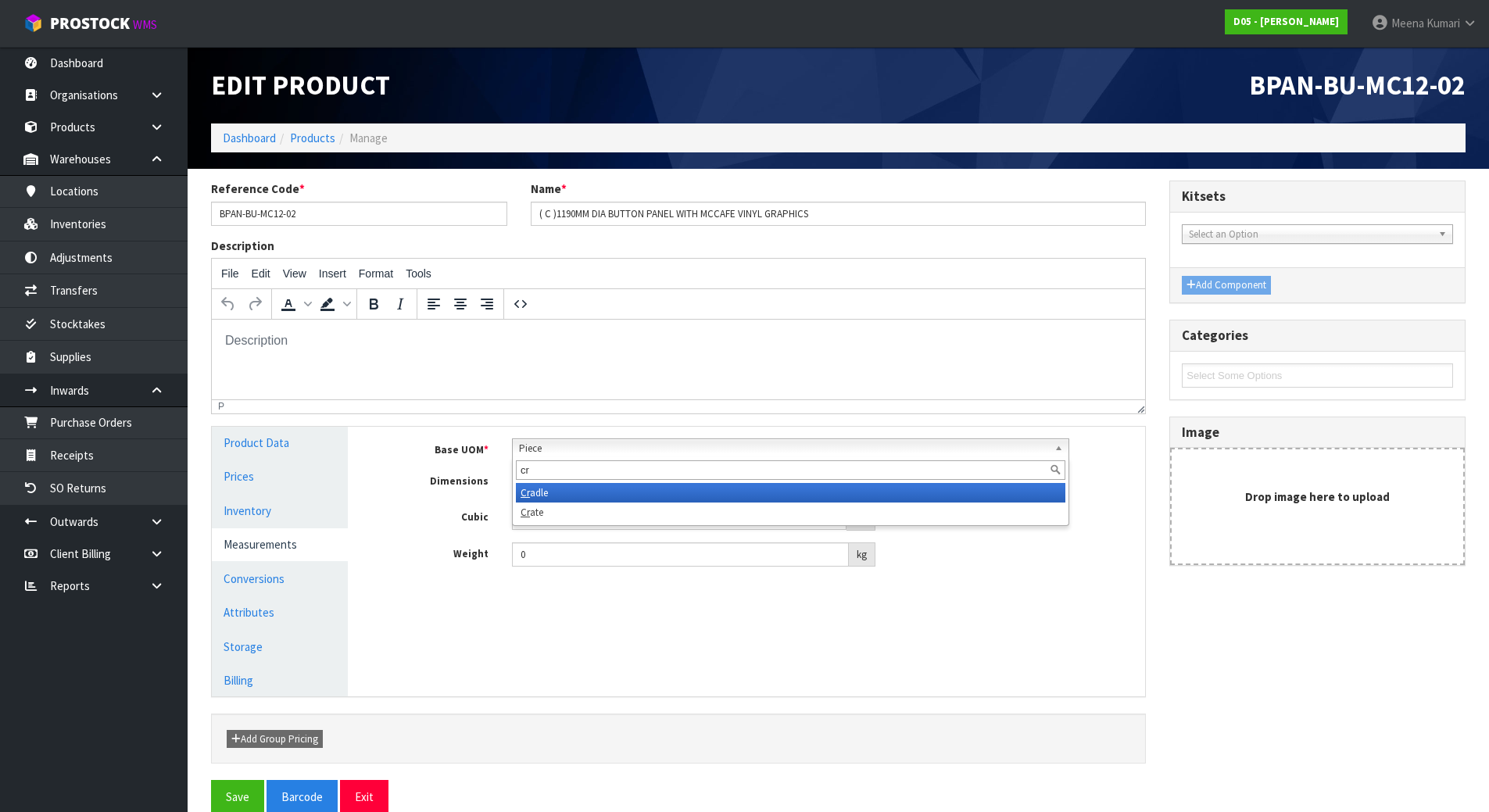
type input "cr"
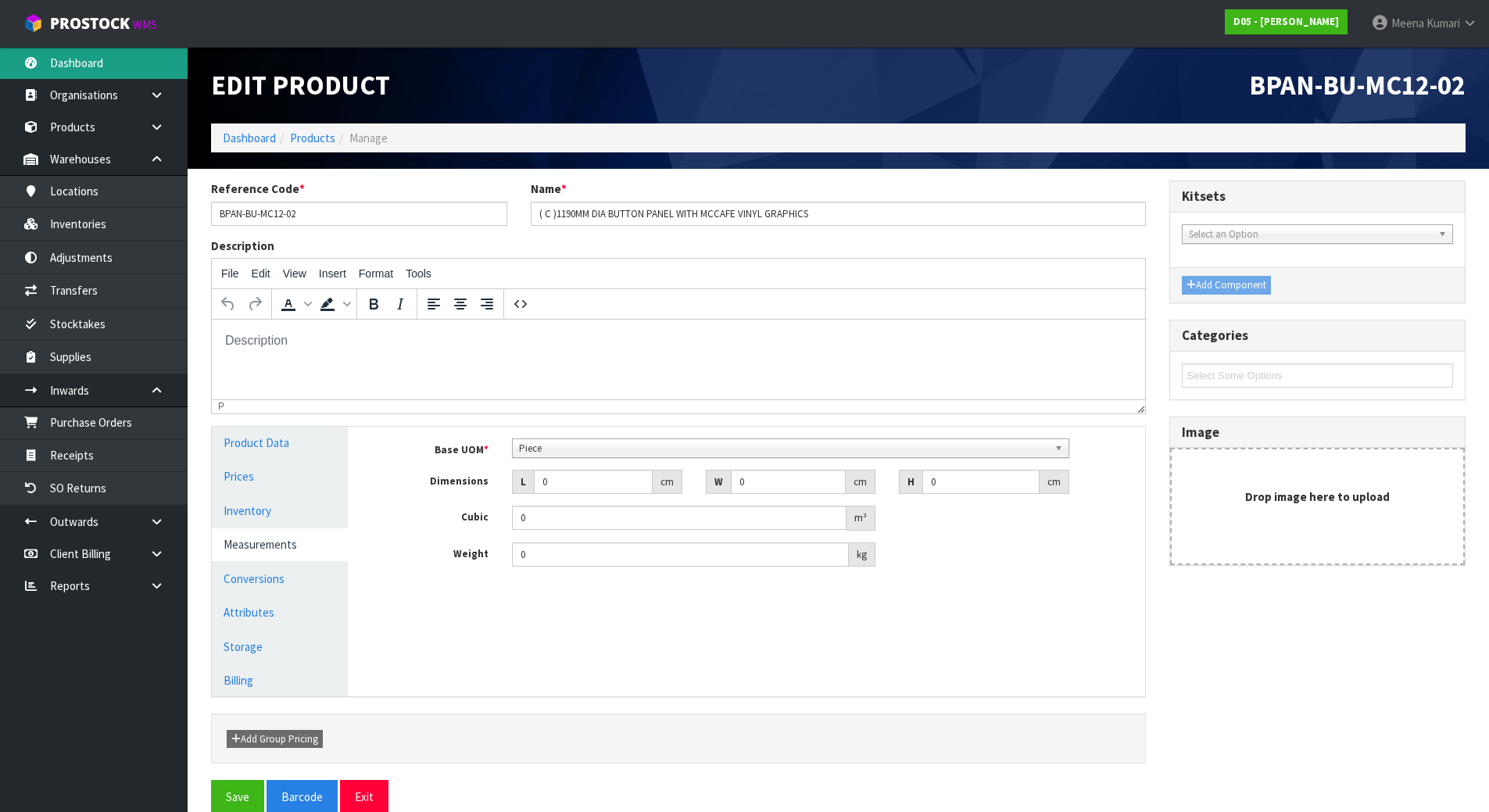
click at [62, 68] on link "Dashboard" at bounding box center [94, 63] width 188 height 32
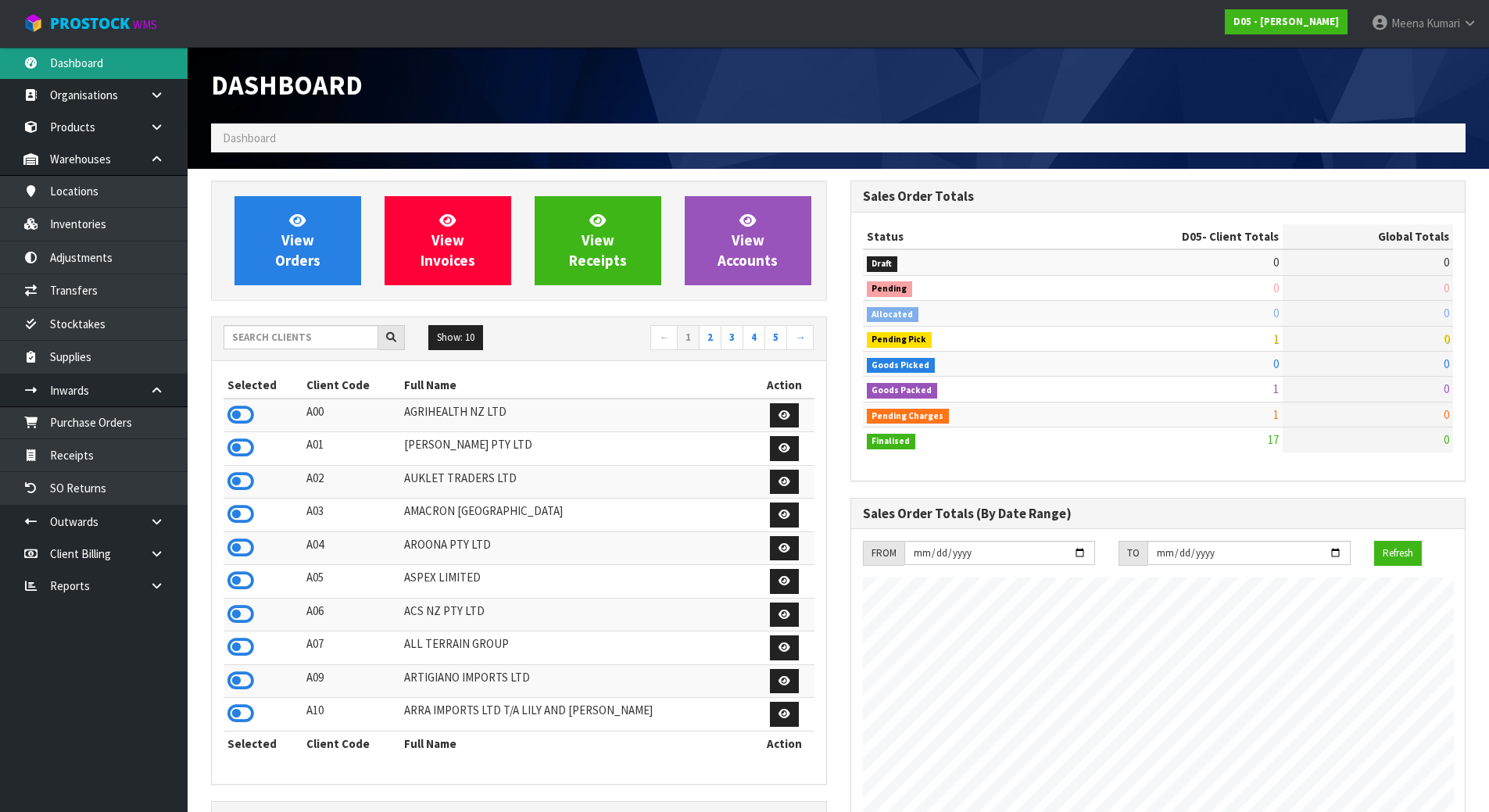
scroll to position [1368, 639]
drag, startPoint x: 147, startPoint y: 28, endPoint x: 291, endPoint y: 350, distance: 352.7
click at [291, 356] on div "Show: 10 5 10 25 50 ← 1 2 3 4 5 →" at bounding box center [518, 339] width 614 height 44
click at [293, 334] on input "text" at bounding box center [301, 337] width 155 height 24
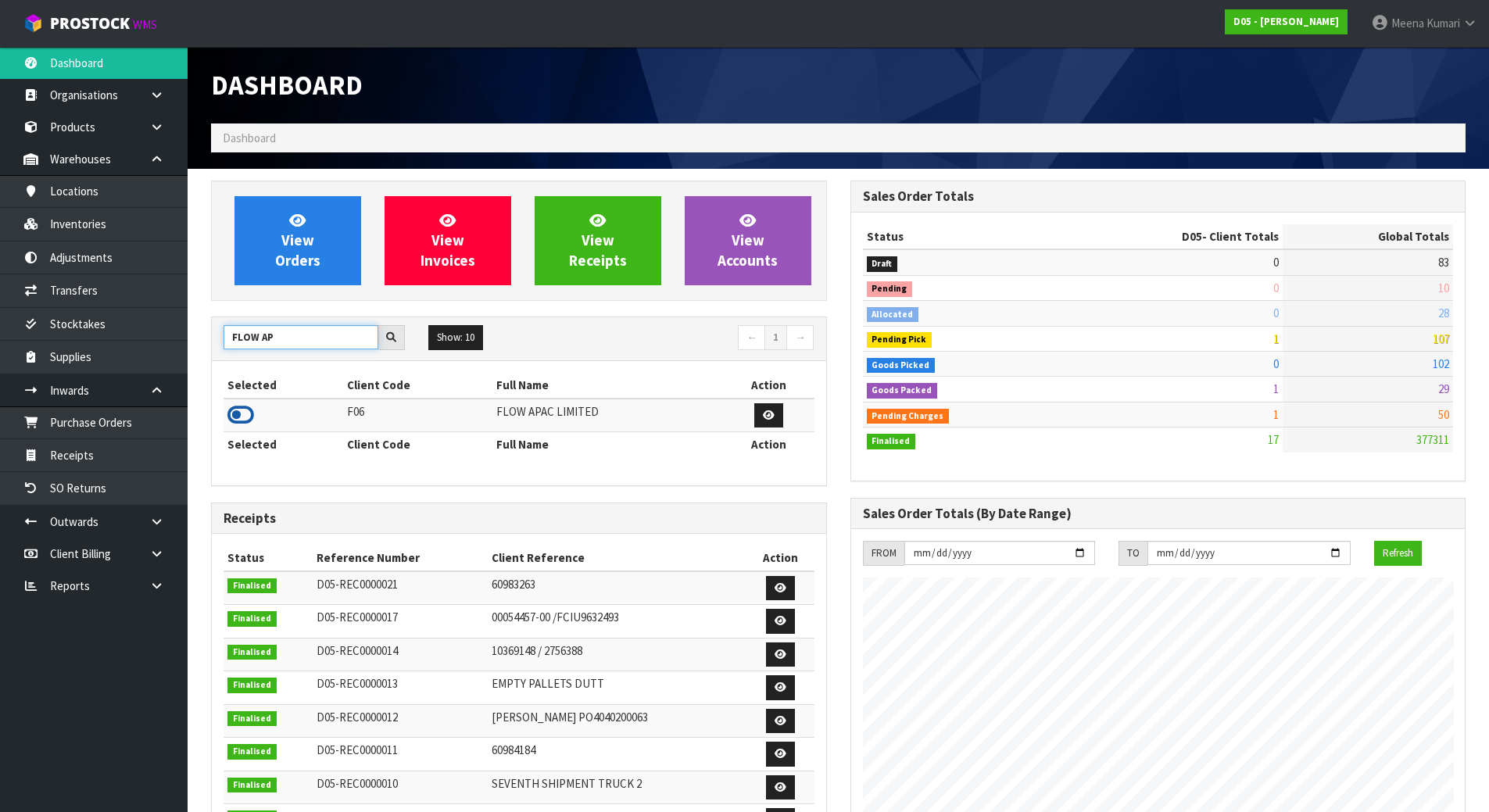
type input "FLOW AP"
click at [242, 412] on icon at bounding box center [240, 415] width 26 height 24
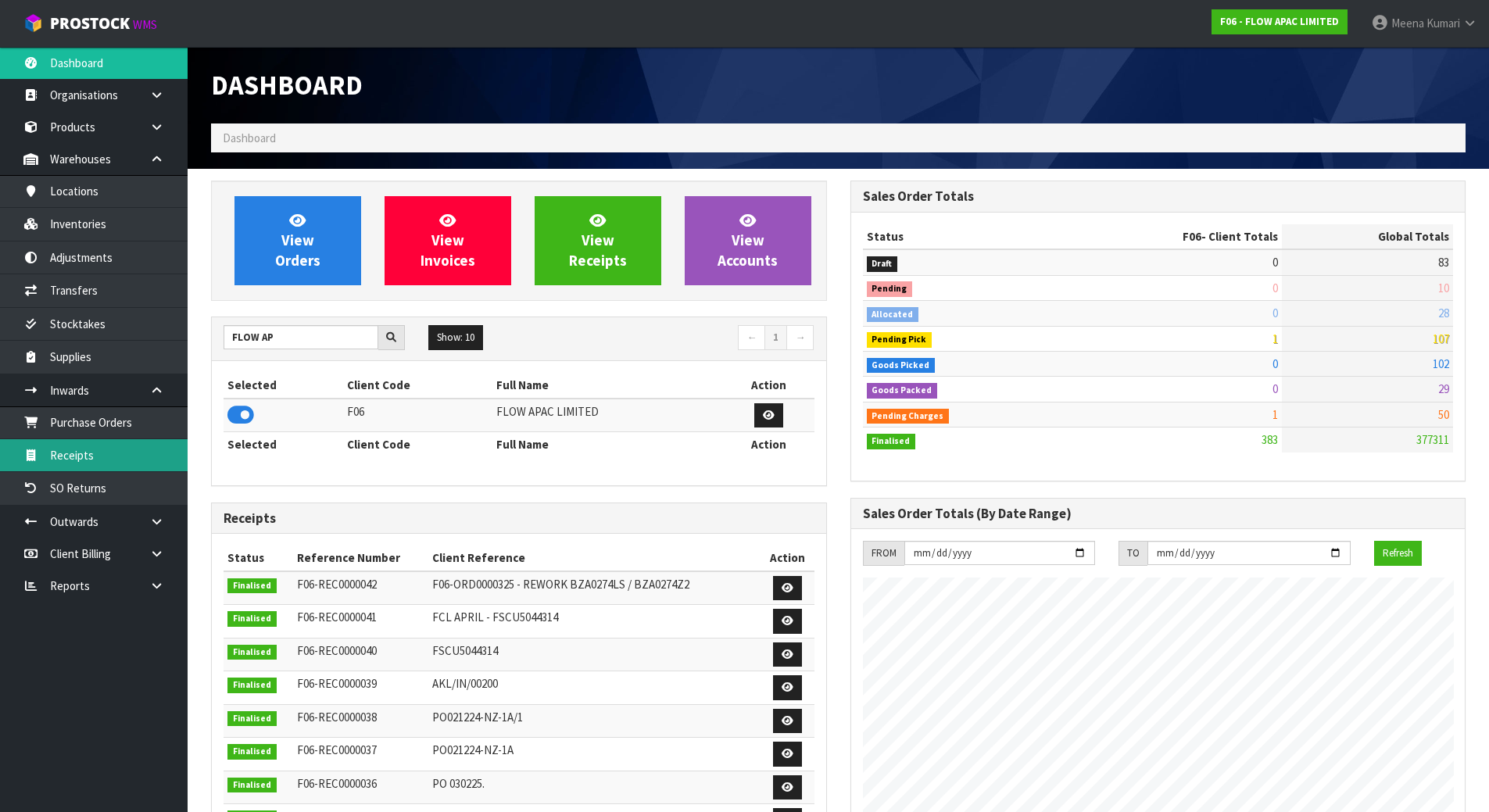
scroll to position [1159, 639]
click at [56, 457] on link "Receipts" at bounding box center [94, 454] width 188 height 32
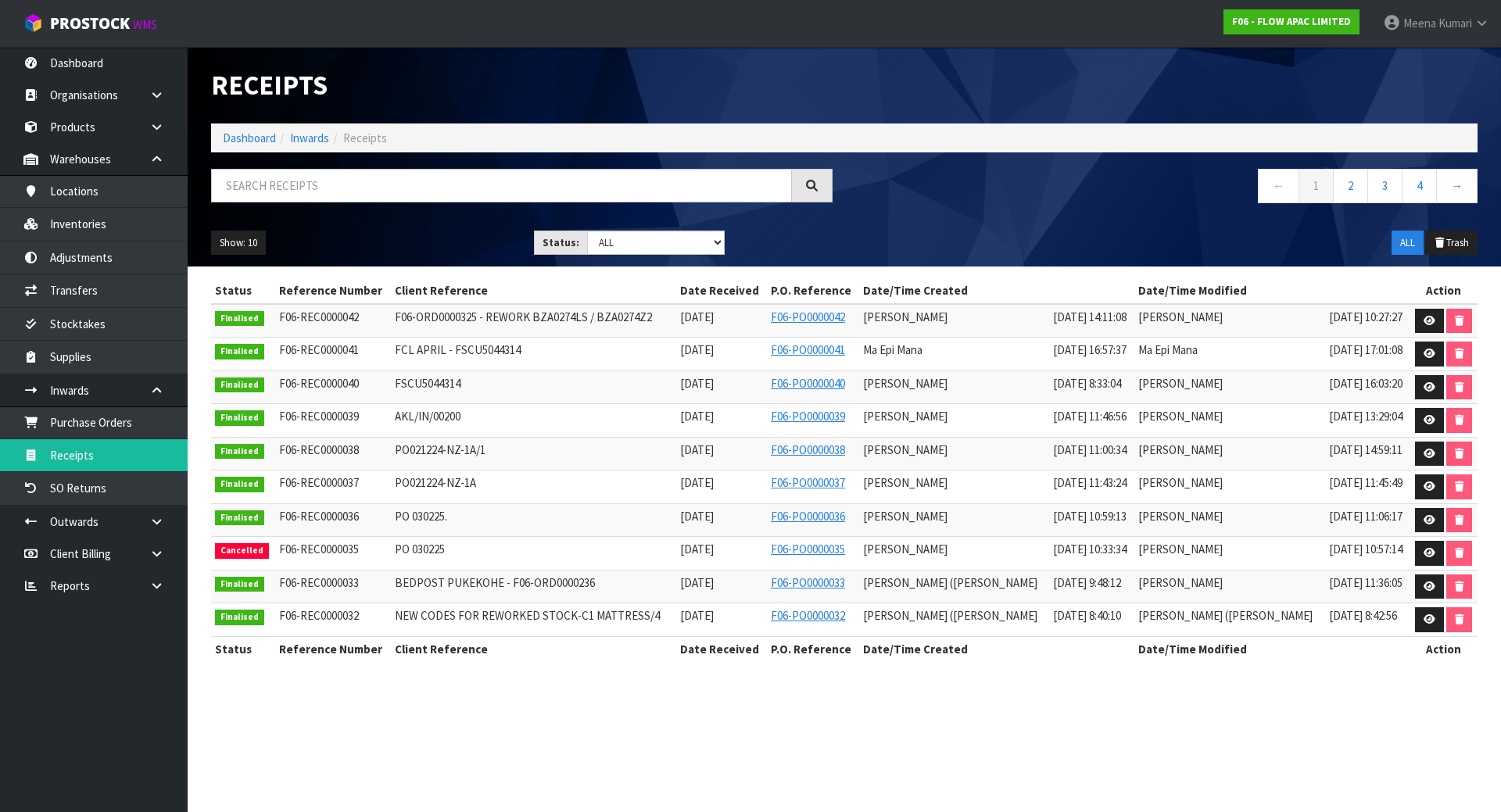
click at [91, 40] on nav "Toggle navigation ProStock WMS F06 - FLOW APAC LIMITED [PERSON_NAME] Logout" at bounding box center [750, 24] width 1501 height 48
click at [86, 57] on link "Dashboard" at bounding box center [94, 63] width 188 height 32
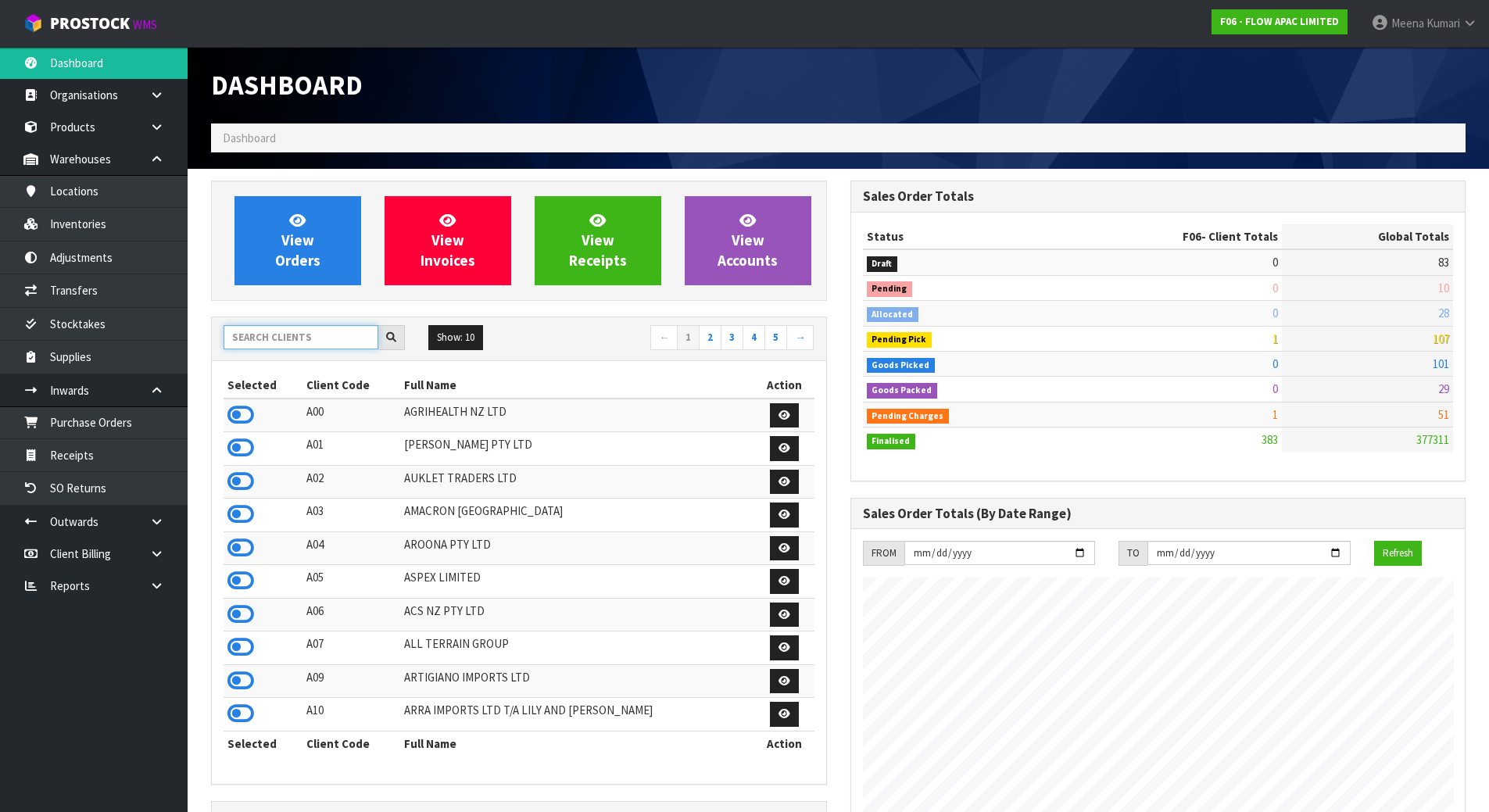
click at [304, 343] on input "text" at bounding box center [301, 337] width 155 height 24
click at [111, 528] on link "Outwards" at bounding box center [94, 521] width 188 height 32
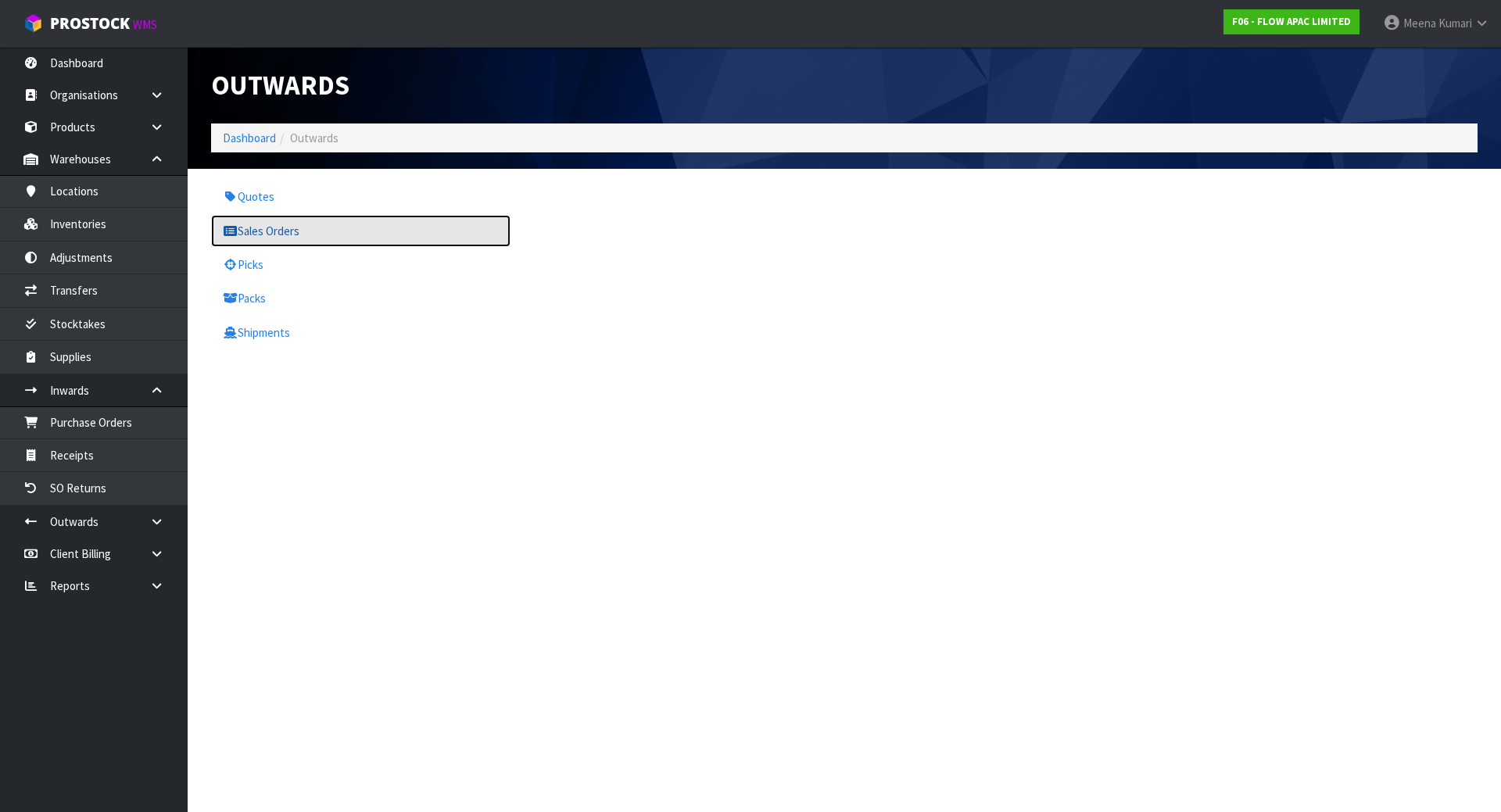
click at [286, 228] on link "Sales Orders" at bounding box center [361, 230] width 300 height 32
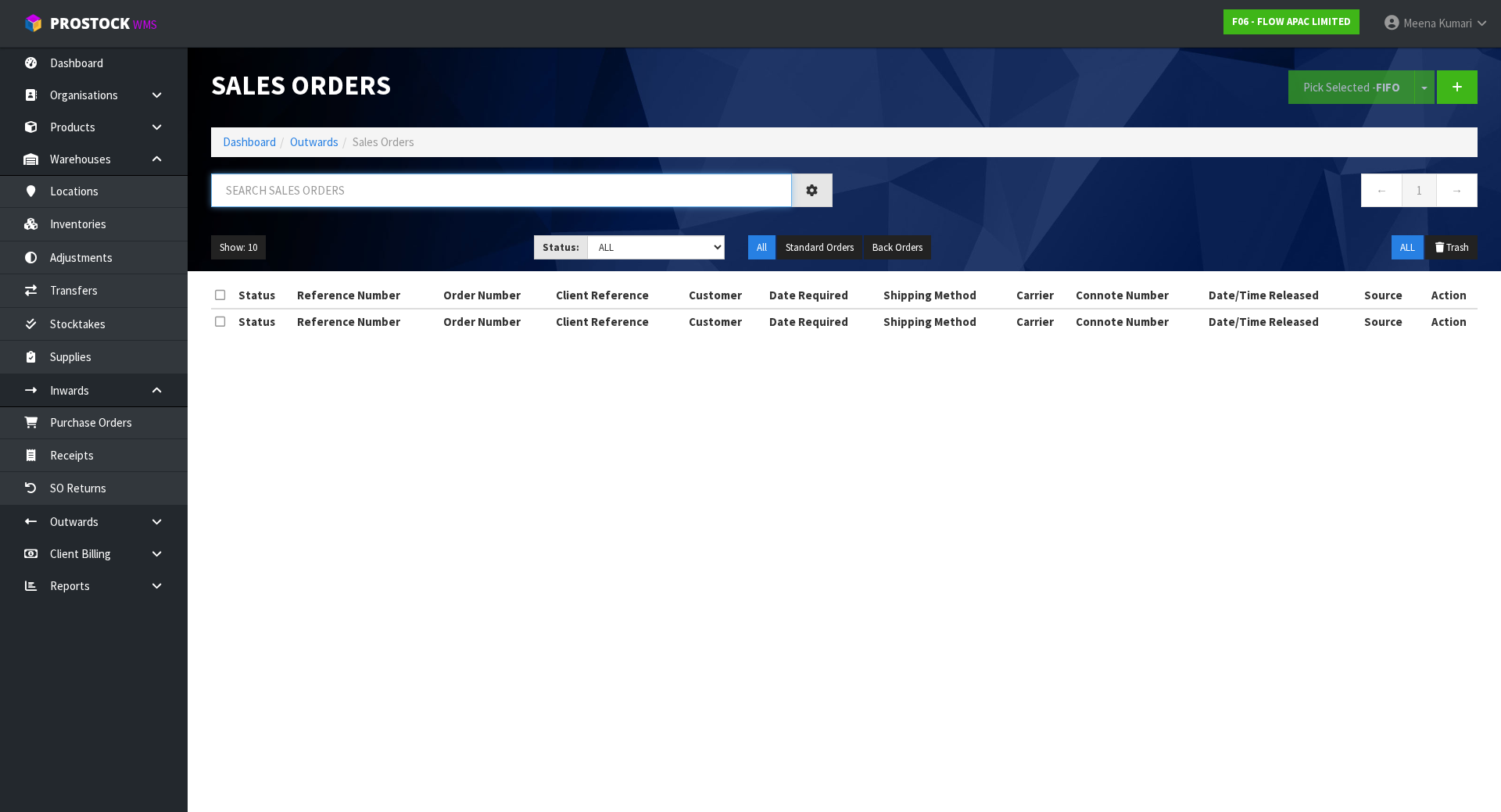
click at [326, 184] on input "text" at bounding box center [501, 190] width 581 height 33
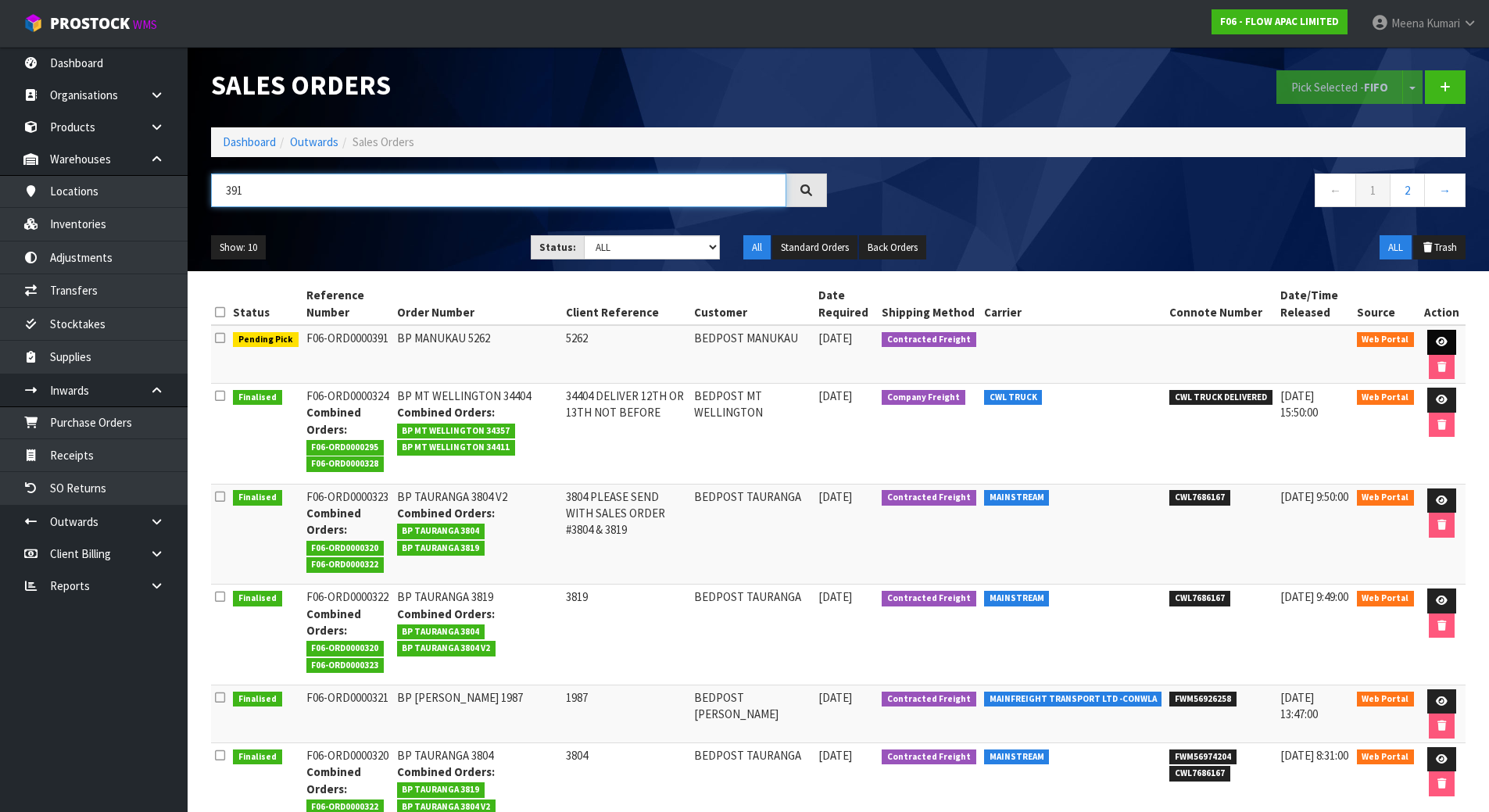
type input "391"
click at [1443, 345] on icon at bounding box center [1442, 342] width 12 height 10
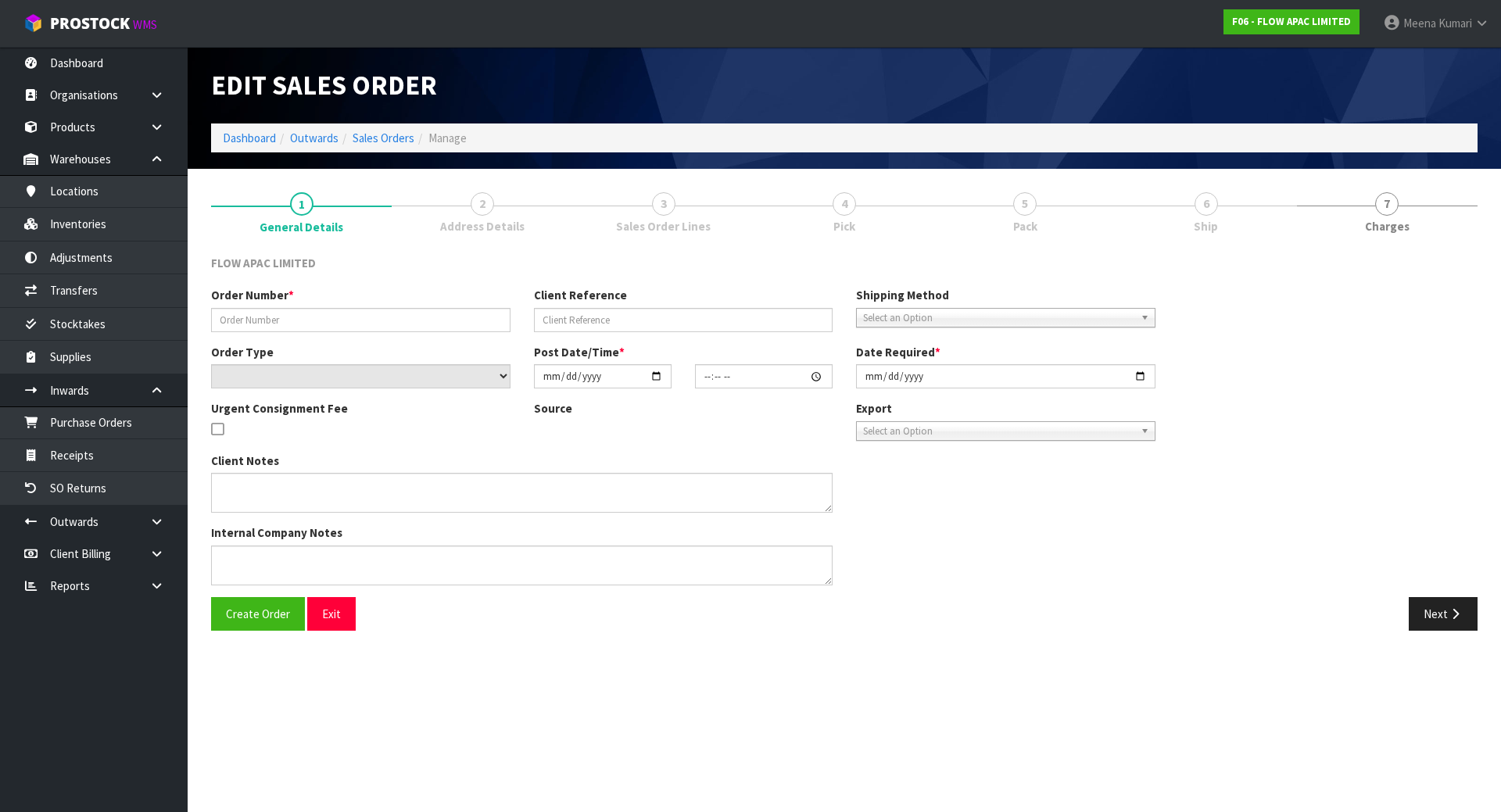
type input "BP MANUKAU 5262"
type input "5262"
select select "number:0"
type input "[DATE]"
type input "17:05:00.000"
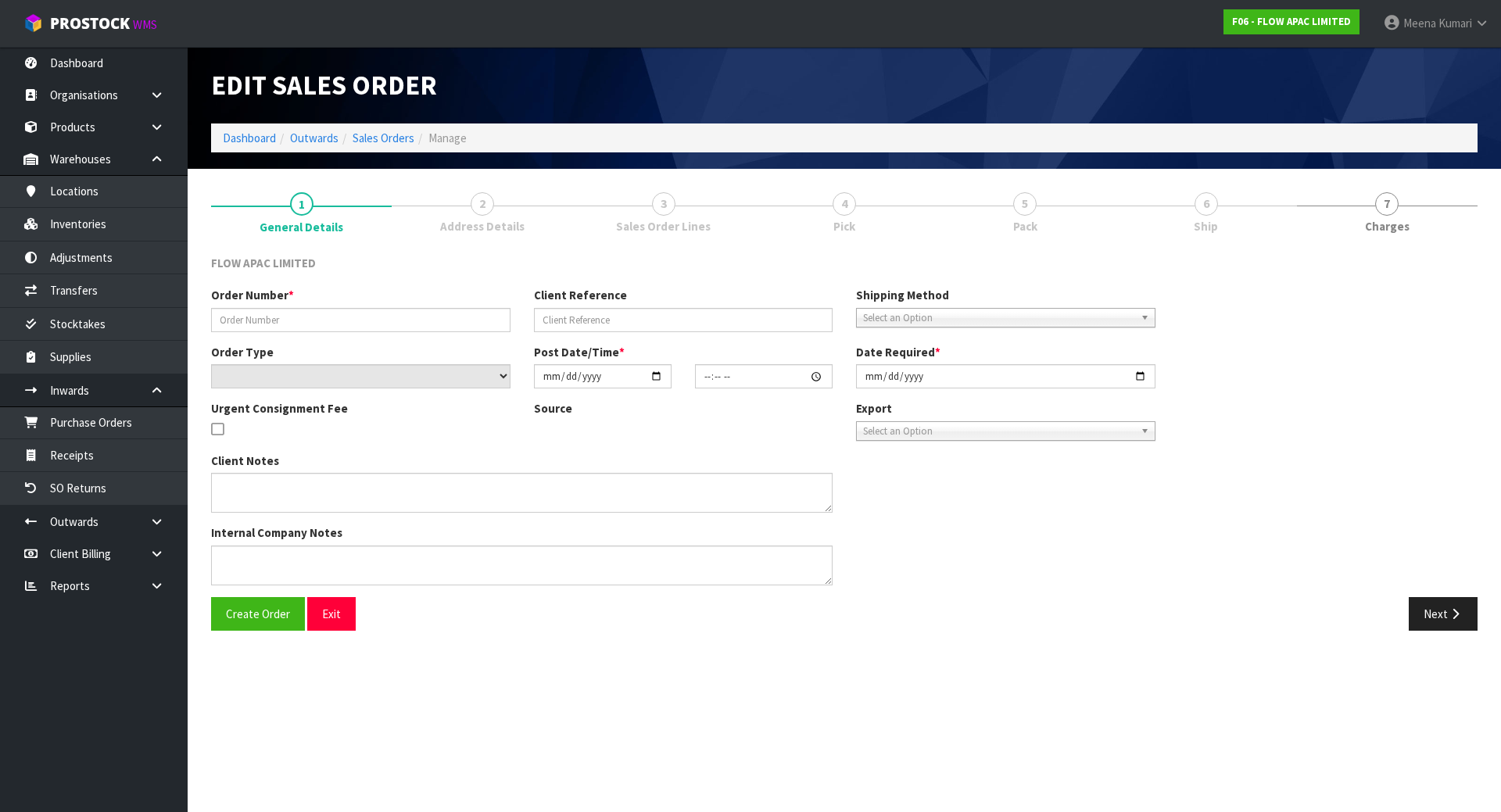
type input "[DATE]"
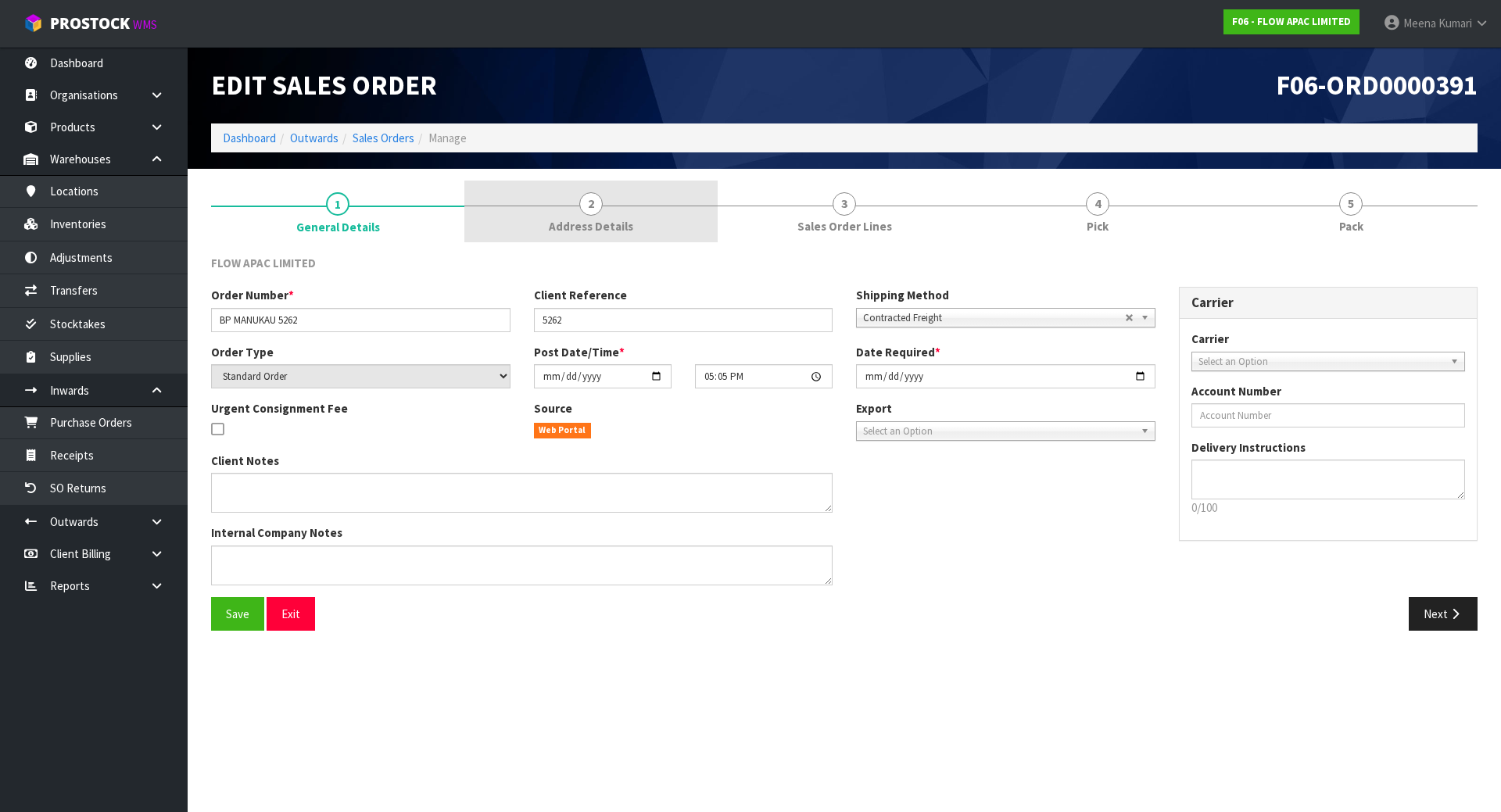
click at [564, 215] on link "2 Address Details" at bounding box center [591, 211] width 254 height 62
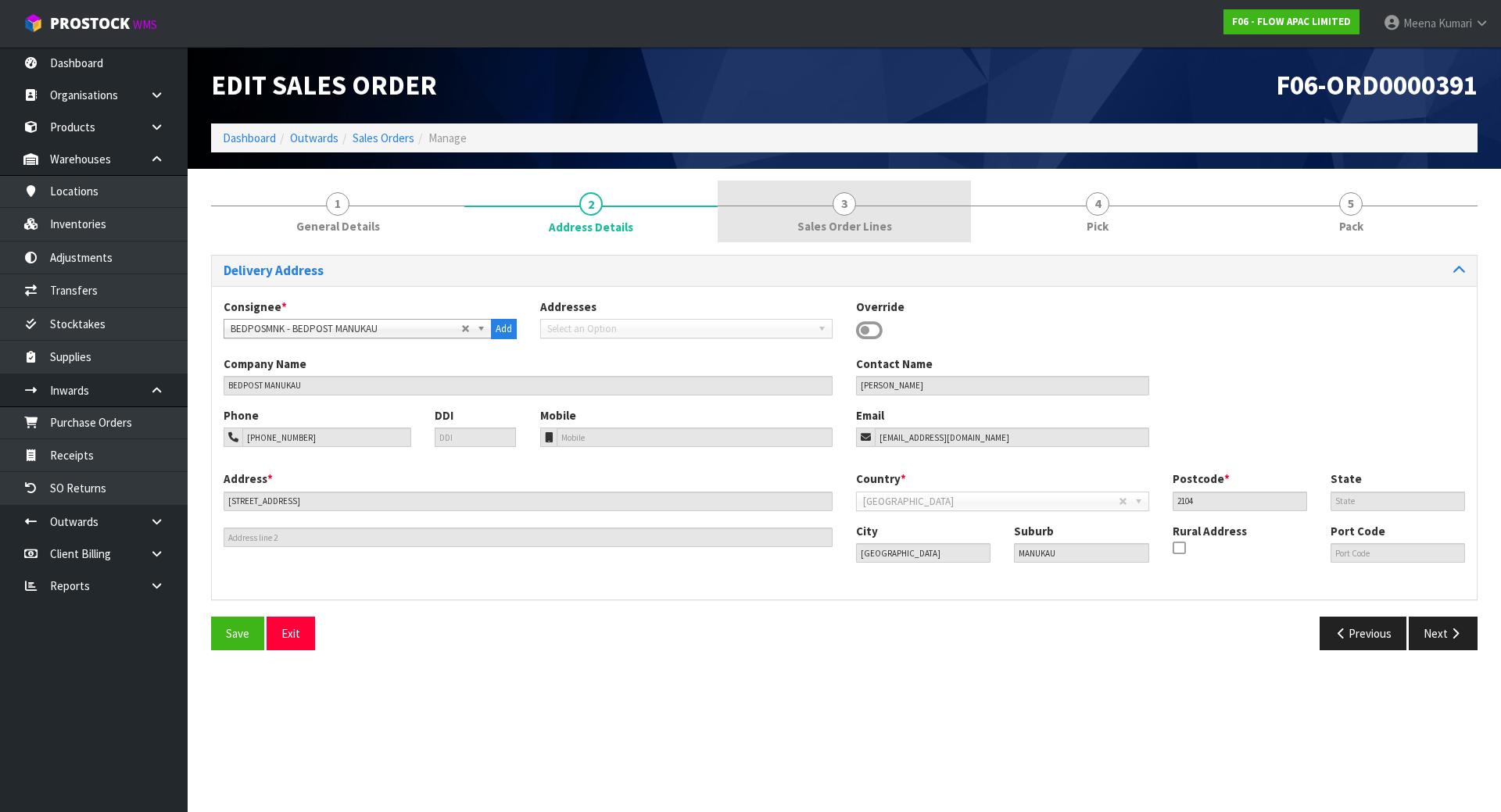
click at [817, 215] on link "3 Sales Order Lines" at bounding box center [845, 211] width 254 height 62
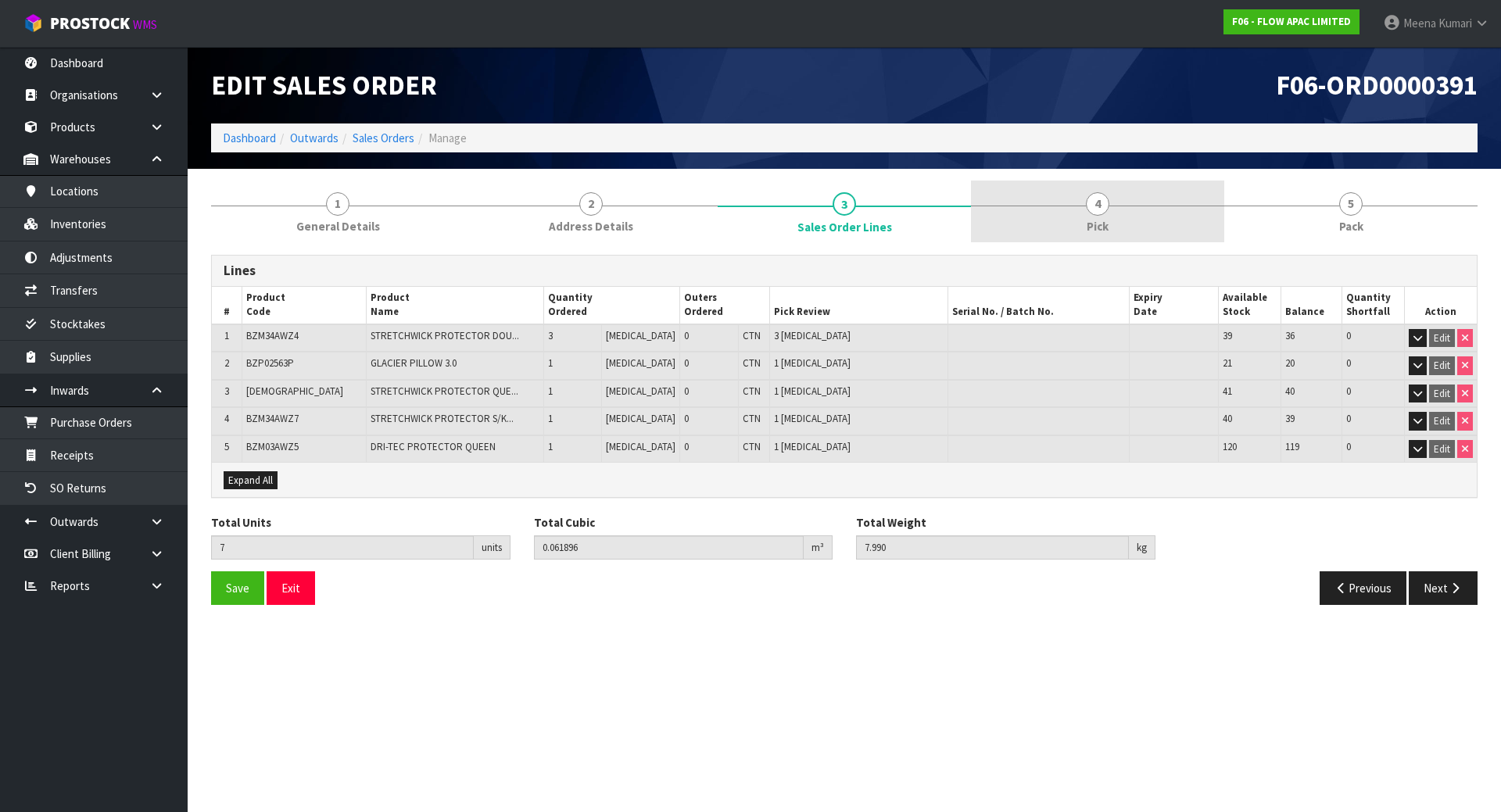
click at [1151, 208] on link "4 Pick" at bounding box center [1097, 211] width 254 height 62
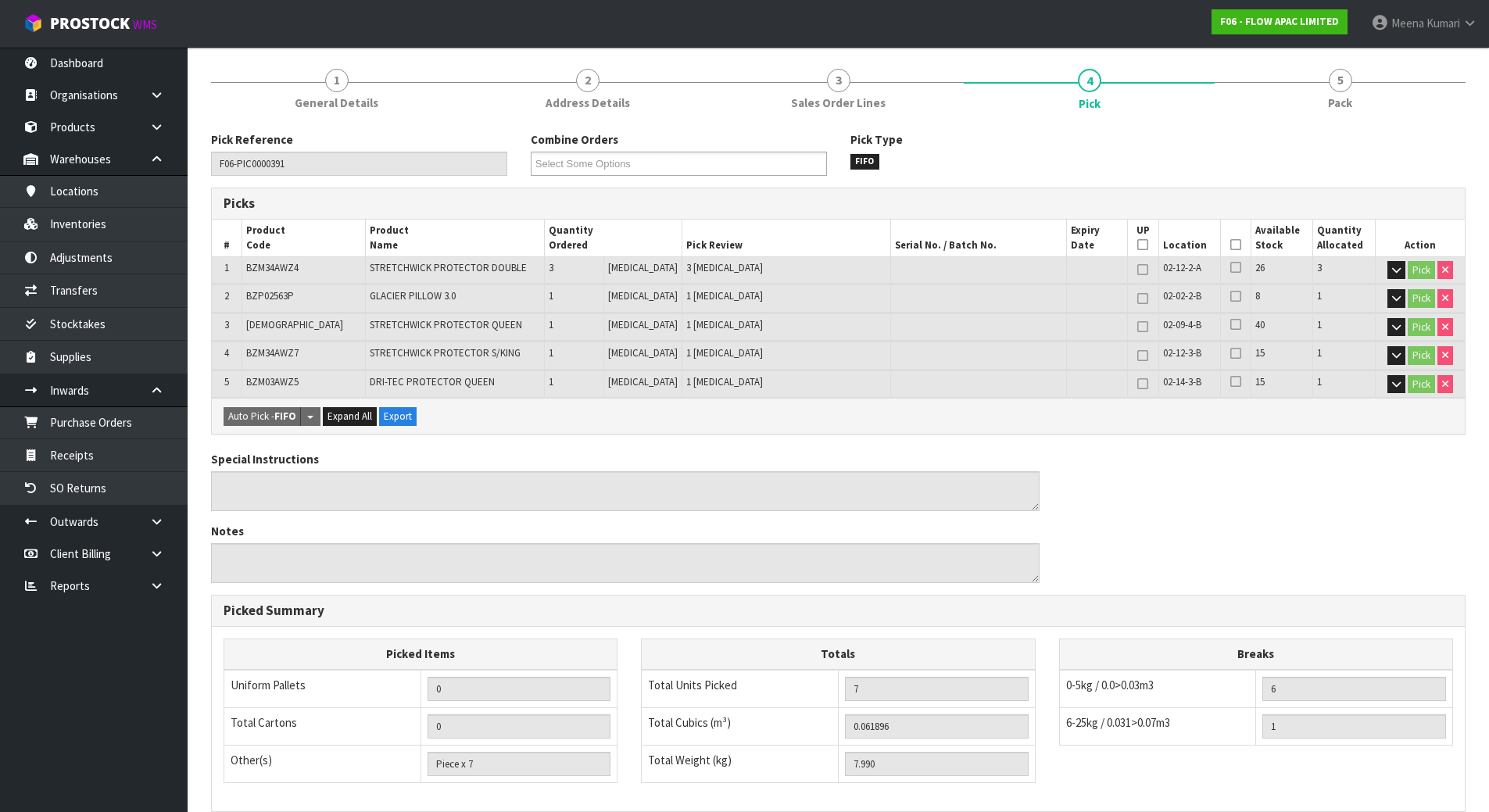
scroll to position [338, 0]
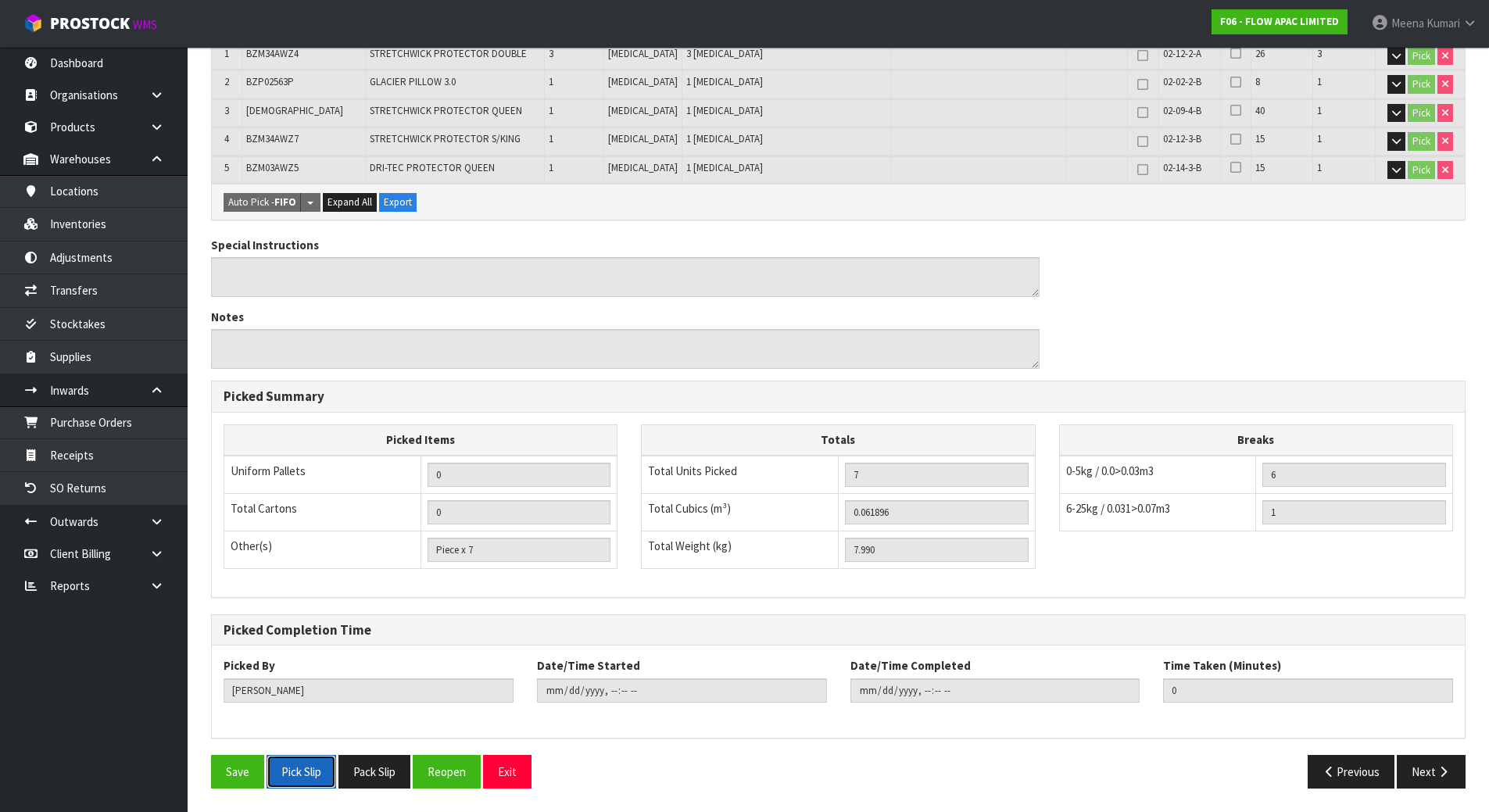
click at [311, 770] on button "Pick Slip" at bounding box center [301, 772] width 70 height 33
click at [381, 766] on button "Pack Slip" at bounding box center [374, 772] width 72 height 33
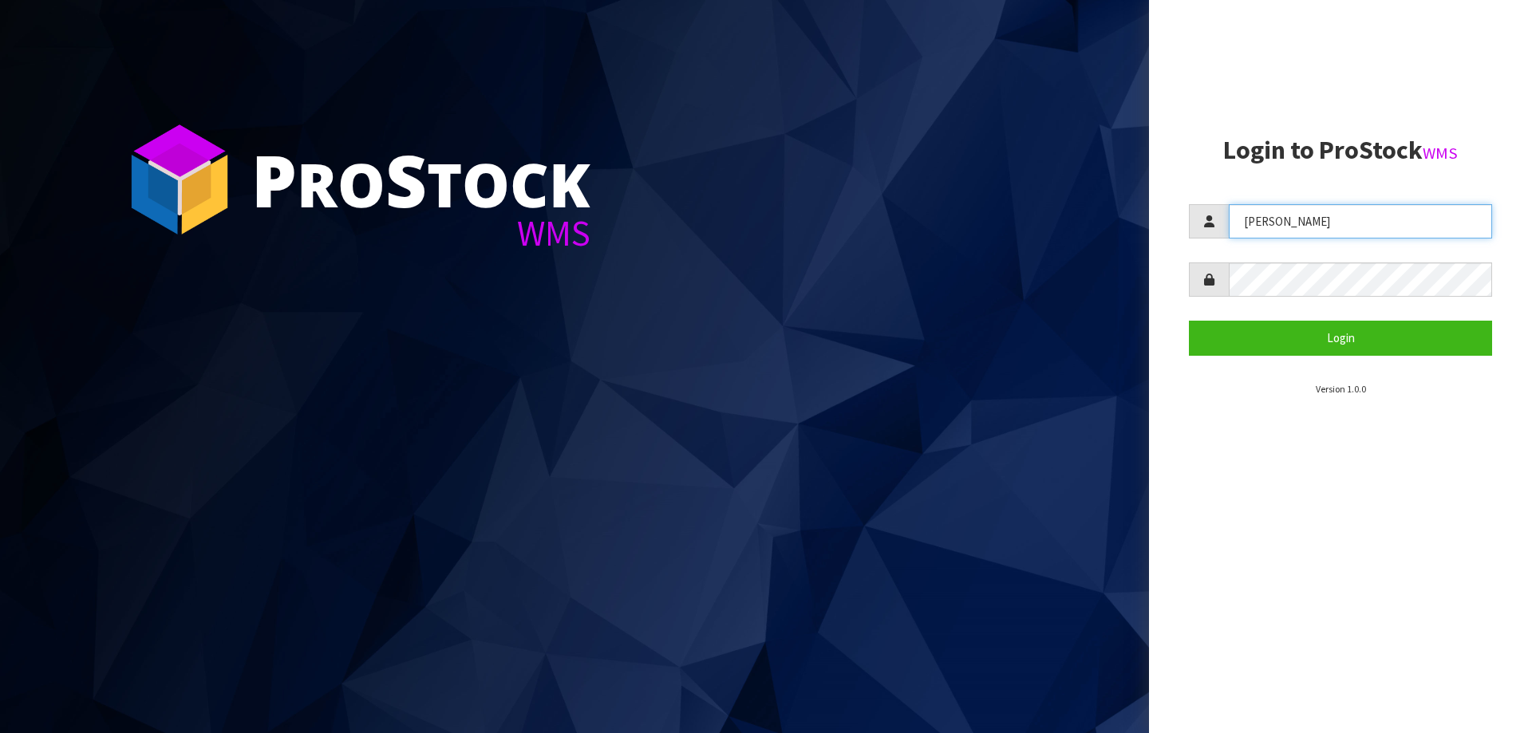
click at [1299, 221] on input "Lalisha" at bounding box center [1360, 221] width 263 height 34
type input "L"
type input "salehaben@cwl.co.nz"
click at [1226, 293] on div at bounding box center [1340, 280] width 303 height 34
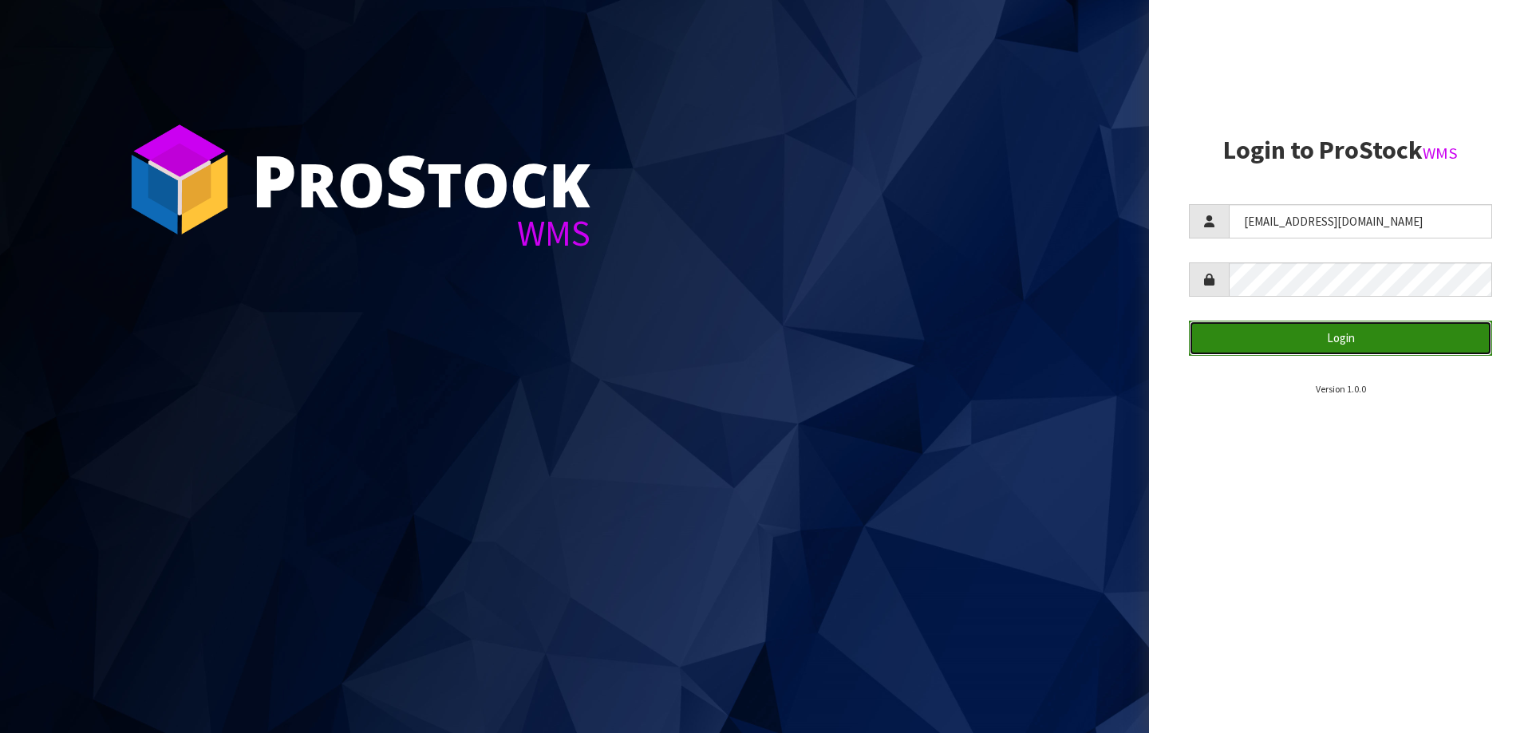
click at [1350, 334] on button "Login" at bounding box center [1340, 338] width 303 height 34
